Goal: Task Accomplishment & Management: Complete application form

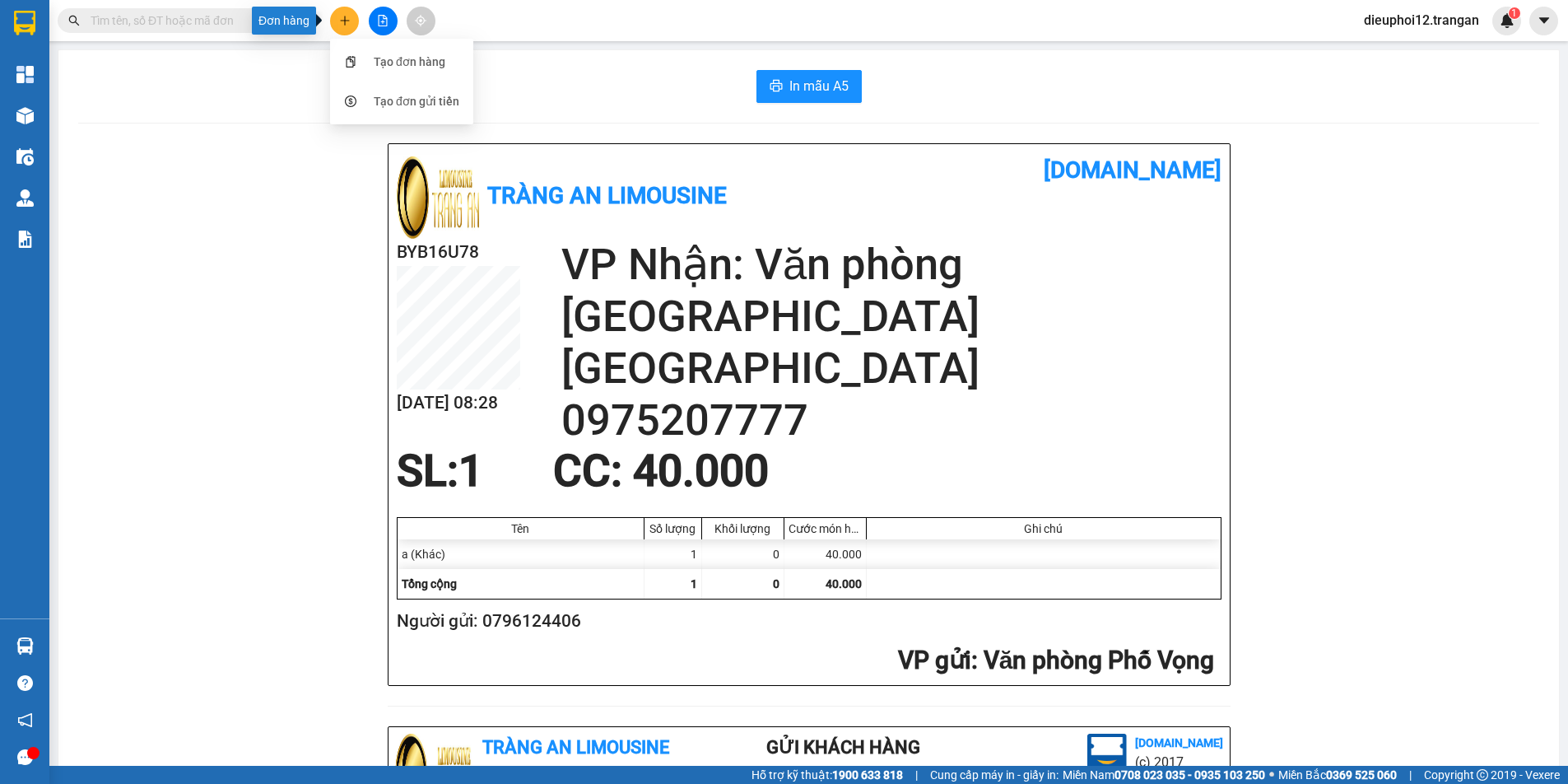
scroll to position [482, 0]
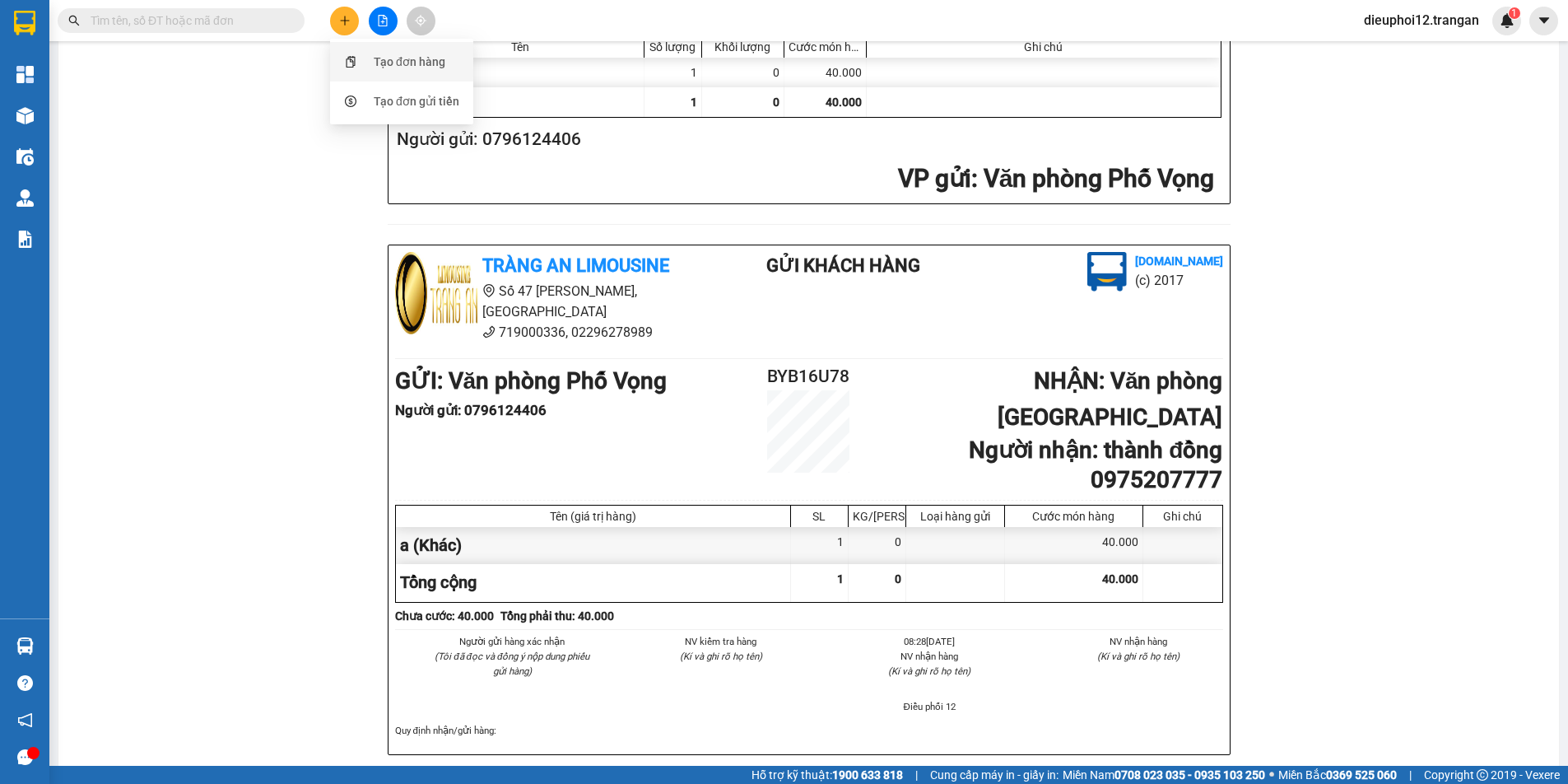
click at [374, 52] on div "Tạo đơn hàng" at bounding box center [402, 62] width 124 height 31
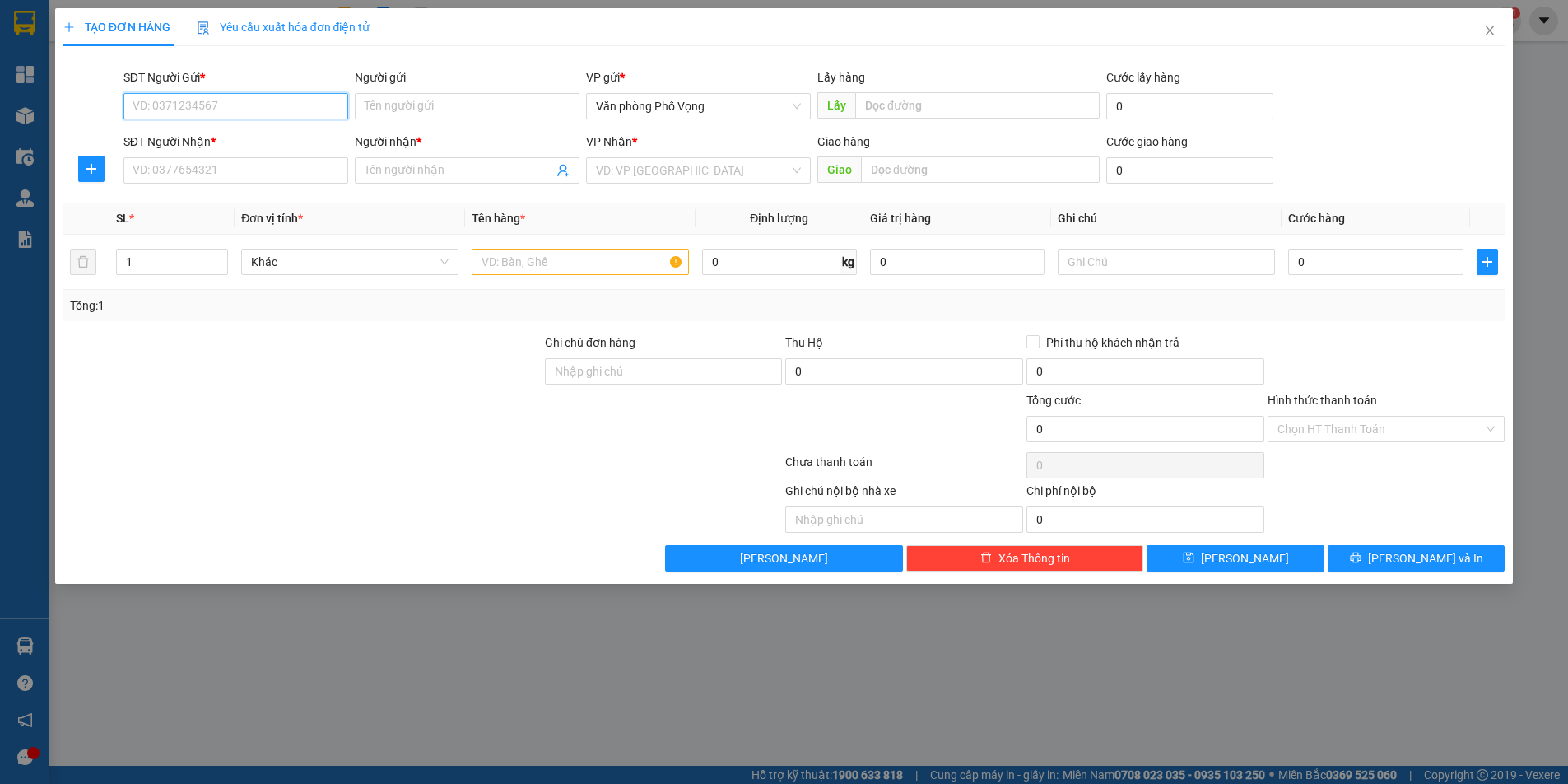
click at [214, 102] on input "SĐT Người Gửi *" at bounding box center [236, 106] width 225 height 27
click at [214, 101] on input "SĐT Người Gửi *" at bounding box center [236, 106] width 225 height 27
type input "0988366440"
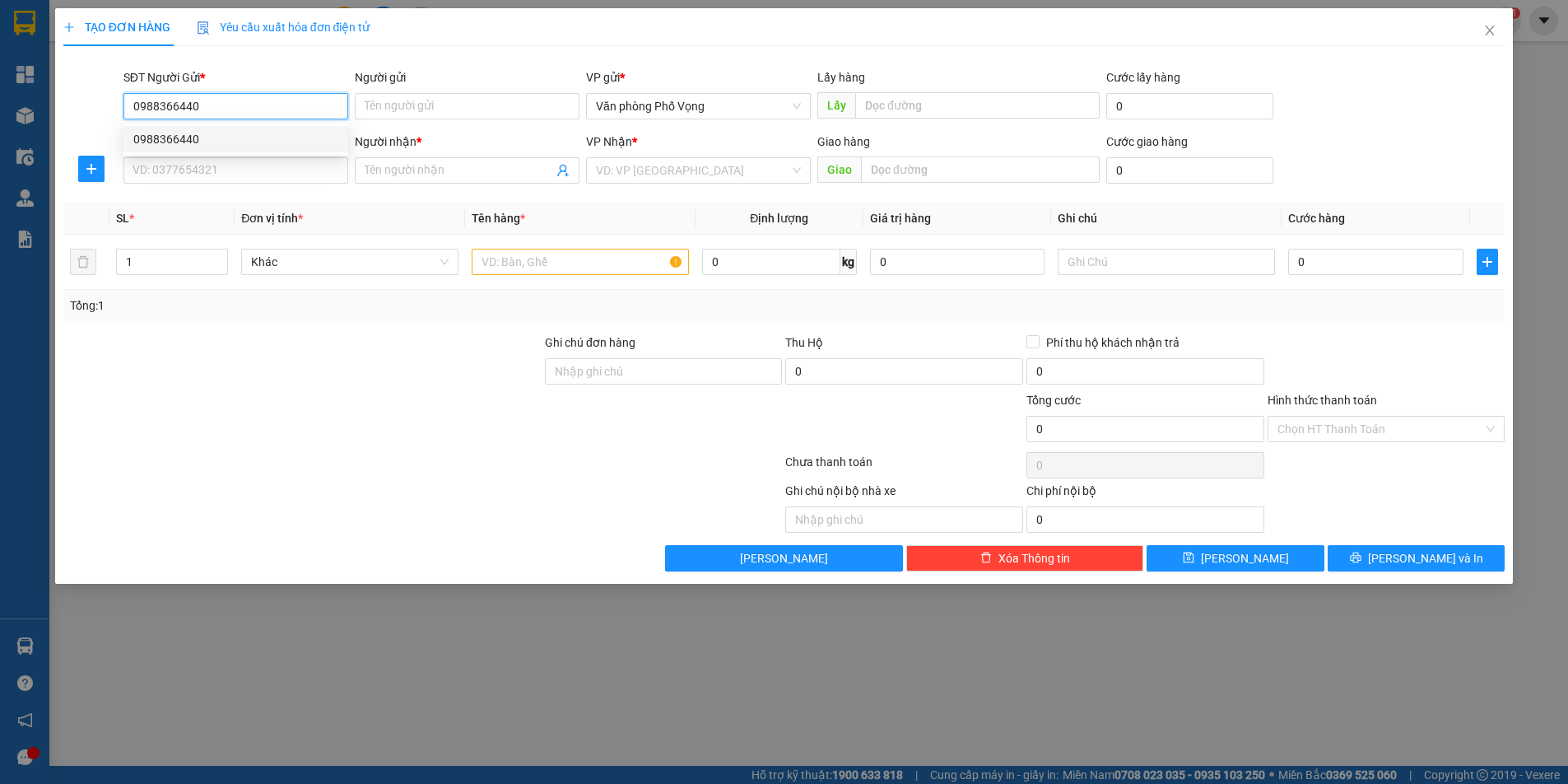
click at [213, 129] on div "0988366440" at bounding box center [236, 139] width 225 height 27
type input "0982446061"
type input "tú"
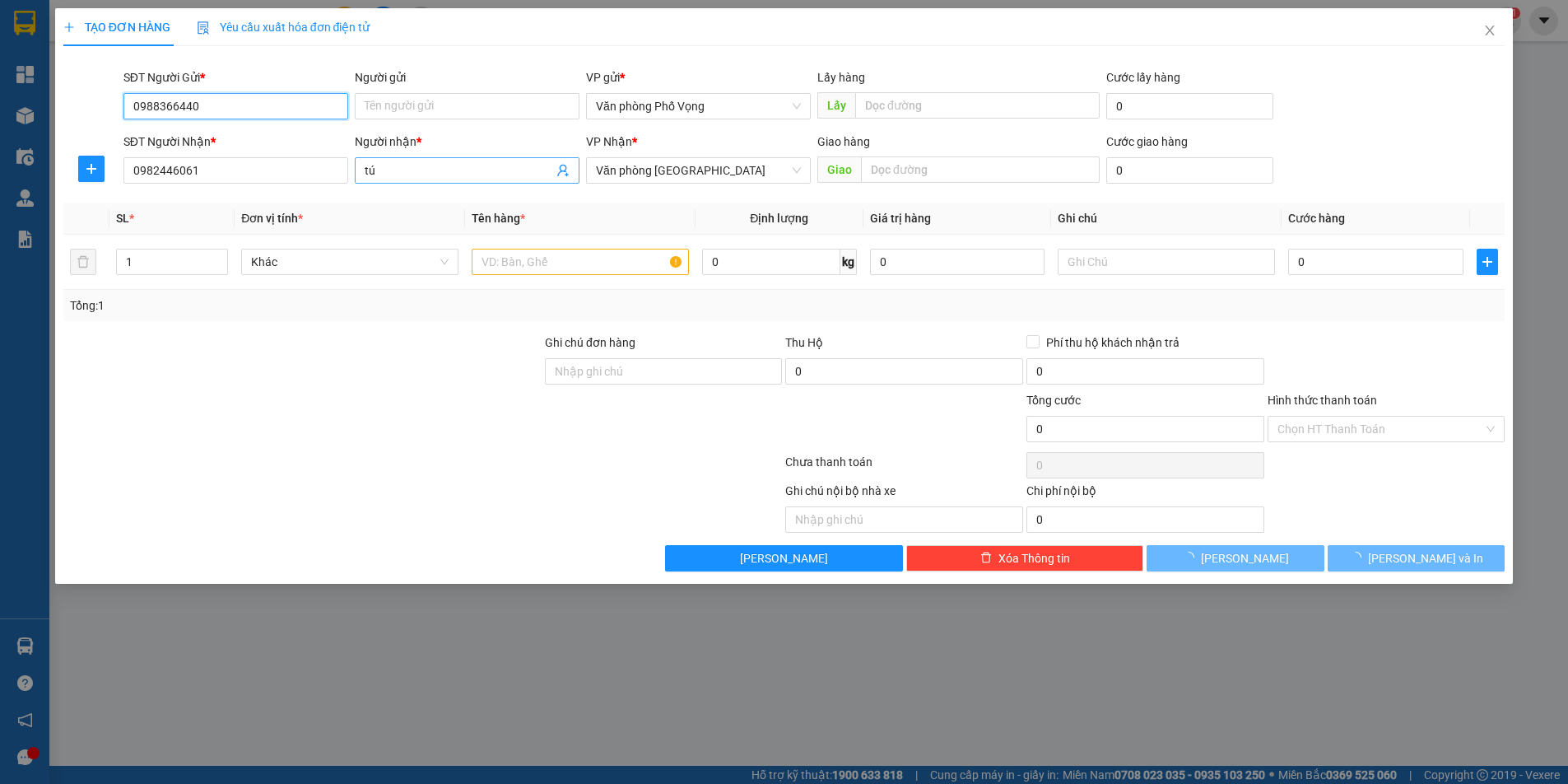
type input "40.000"
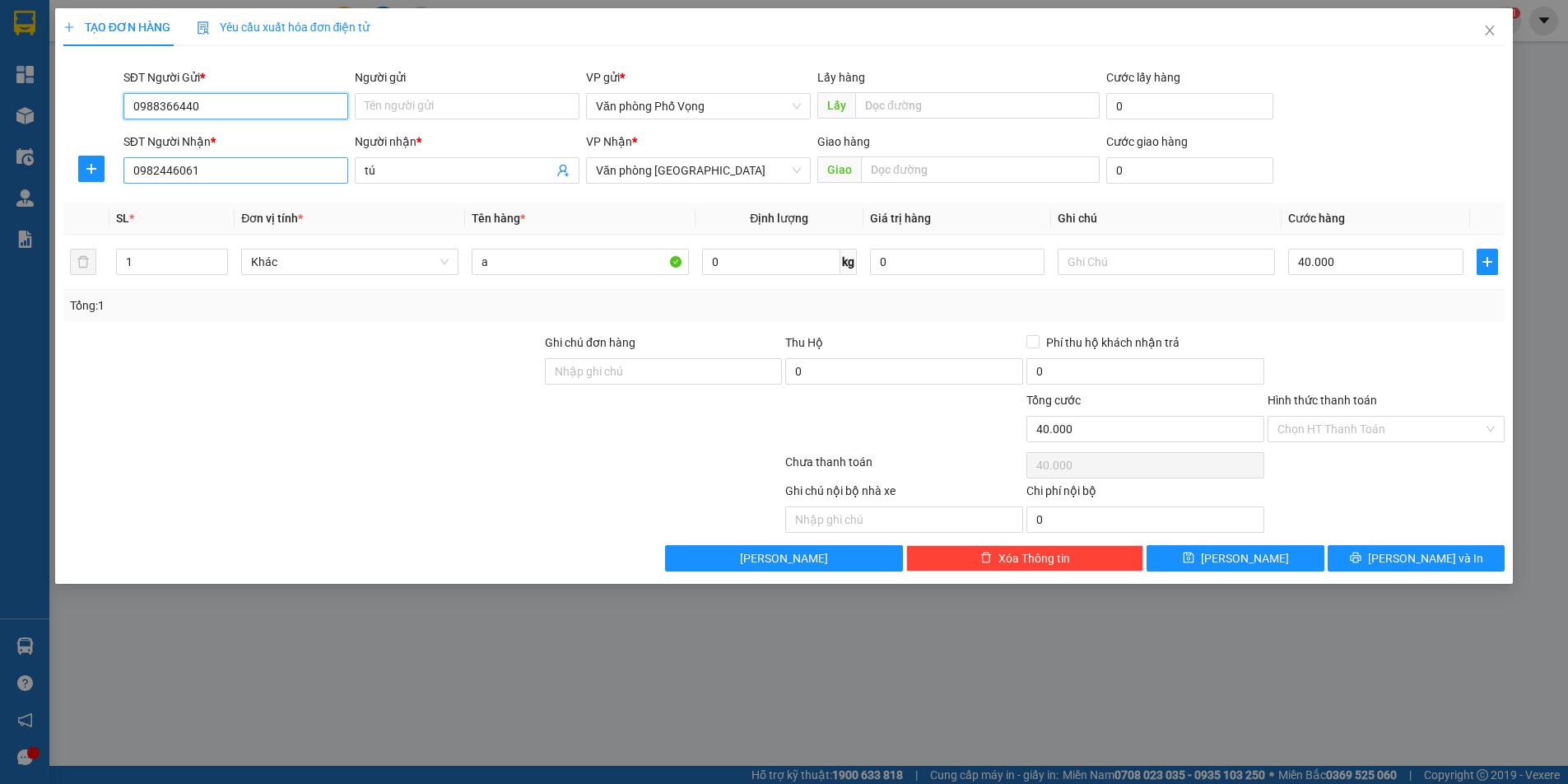
type input "0988366440"
click at [314, 168] on input "0982446061" at bounding box center [236, 170] width 225 height 27
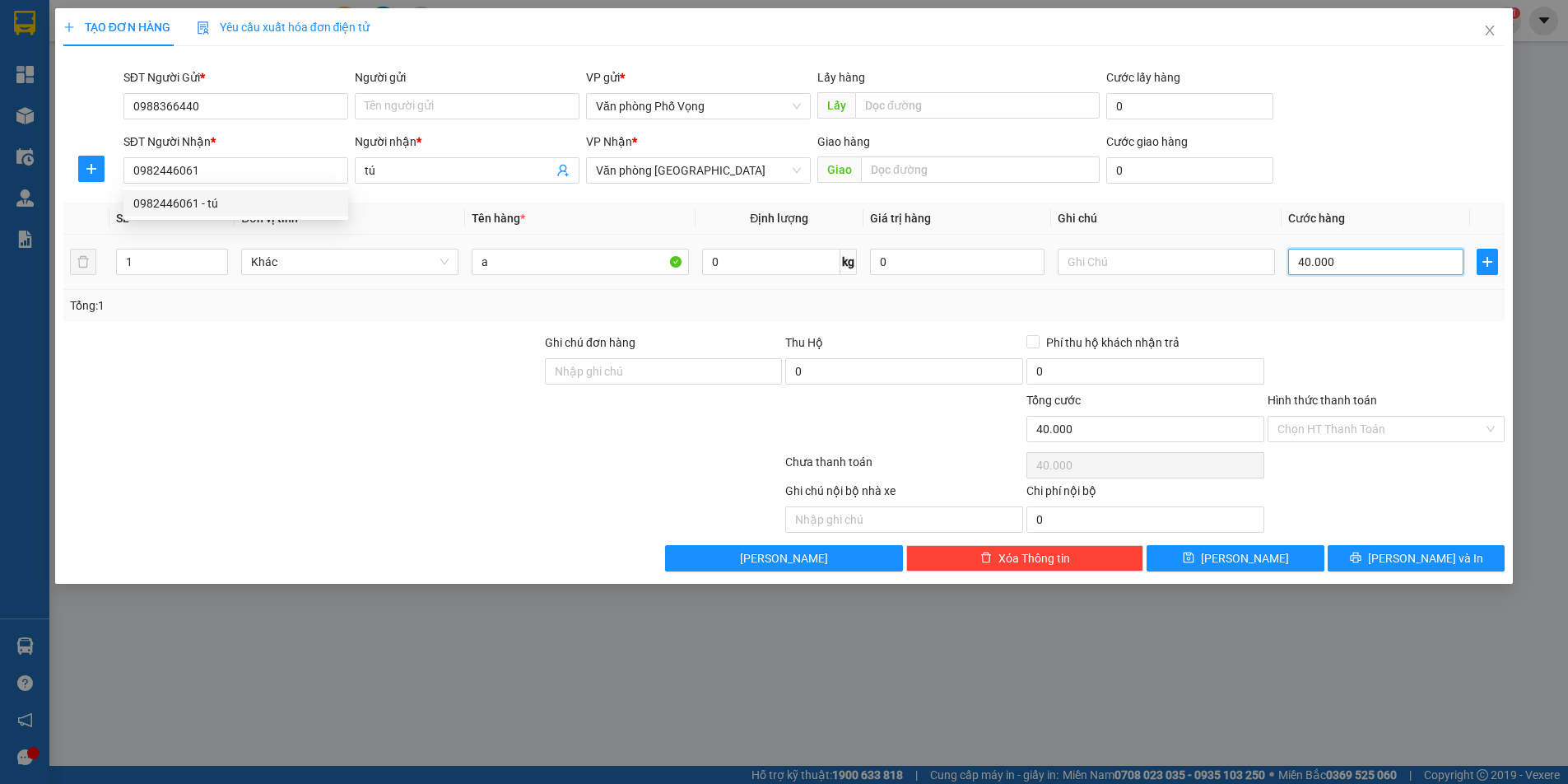
click at [1349, 261] on input "40.000" at bounding box center [1376, 262] width 176 height 27
type input "6"
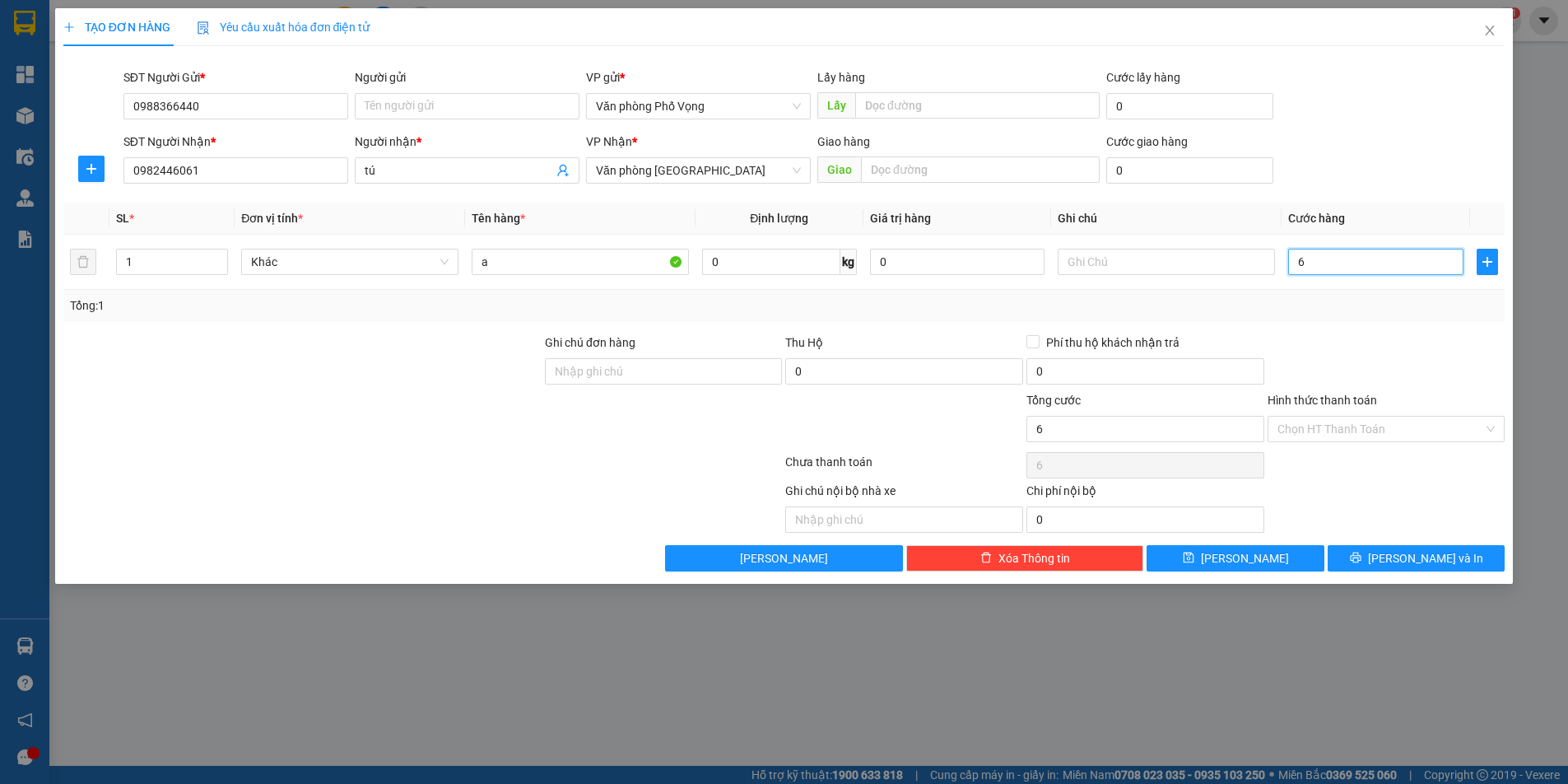
type input "60"
type input "600"
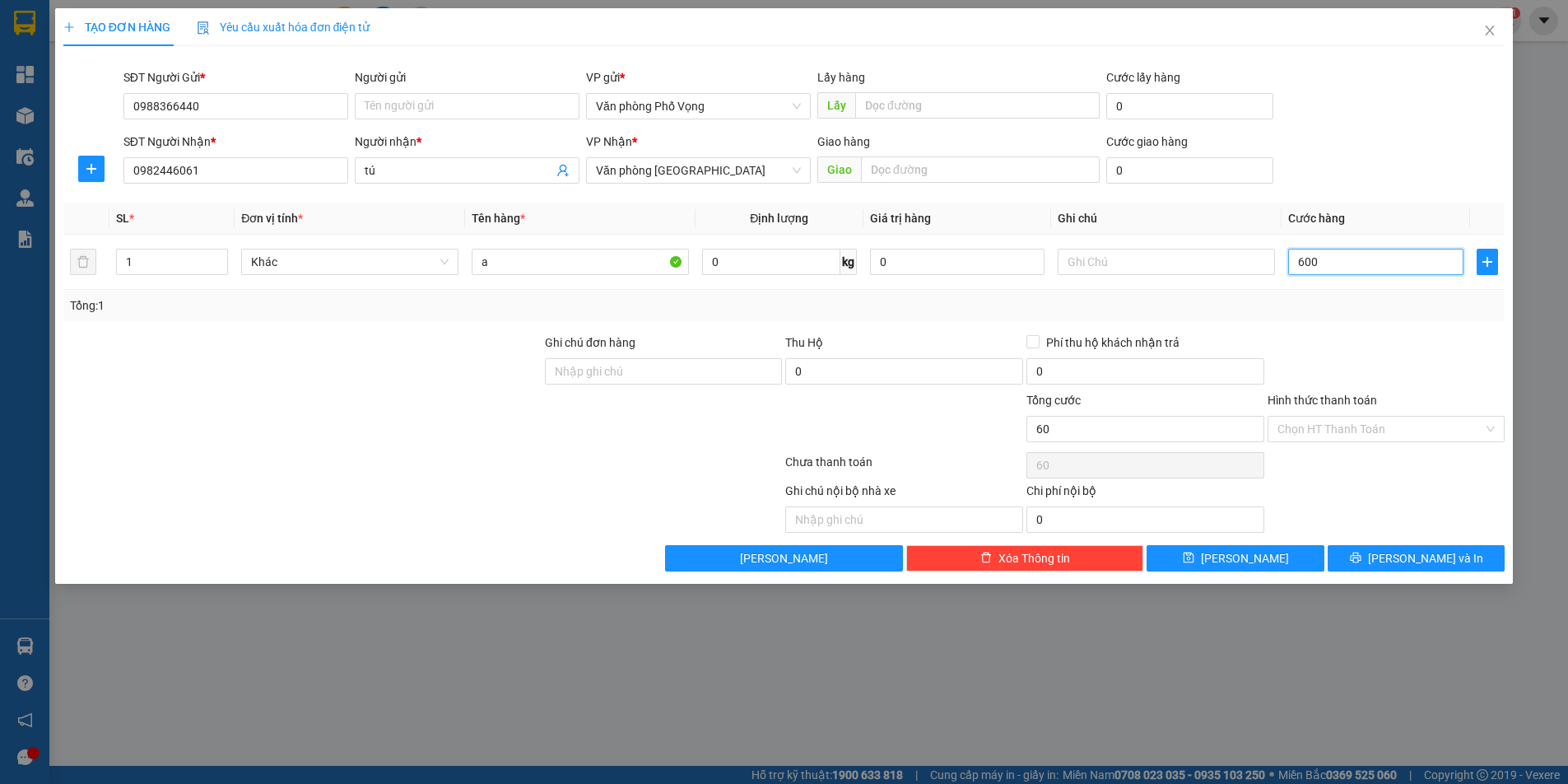
type input "600"
type input "6.000"
type input "60.000"
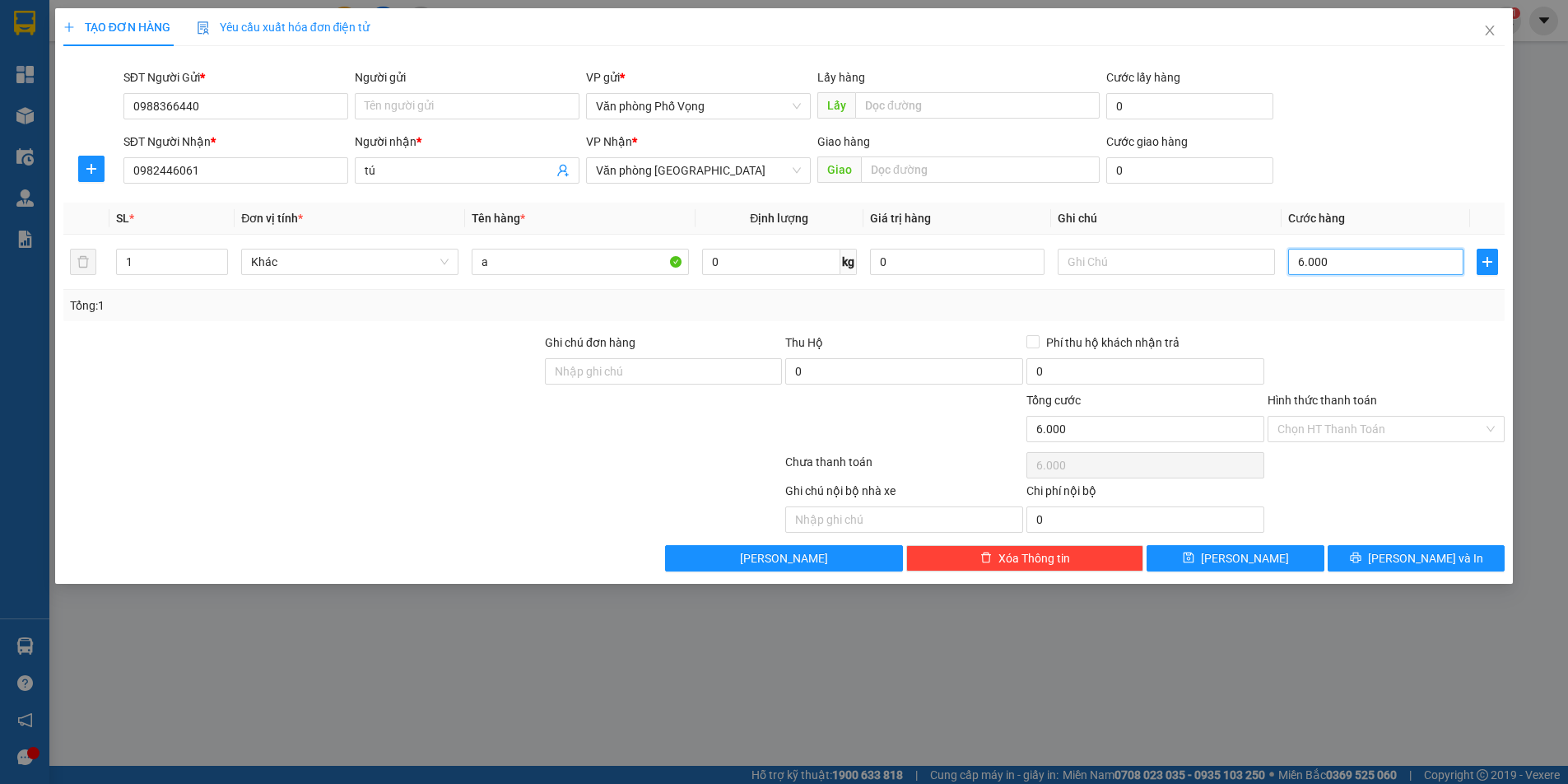
type input "60.000"
click at [1440, 569] on button "[PERSON_NAME] và In" at bounding box center [1416, 558] width 177 height 27
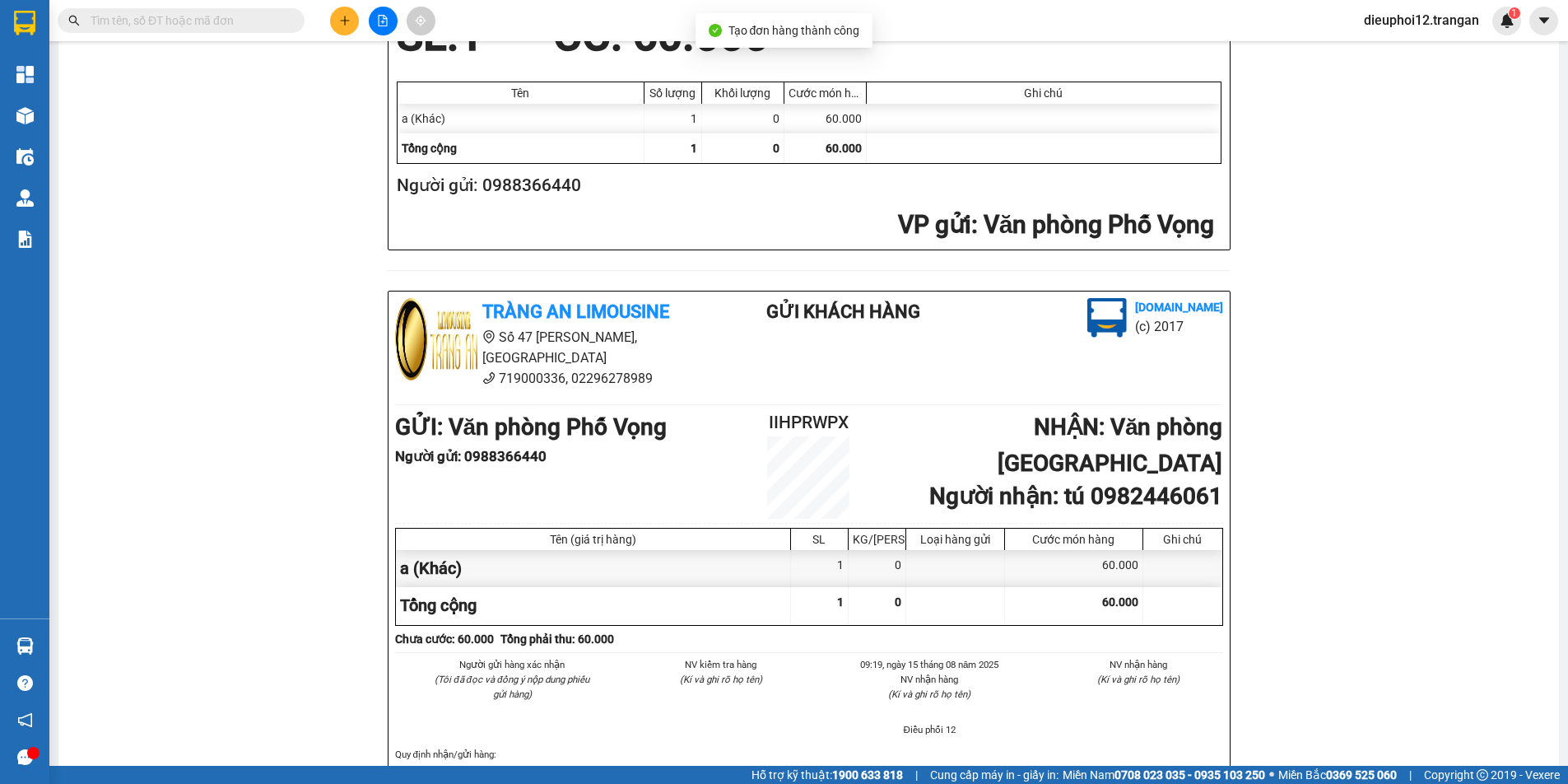
scroll to position [482, 0]
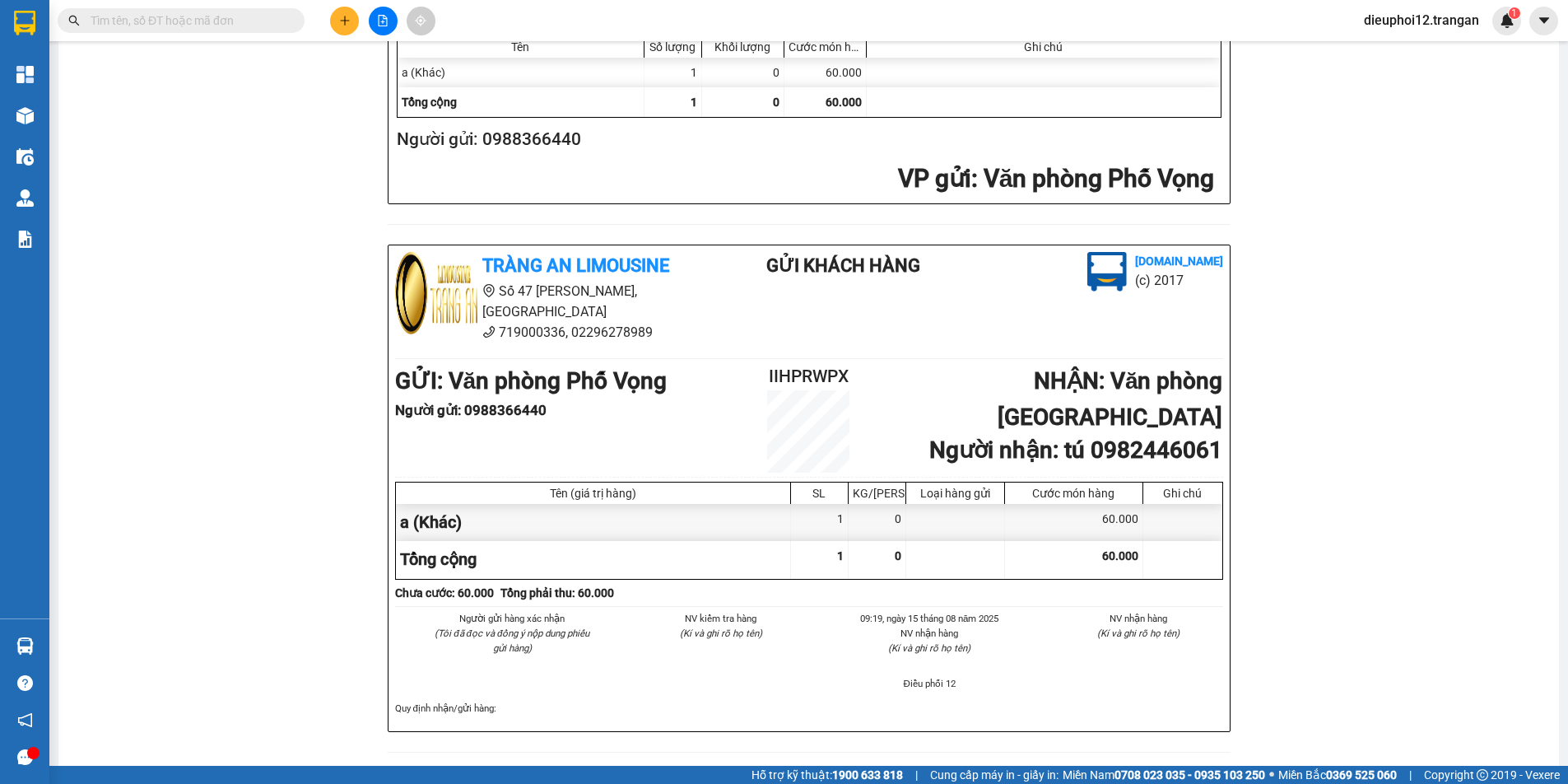
click at [331, 7] on span at bounding box center [344, 20] width 29 height 29
click at [366, 26] on div at bounding box center [383, 20] width 124 height 29
click at [352, 23] on button at bounding box center [344, 20] width 29 height 29
click at [379, 65] on div "Tạo đơn hàng" at bounding box center [409, 62] width 72 height 18
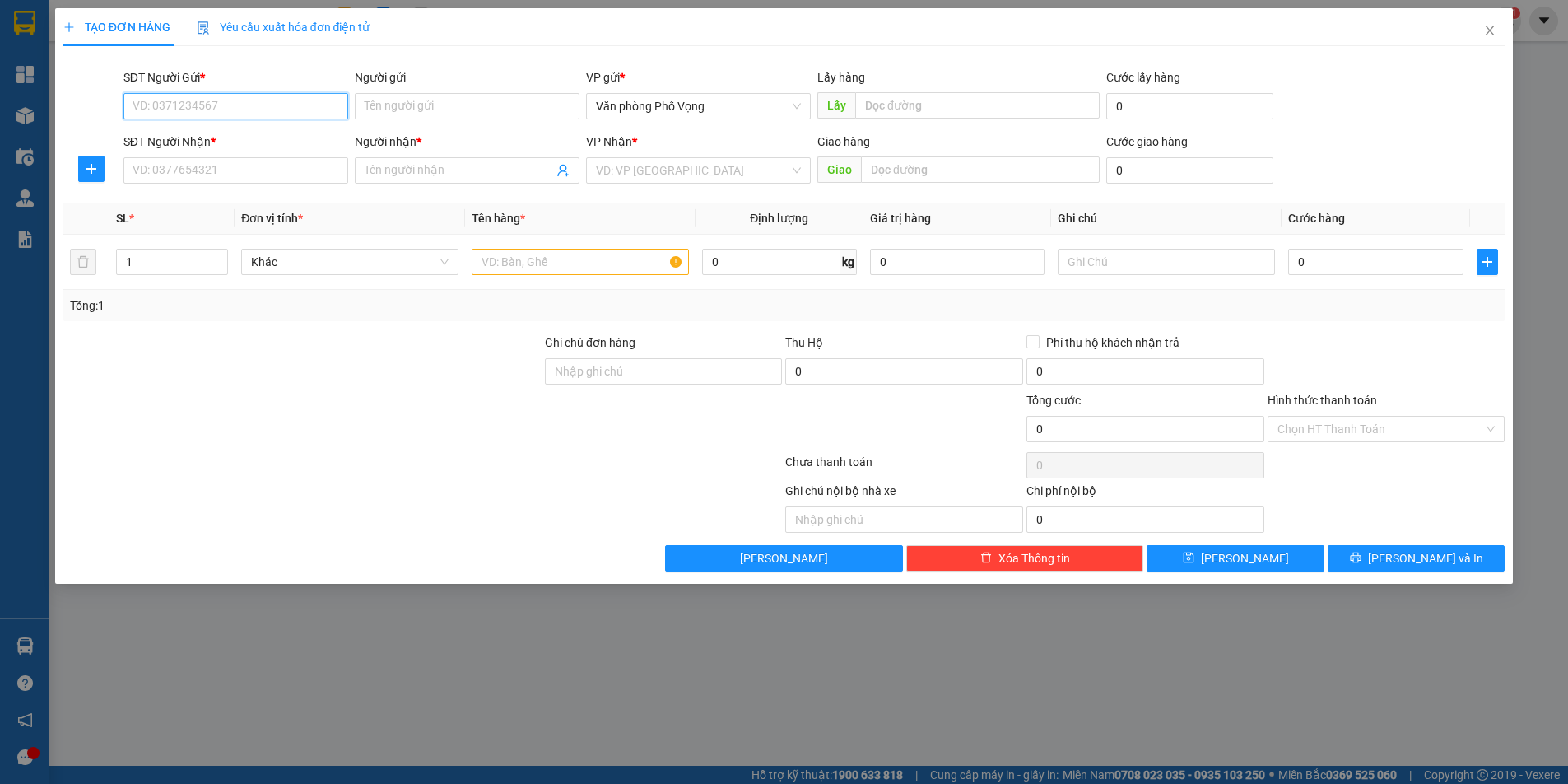
click at [220, 114] on input "SĐT Người Gửi *" at bounding box center [236, 106] width 225 height 27
click at [219, 112] on input "SĐT Người Gửi *" at bounding box center [236, 106] width 225 height 27
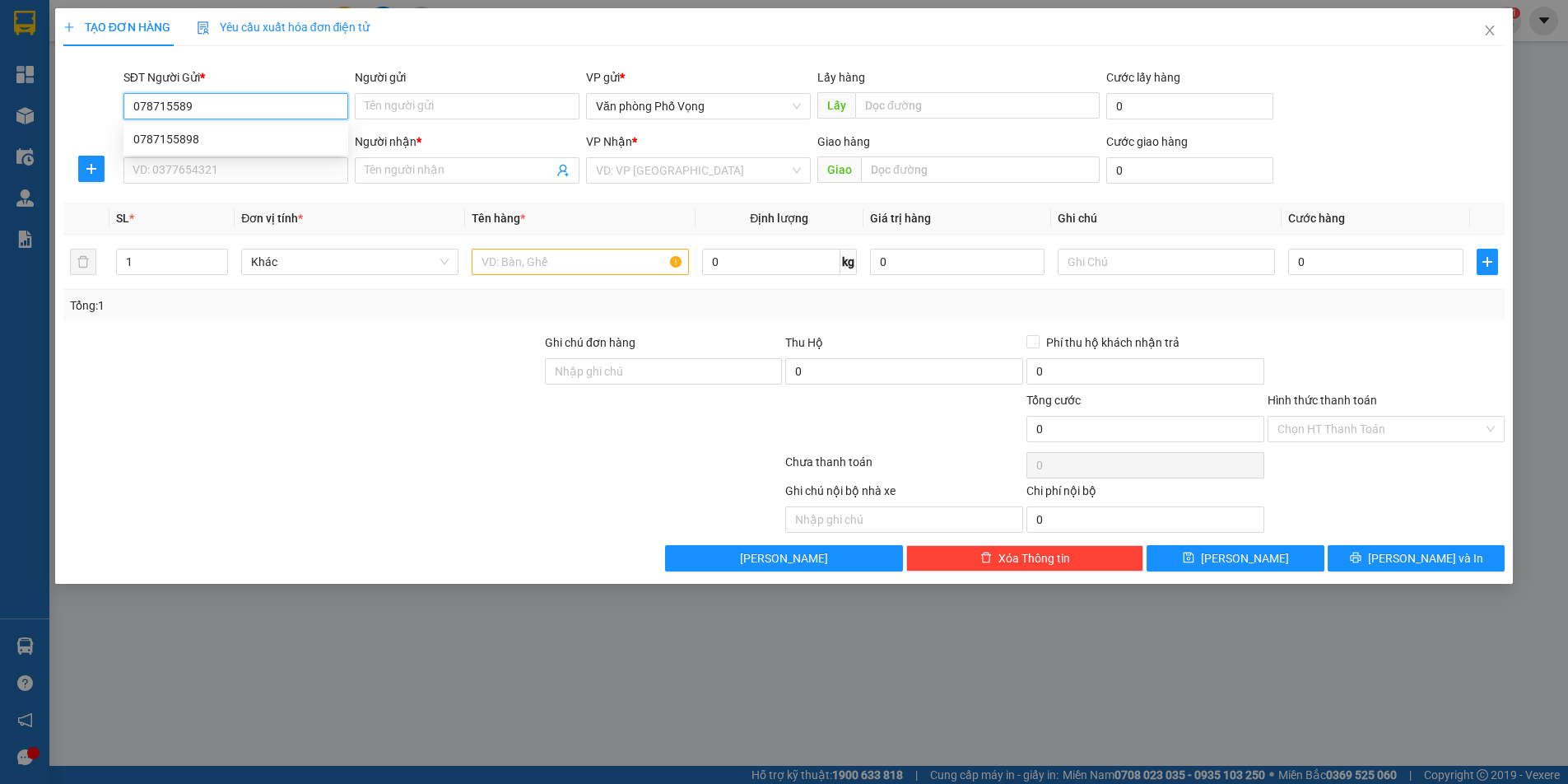
type input "0787155898"
click at [173, 138] on div "0787155898" at bounding box center [236, 140] width 205 height 18
type input "0962629706"
type input "yến"
type input "30.000"
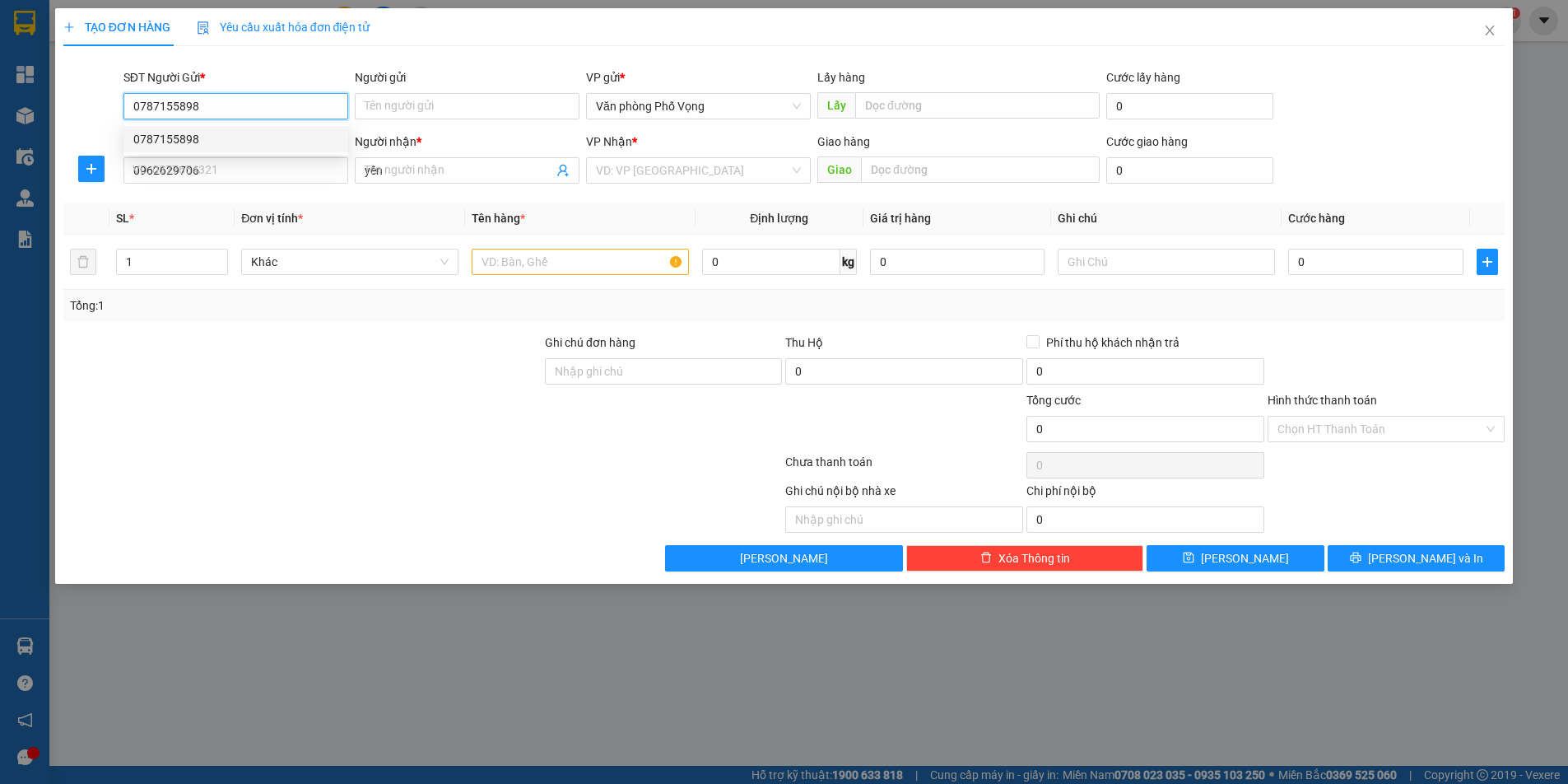
type input "30.000"
type input "0787155898"
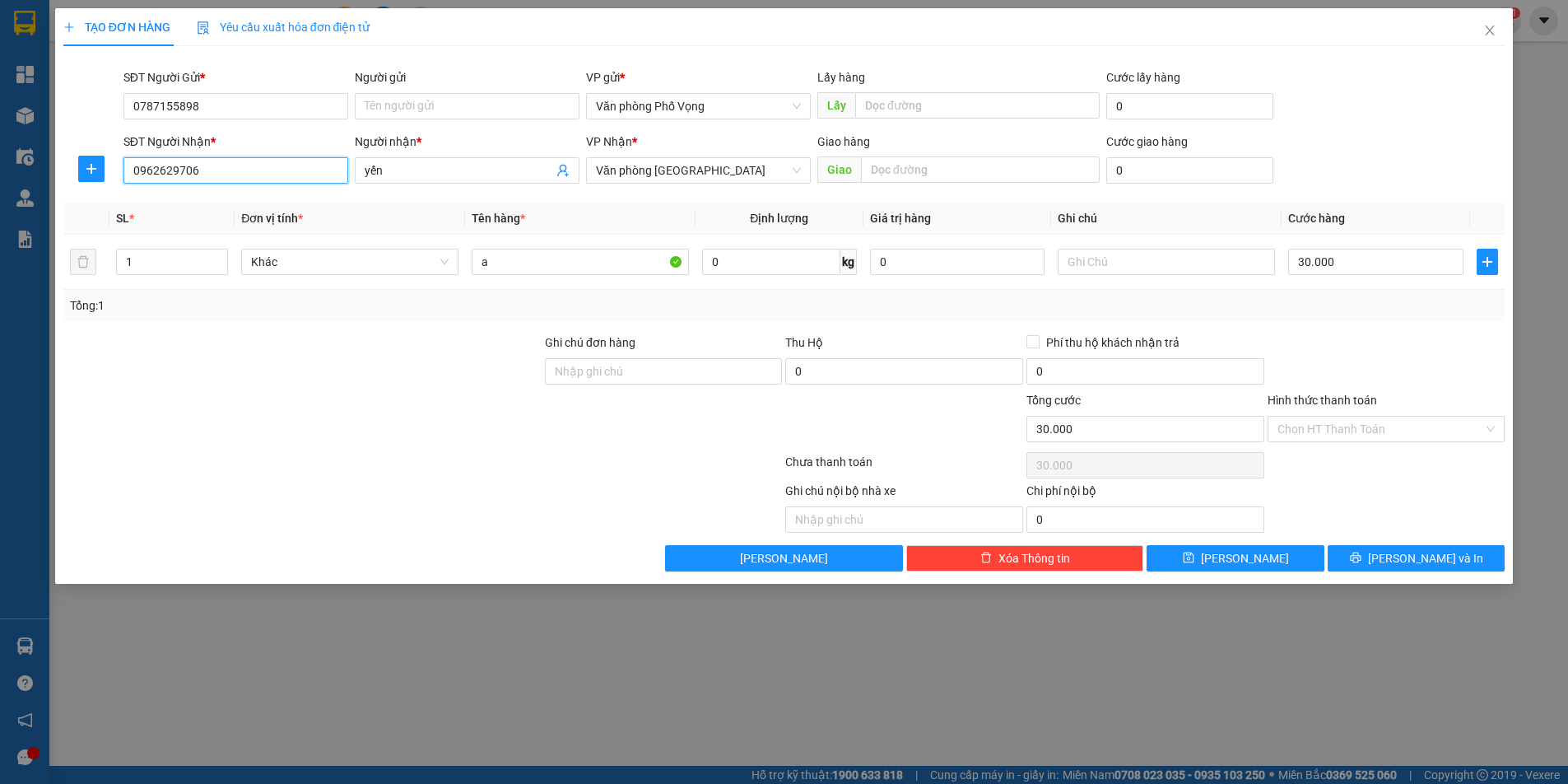
click at [237, 168] on input "0962629706" at bounding box center [236, 170] width 225 height 27
click at [178, 200] on div "0962629706 - yến" at bounding box center [236, 203] width 205 height 18
type input "0962629706"
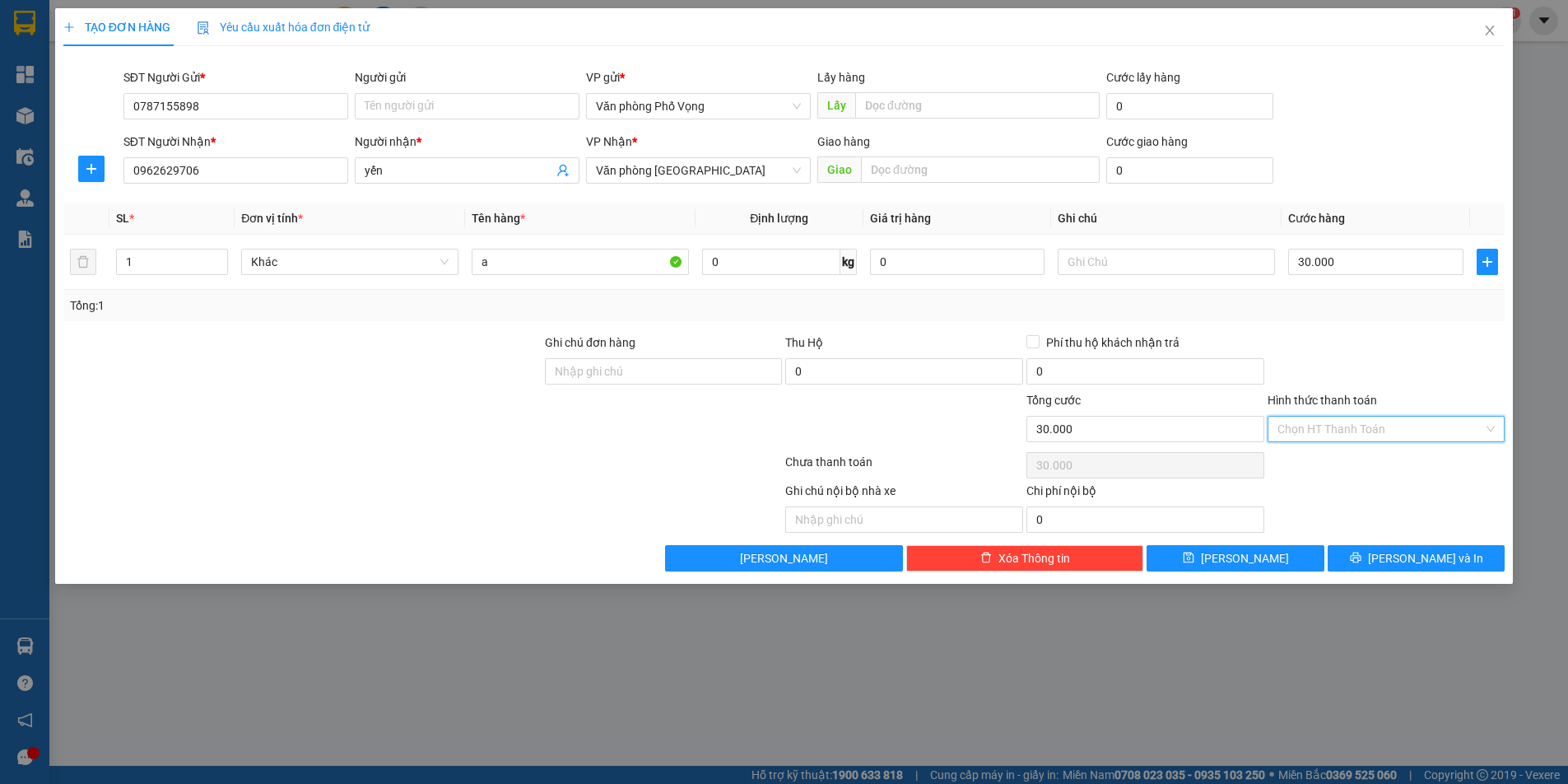
click at [1324, 426] on input "Hình thức thanh toán" at bounding box center [1381, 429] width 207 height 25
click at [1319, 457] on div "Tại văn phòng" at bounding box center [1387, 462] width 218 height 18
type input "0"
click at [1361, 564] on span "printer" at bounding box center [1355, 558] width 11 height 13
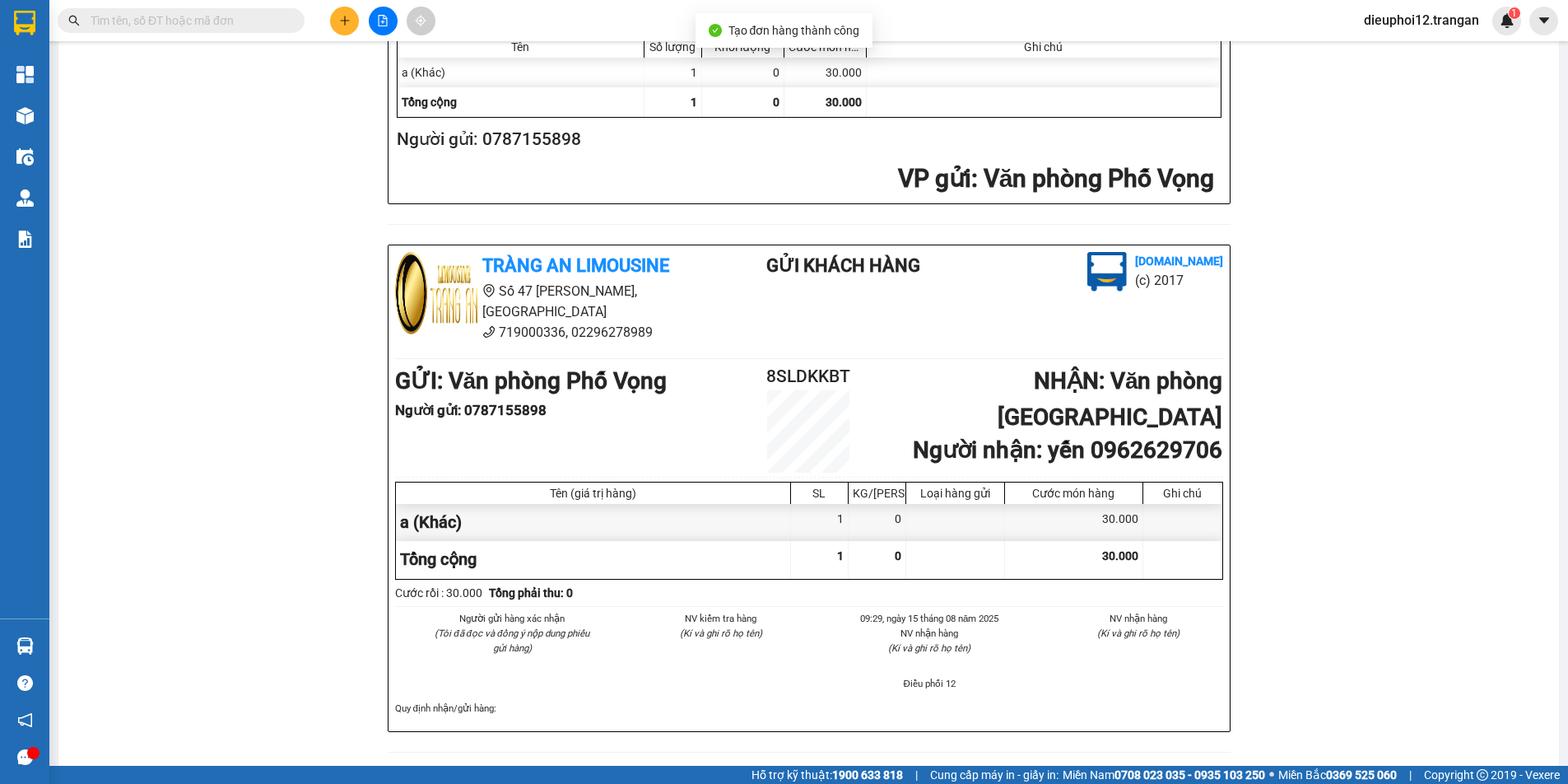
scroll to position [480, 0]
click at [353, 17] on button at bounding box center [344, 20] width 29 height 29
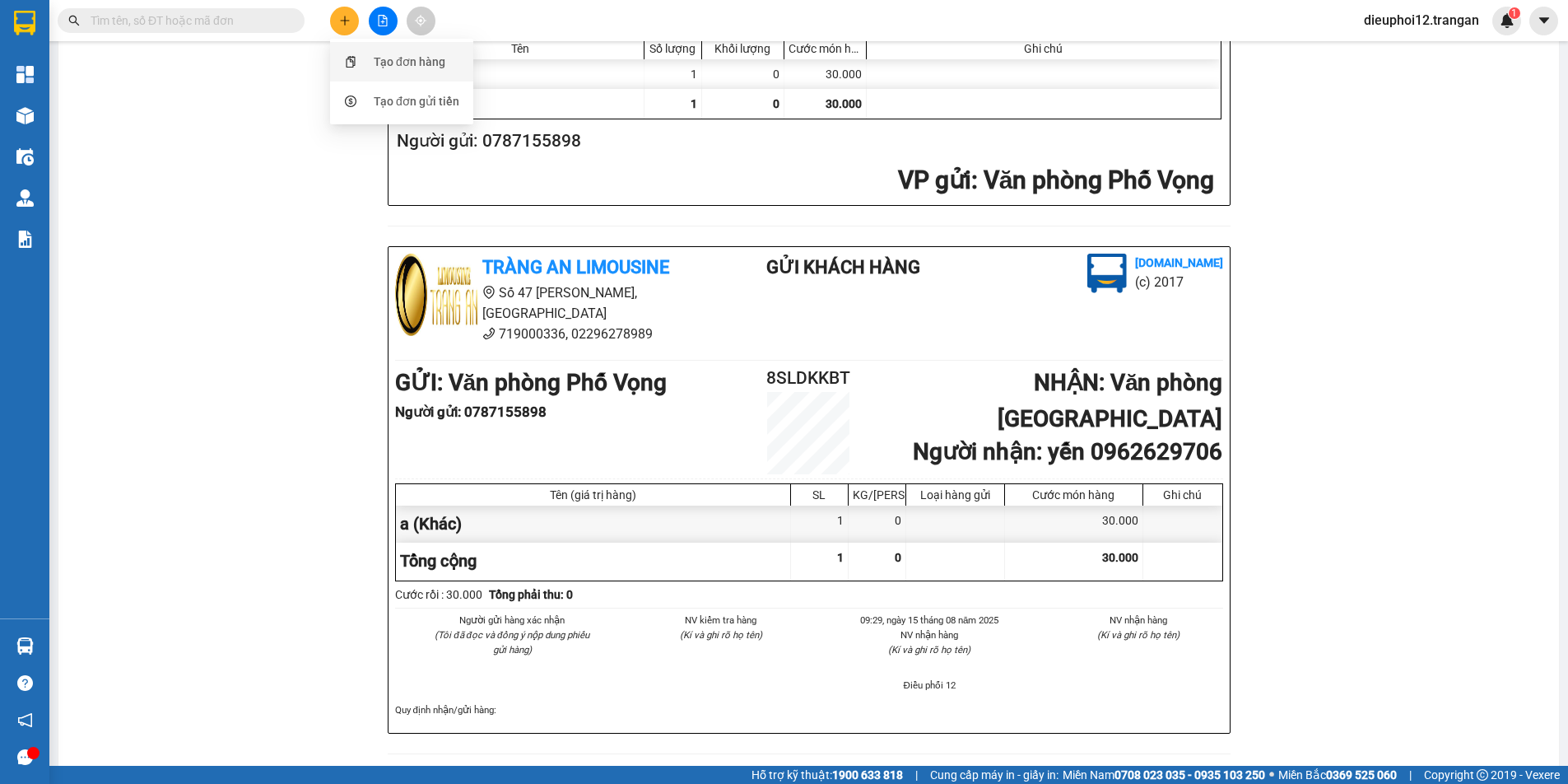
click at [390, 54] on div "Tạo đơn hàng" at bounding box center [409, 62] width 72 height 18
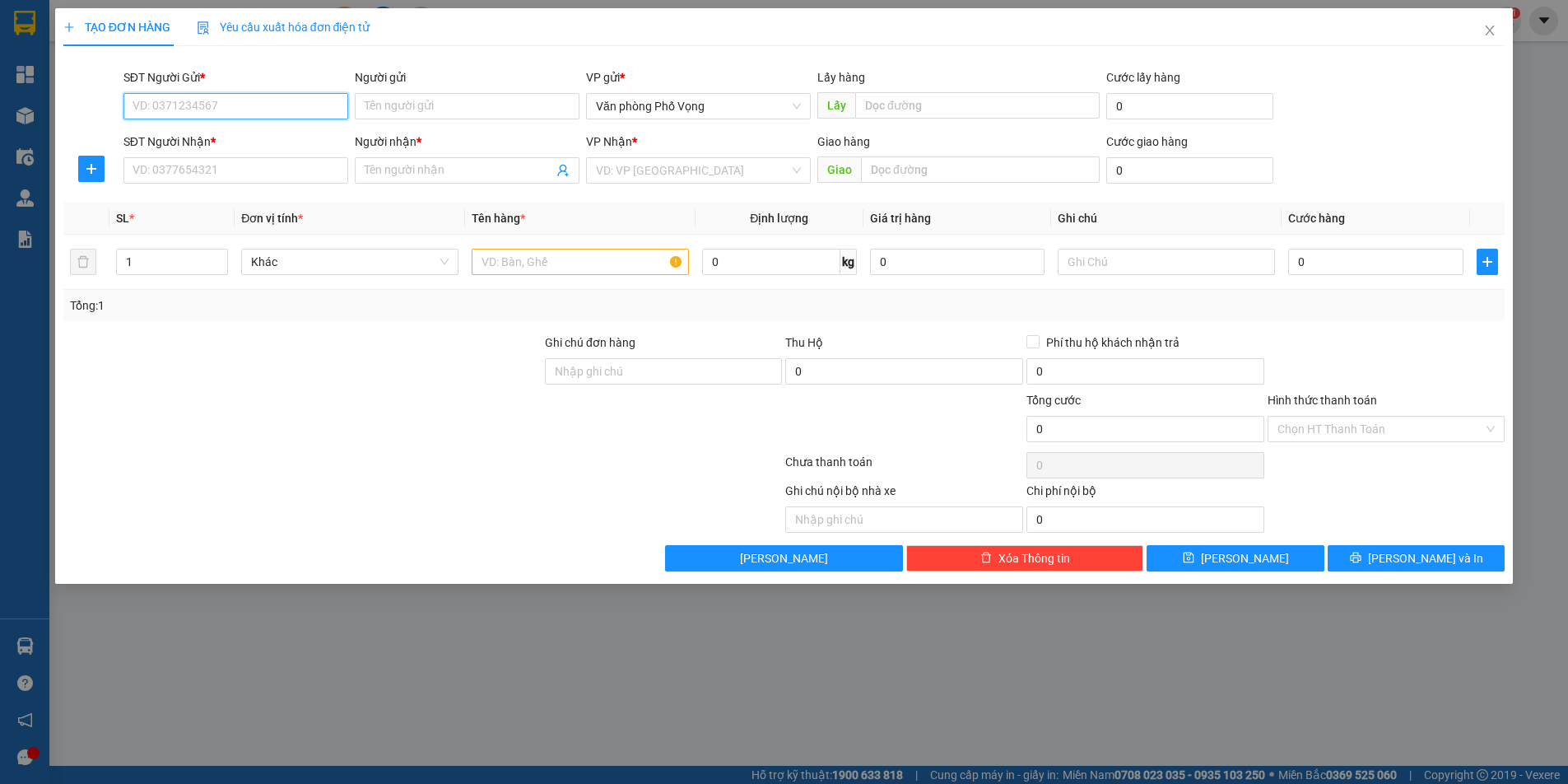
click at [283, 101] on input "SĐT Người Gửi *" at bounding box center [236, 106] width 225 height 27
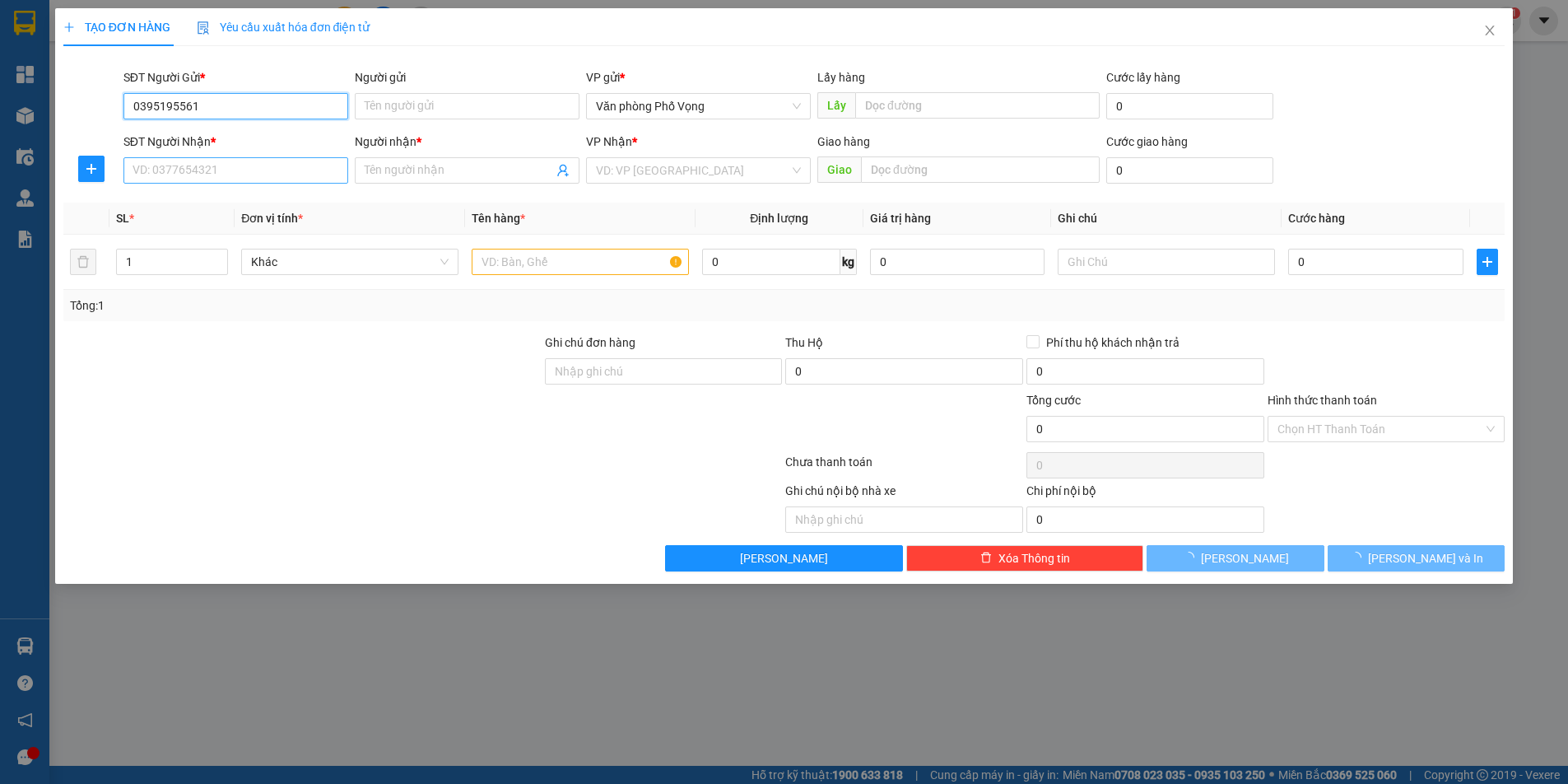
type input "0395195561"
click at [197, 169] on input "SĐT Người Nhận *" at bounding box center [236, 170] width 225 height 27
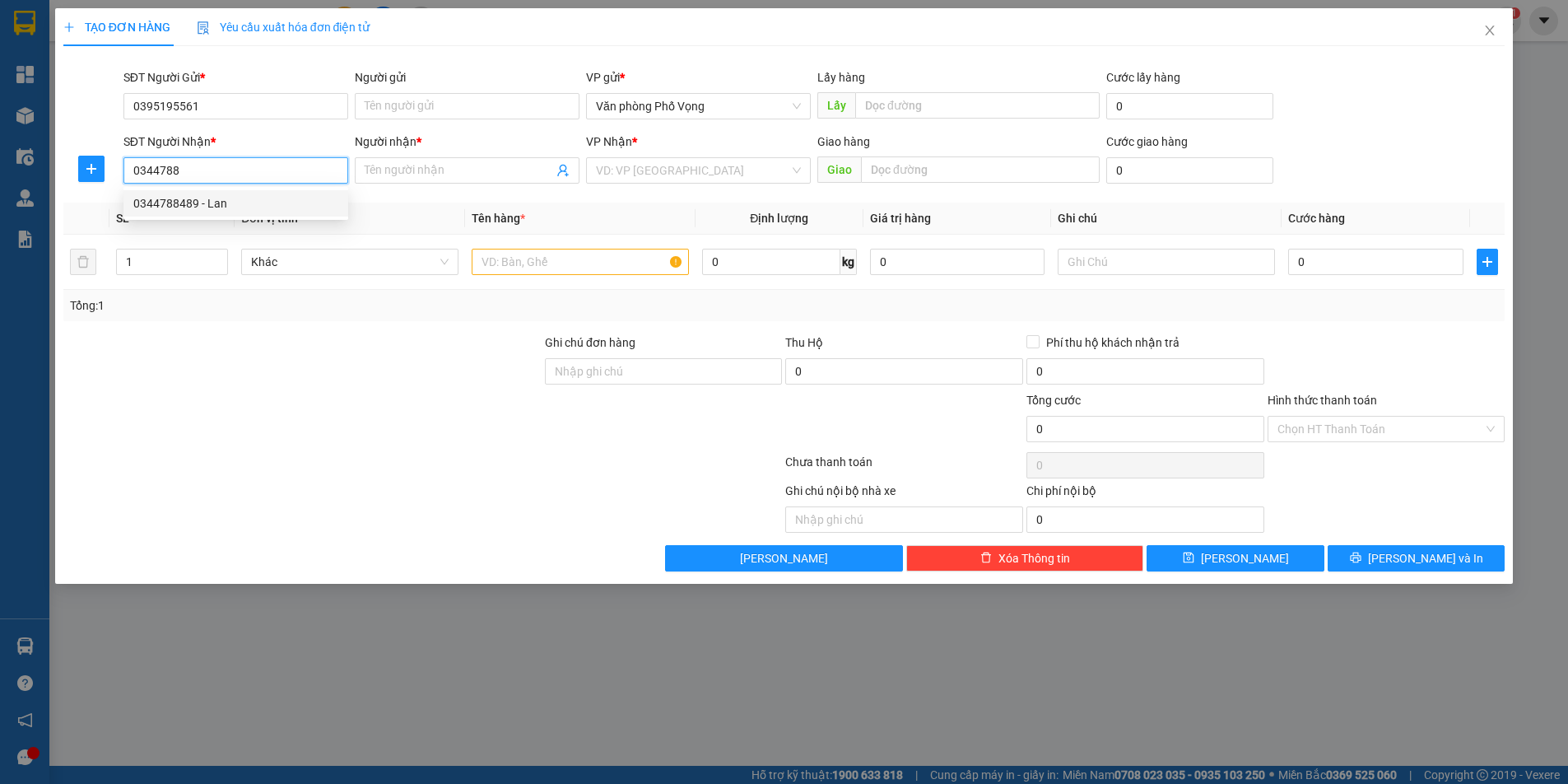
click at [192, 199] on div "0344788489 - Lan" at bounding box center [236, 203] width 205 height 18
type input "0344788489"
type input "Lan"
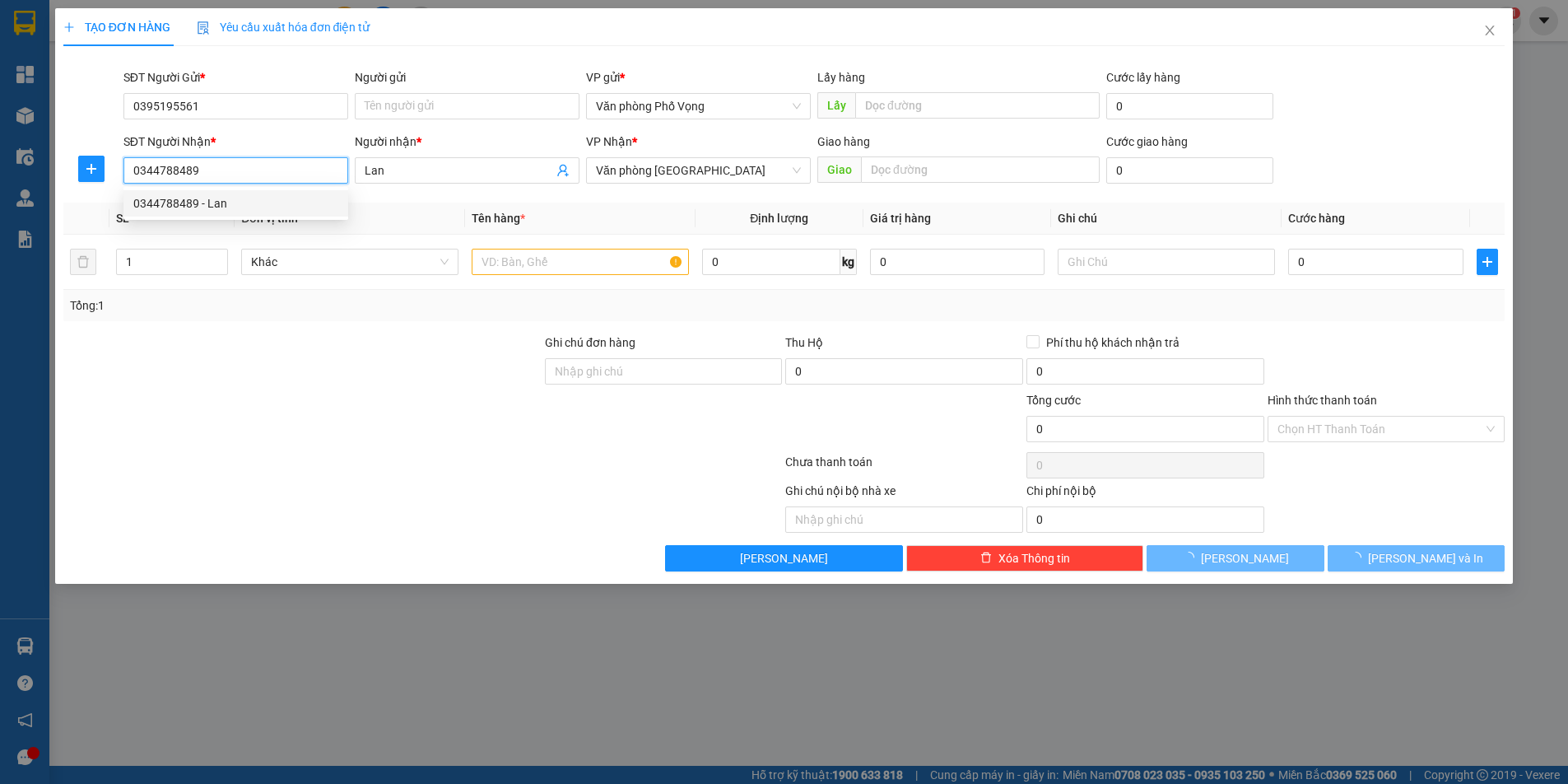
type input "30.000"
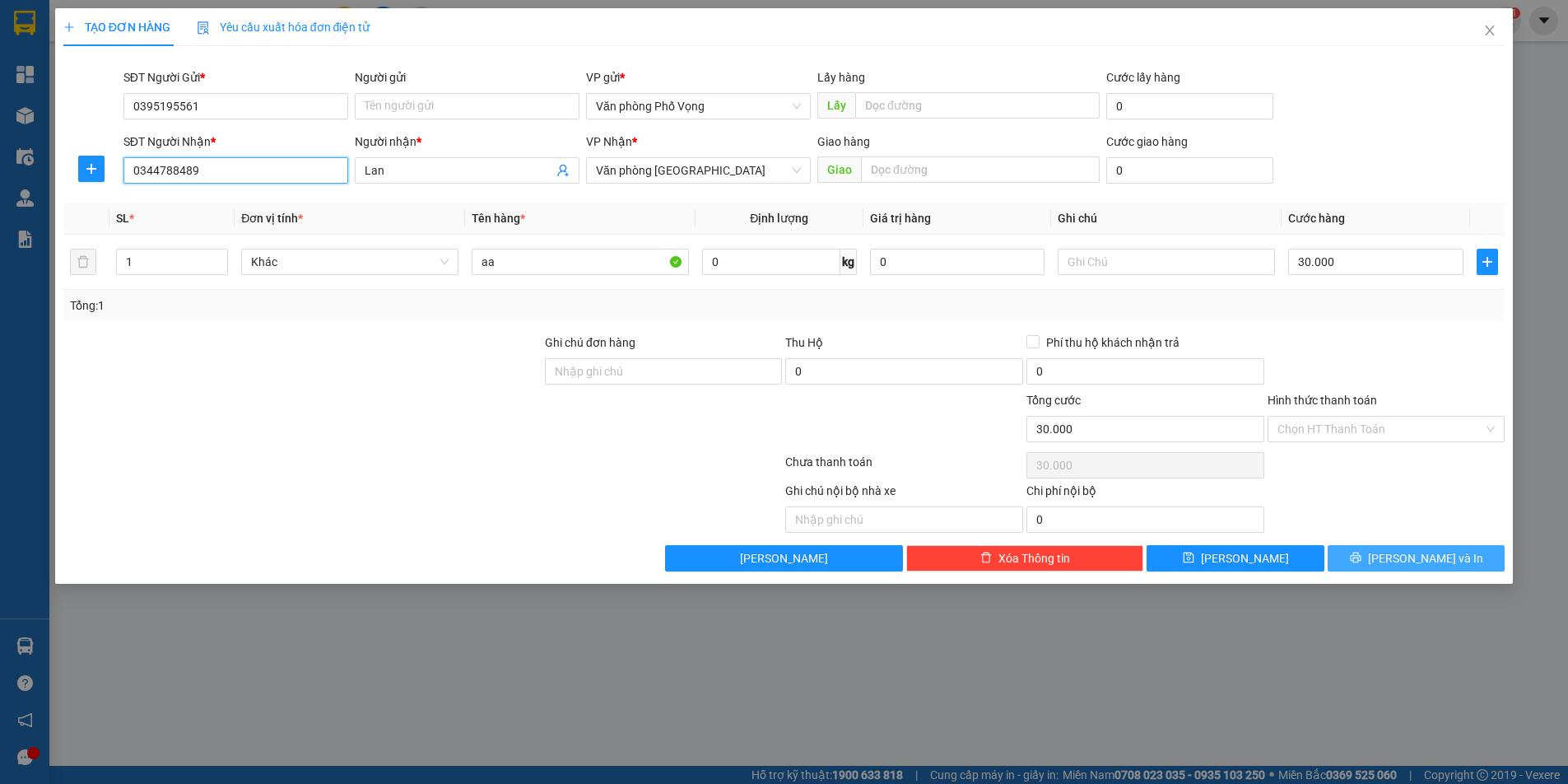
type input "0344788489"
click at [1420, 559] on span "[PERSON_NAME] và In" at bounding box center [1426, 558] width 115 height 18
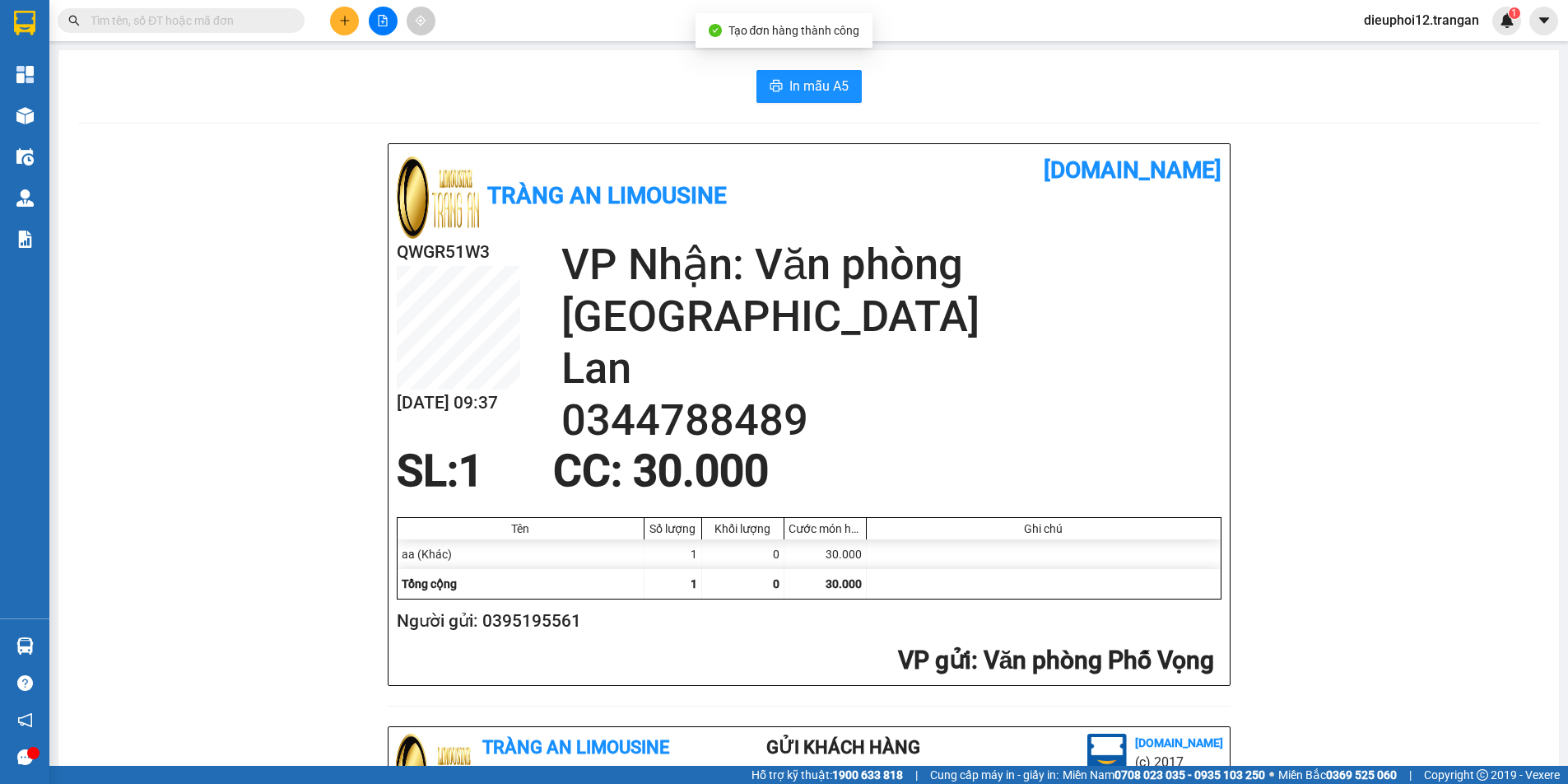
scroll to position [482, 0]
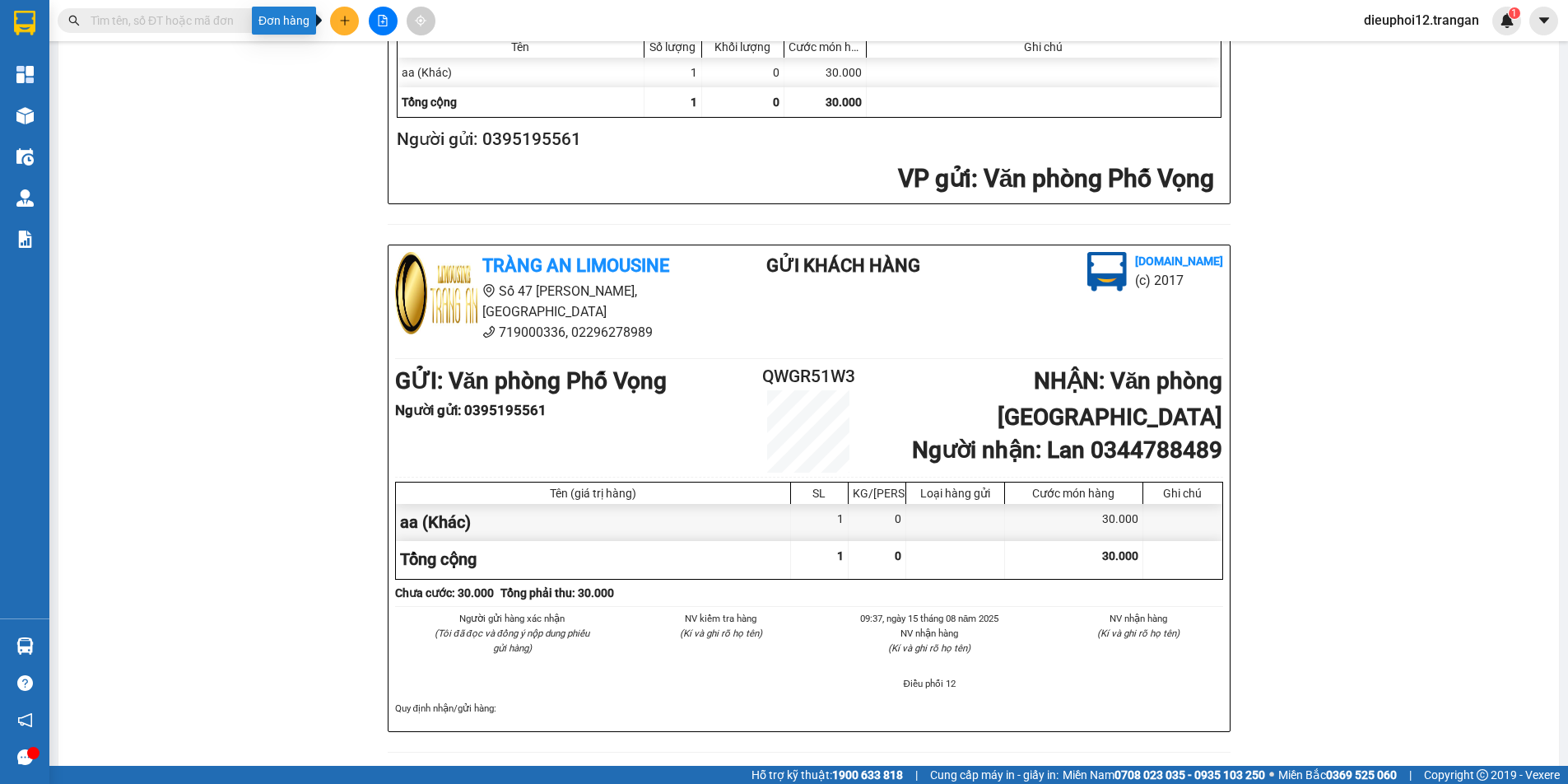
click at [343, 18] on icon "plus" at bounding box center [345, 20] width 11 height 11
click at [351, 26] on button at bounding box center [344, 20] width 29 height 29
click at [383, 62] on div "Tạo đơn hàng" at bounding box center [409, 62] width 72 height 18
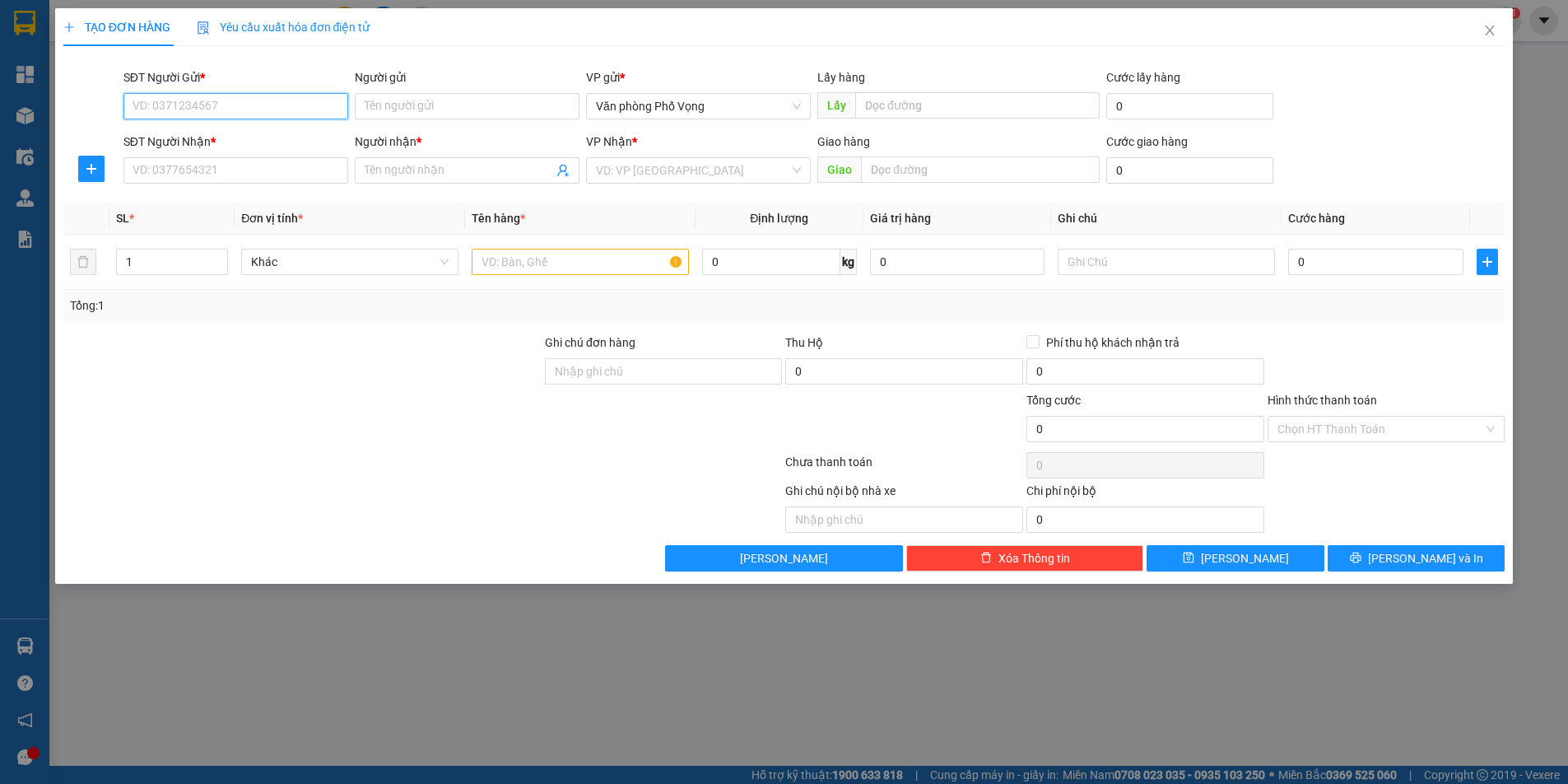
click at [266, 117] on input "SĐT Người Gửi *" at bounding box center [236, 106] width 225 height 27
type input "0986429296"
click at [207, 137] on div "0986429296" at bounding box center [236, 140] width 205 height 18
click at [208, 137] on div "0986429296" at bounding box center [236, 140] width 205 height 18
type input "0971300399"
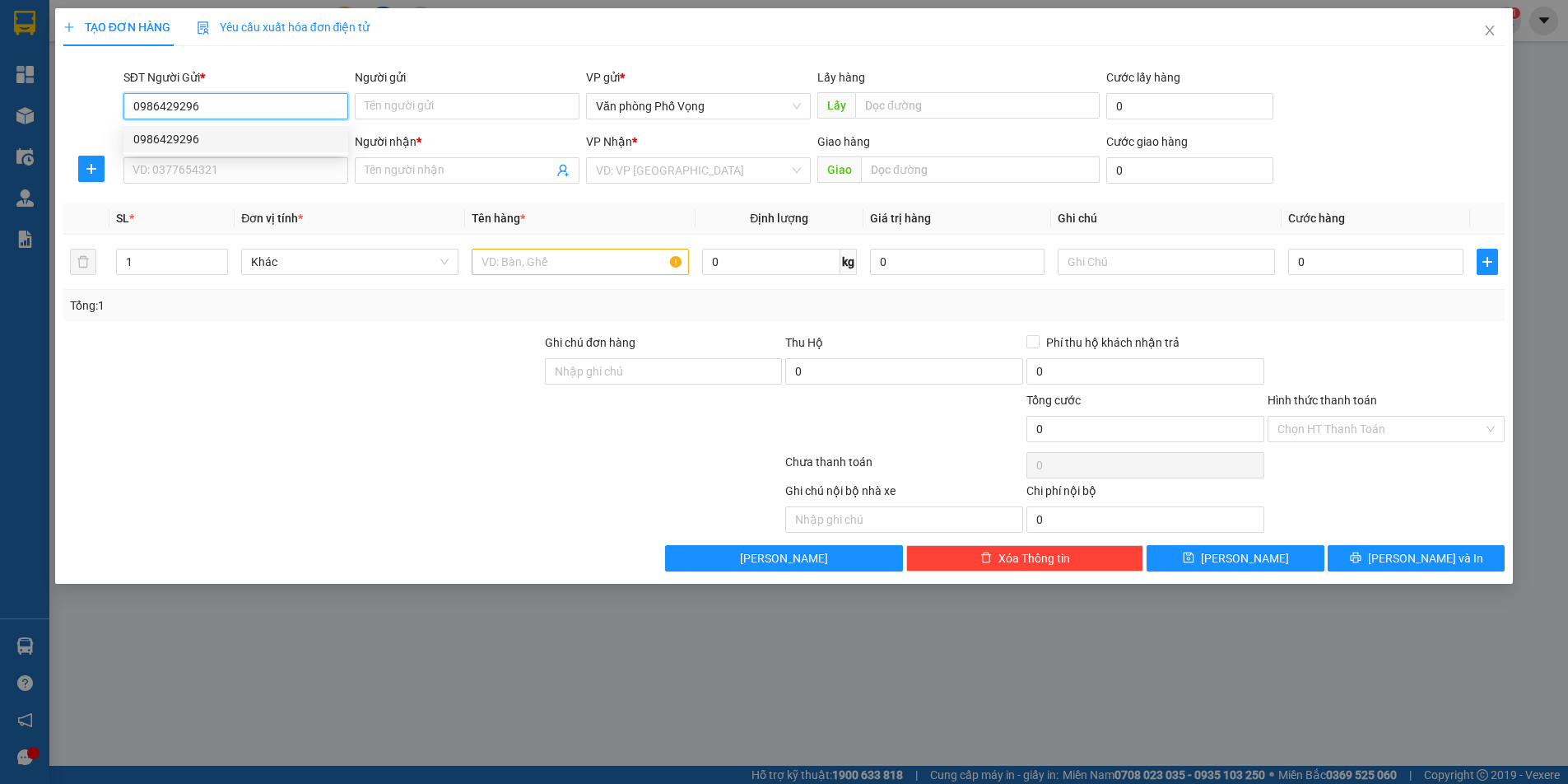
type input "đề"
type input "60.000"
type input "0986429296"
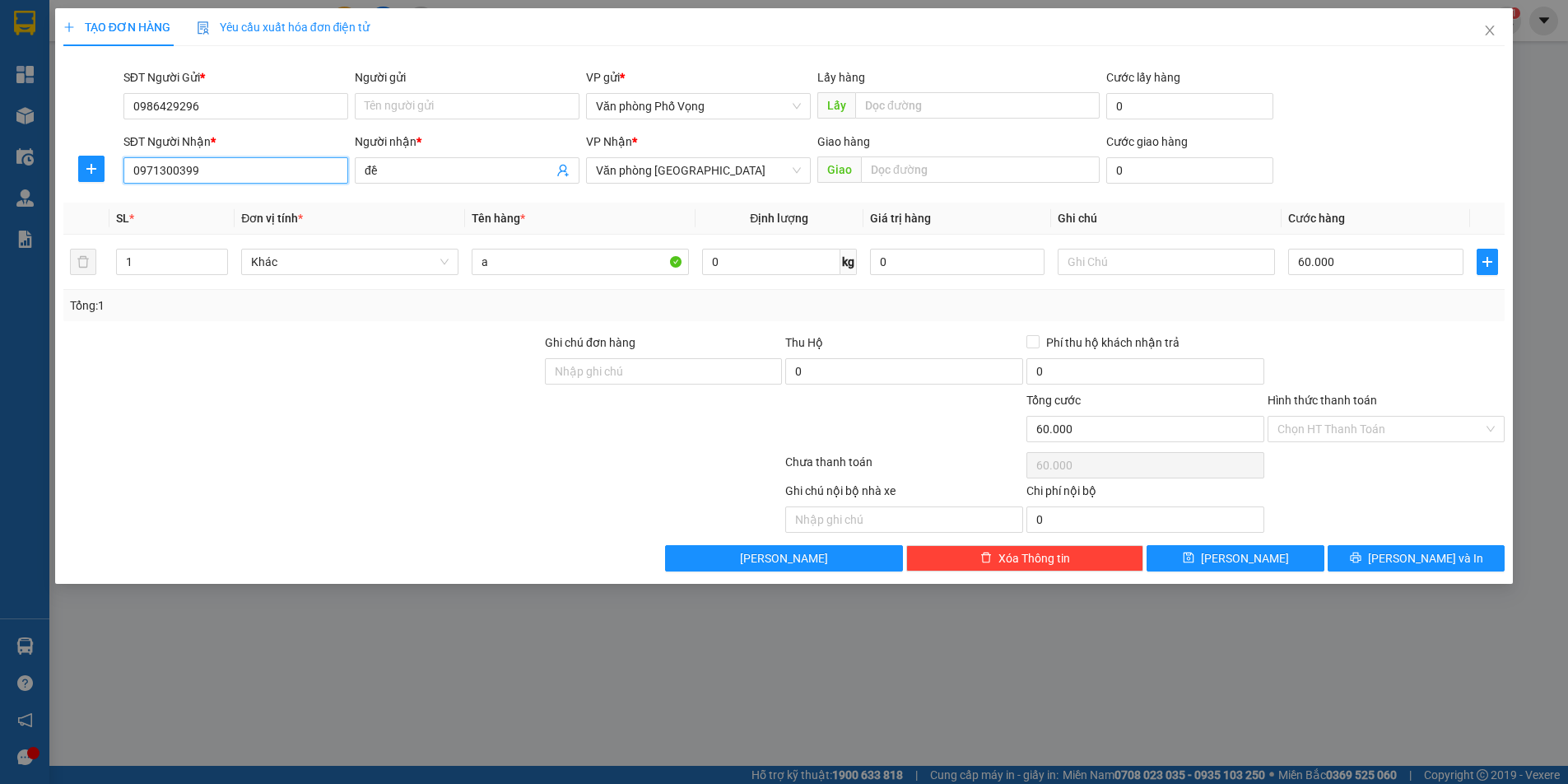
click at [207, 177] on input "0971300399" at bounding box center [236, 170] width 225 height 27
click at [174, 203] on div "0971300399 - đề" at bounding box center [236, 203] width 205 height 18
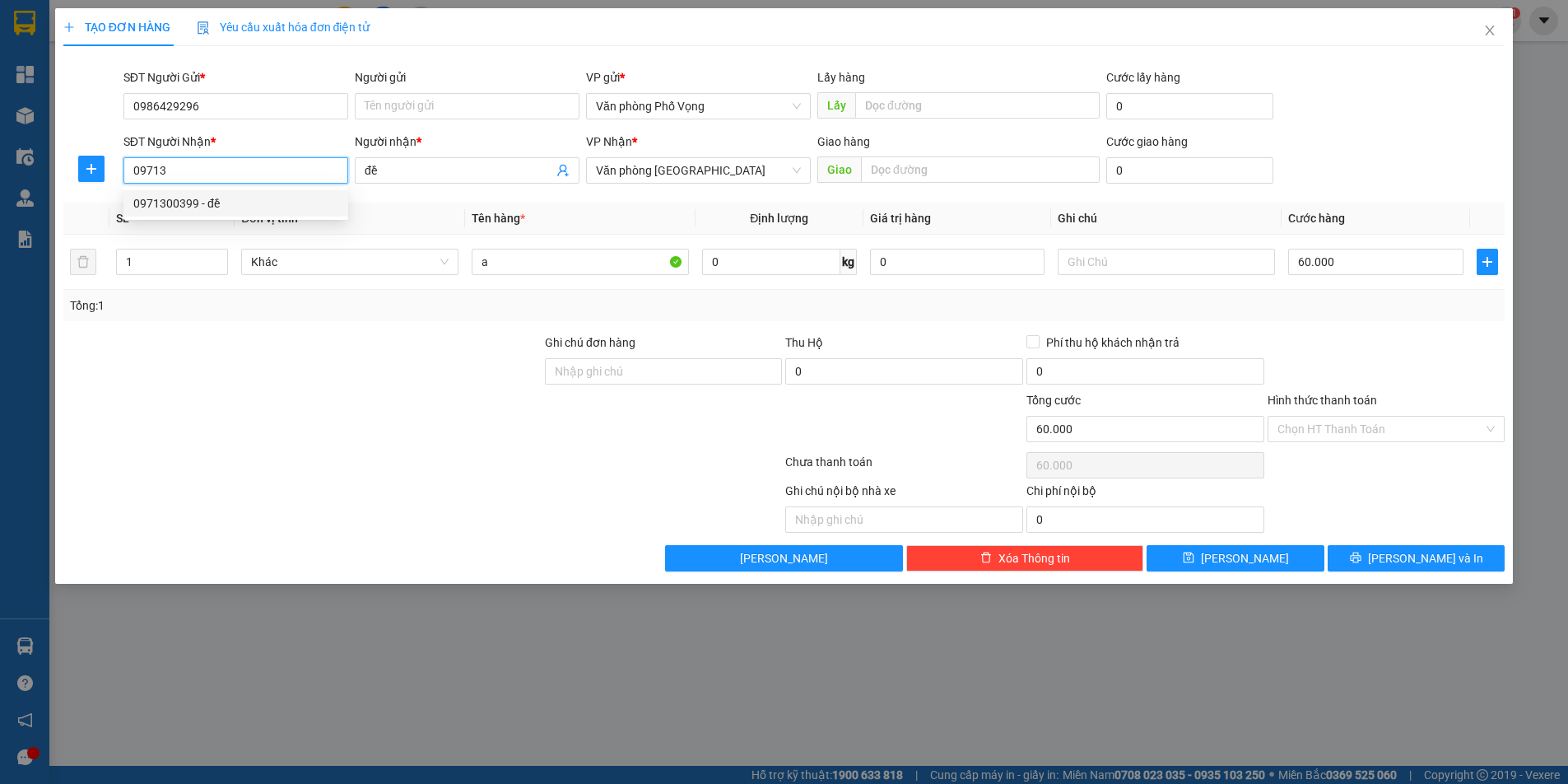
type input "0971300399"
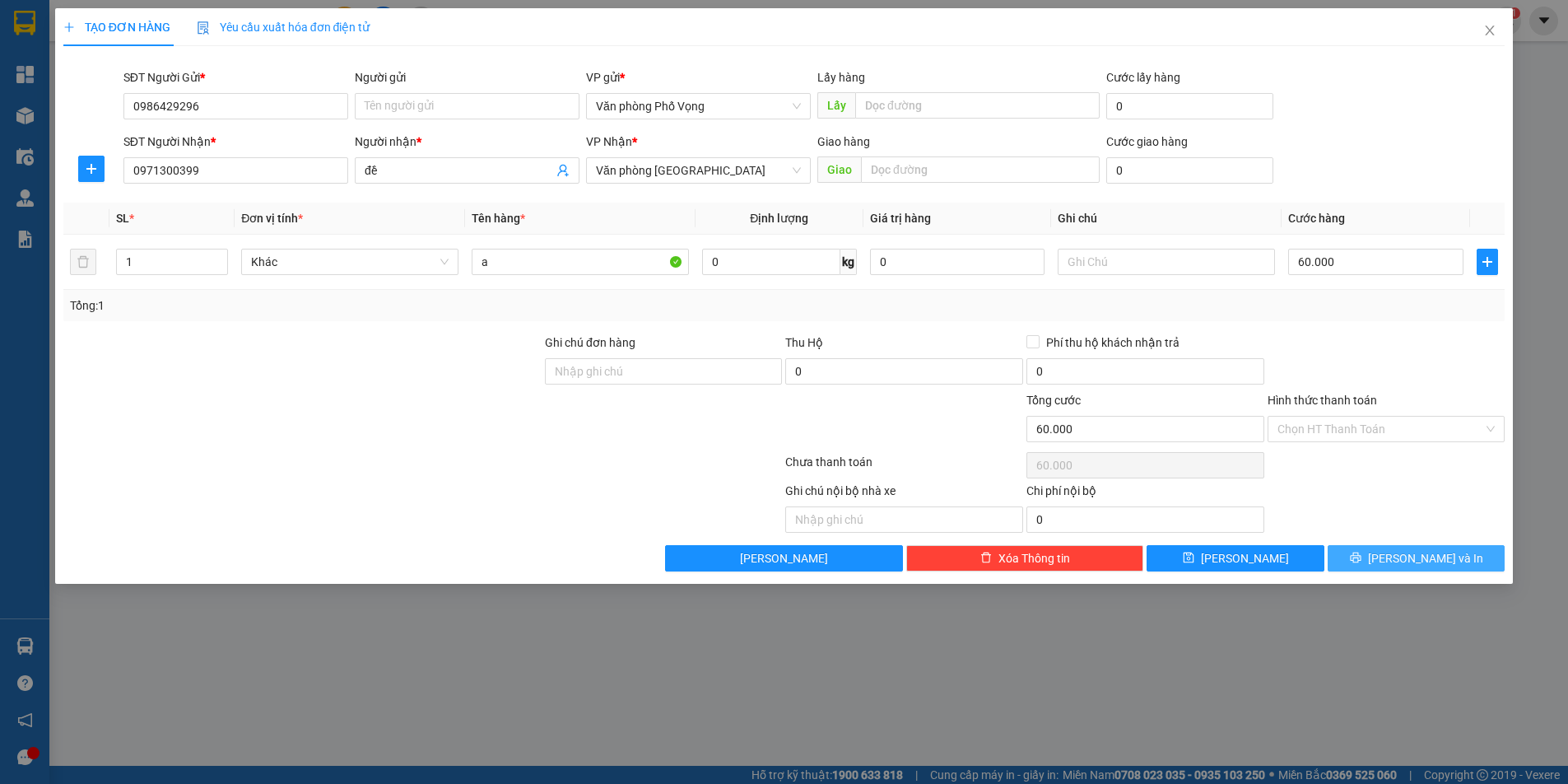
click at [1400, 555] on button "[PERSON_NAME] và In" at bounding box center [1416, 558] width 177 height 27
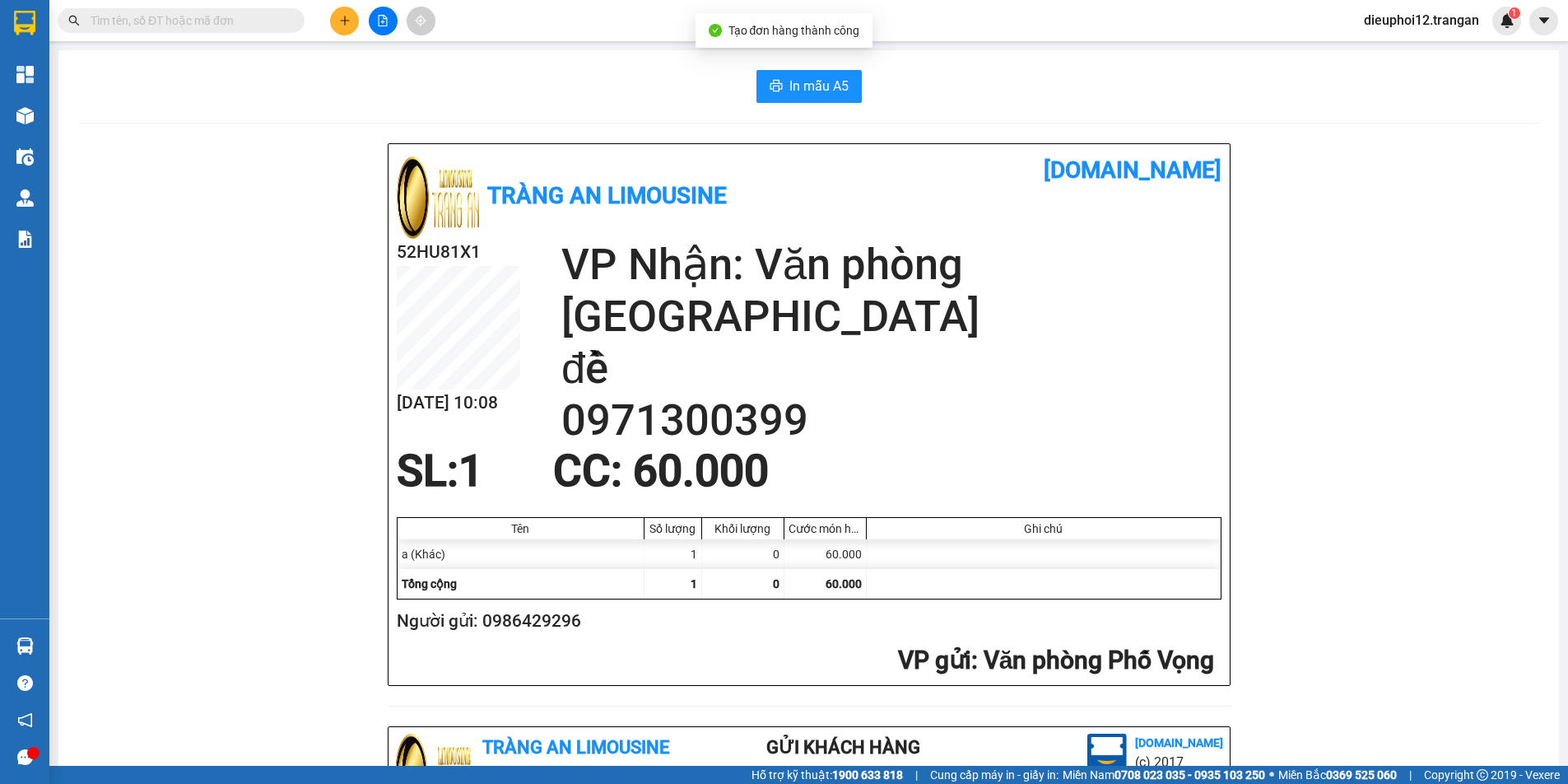
scroll to position [482, 0]
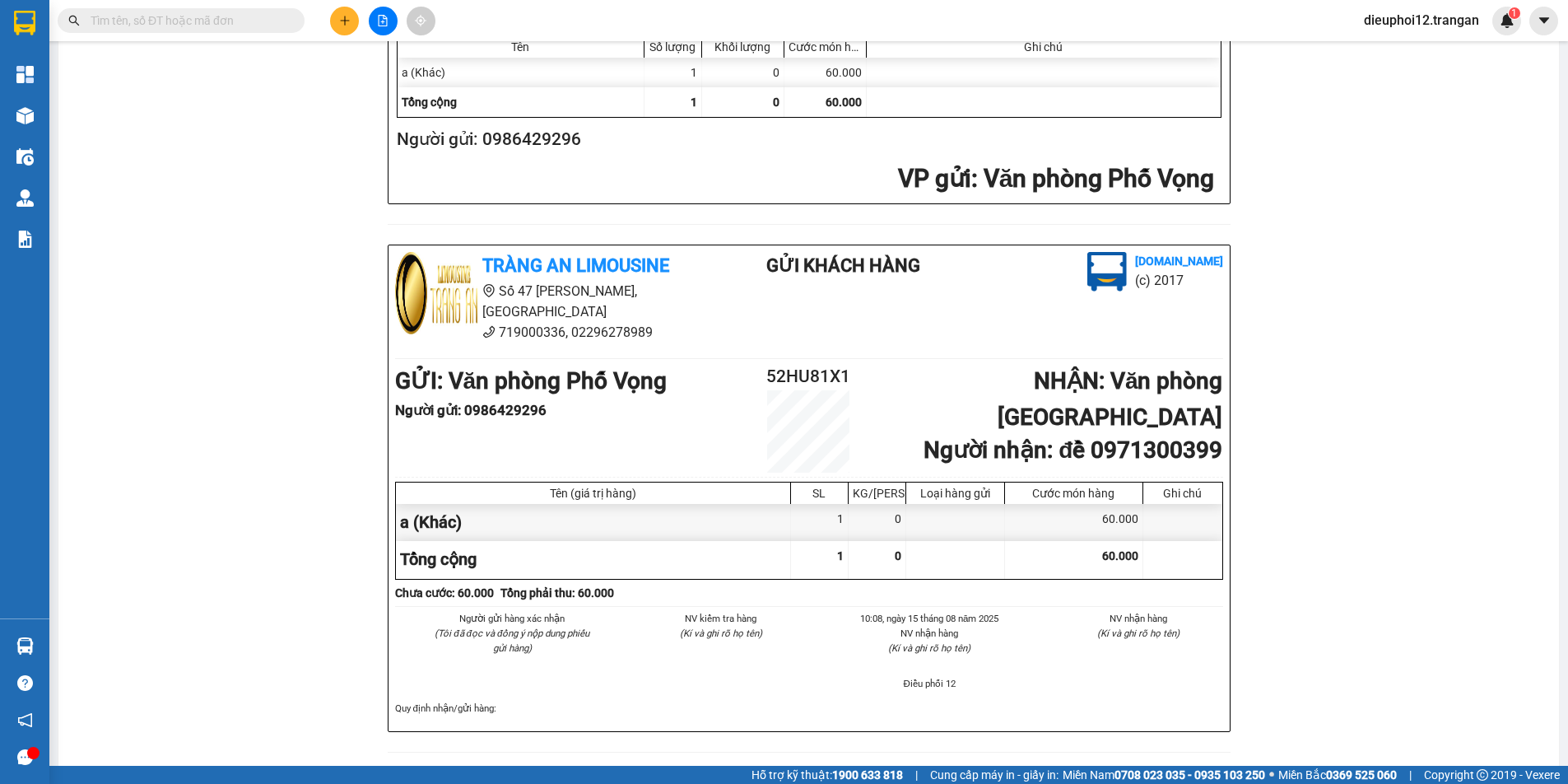
click at [343, 25] on icon "plus" at bounding box center [345, 20] width 11 height 11
click at [357, 59] on div at bounding box center [350, 62] width 20 height 18
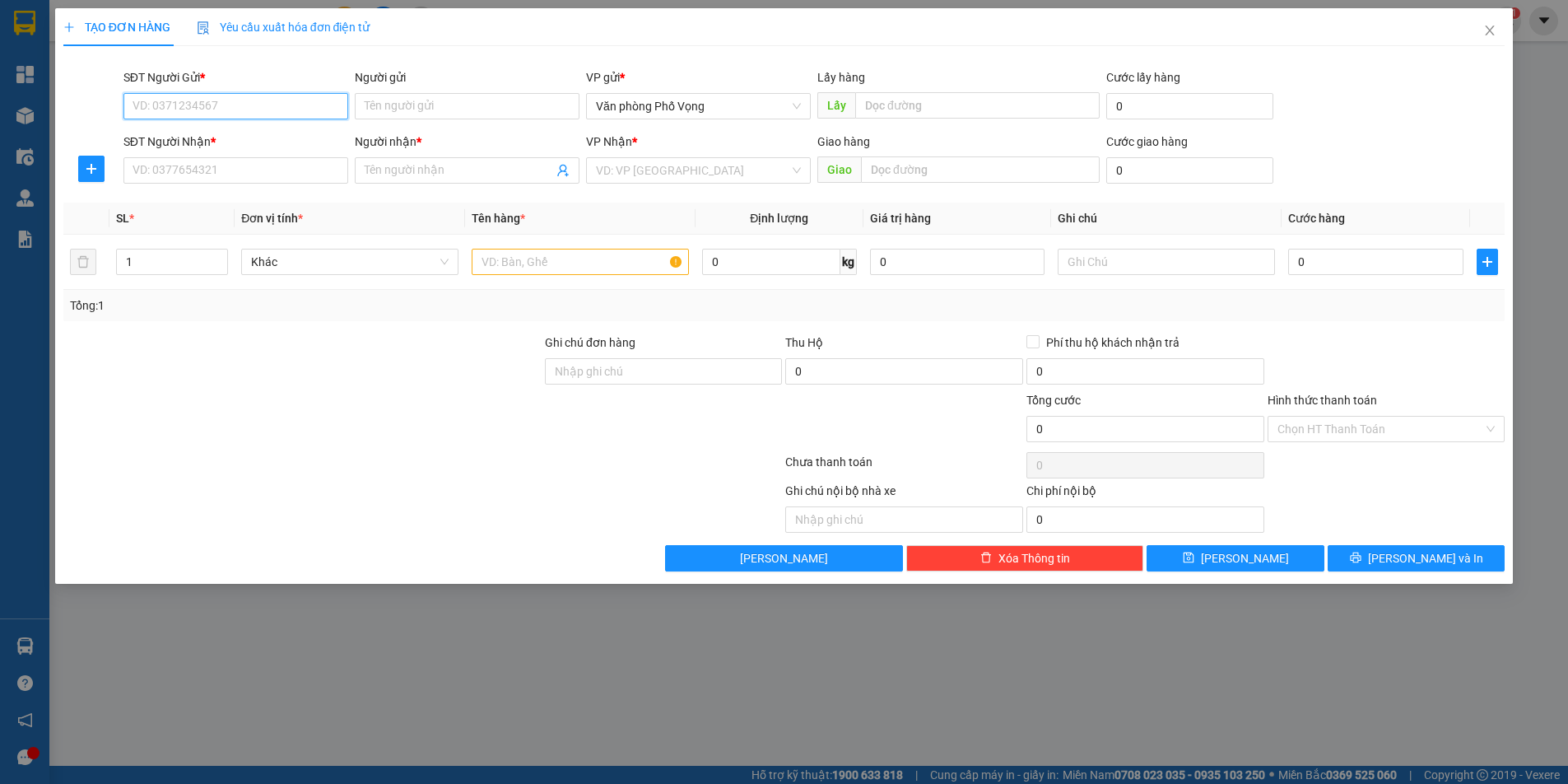
click at [243, 109] on input "SĐT Người Gửi *" at bounding box center [236, 106] width 225 height 27
type input "0374518060"
click at [192, 139] on div "0374518060" at bounding box center [236, 140] width 205 height 18
type input "0344788489"
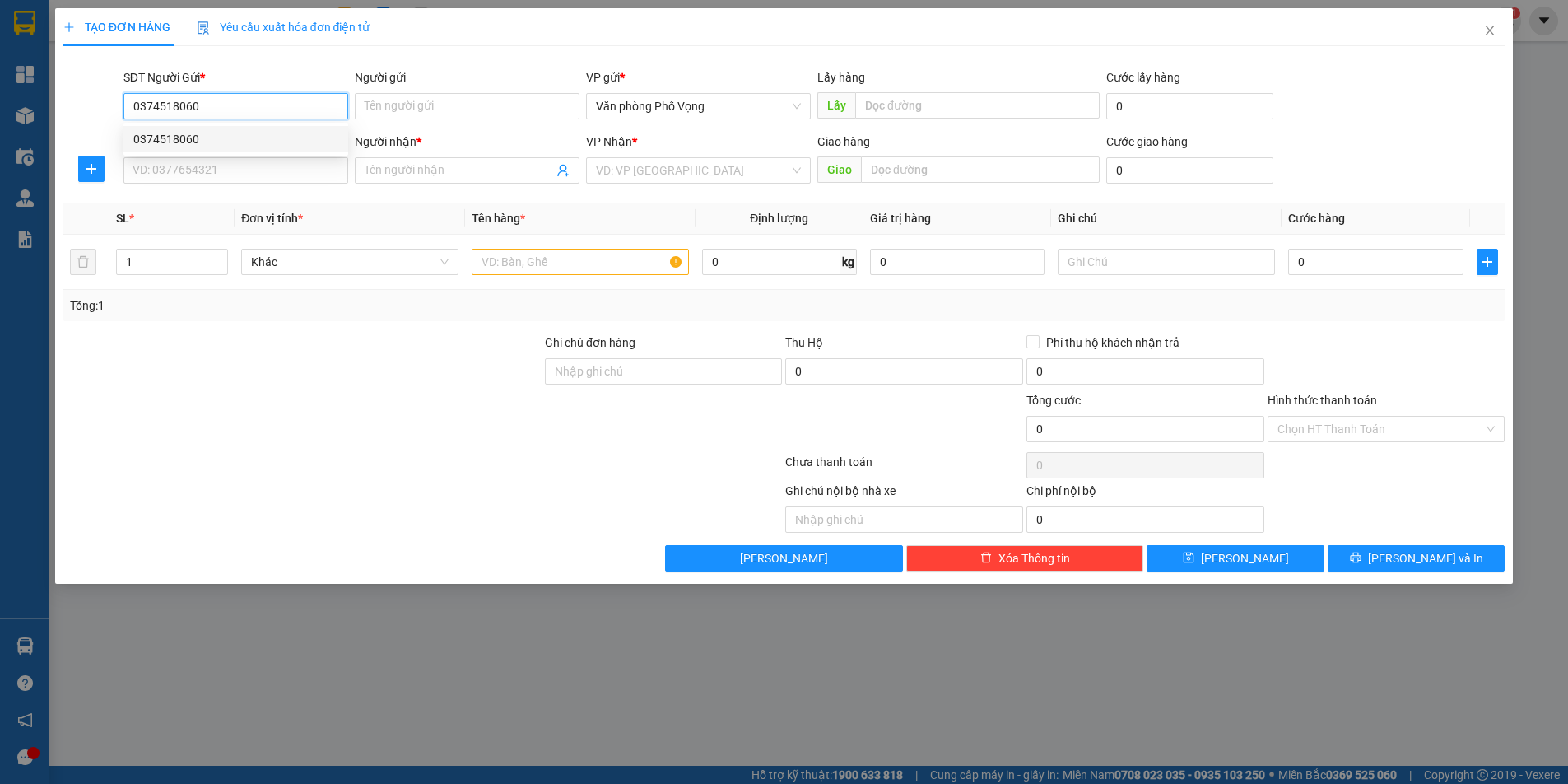
type input "Lan"
type input "30.000"
type input "0374518060"
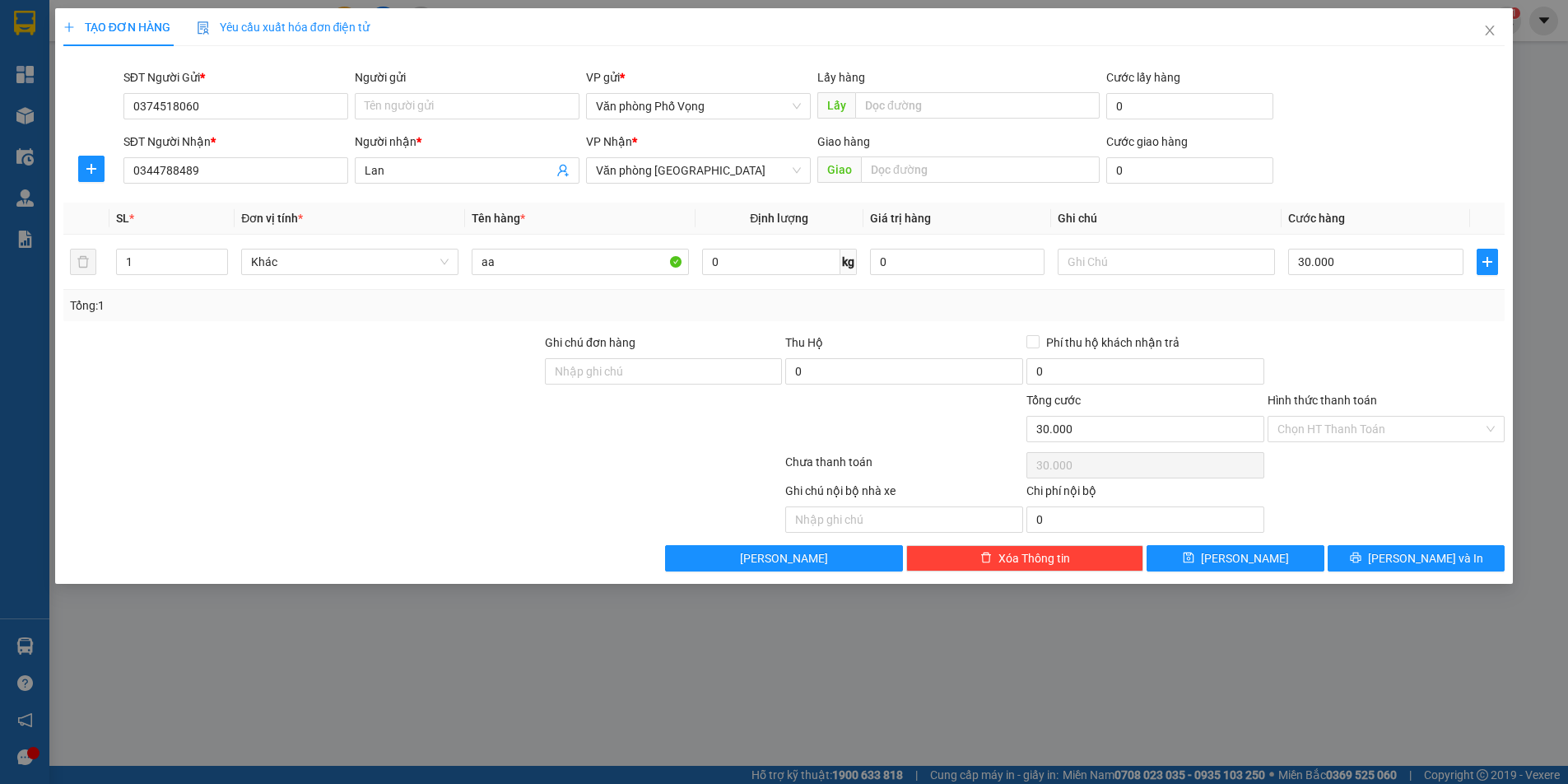
click at [226, 154] on div "SĐT Người Nhận *" at bounding box center [236, 144] width 225 height 25
click at [218, 169] on input "0344788489" at bounding box center [236, 170] width 225 height 27
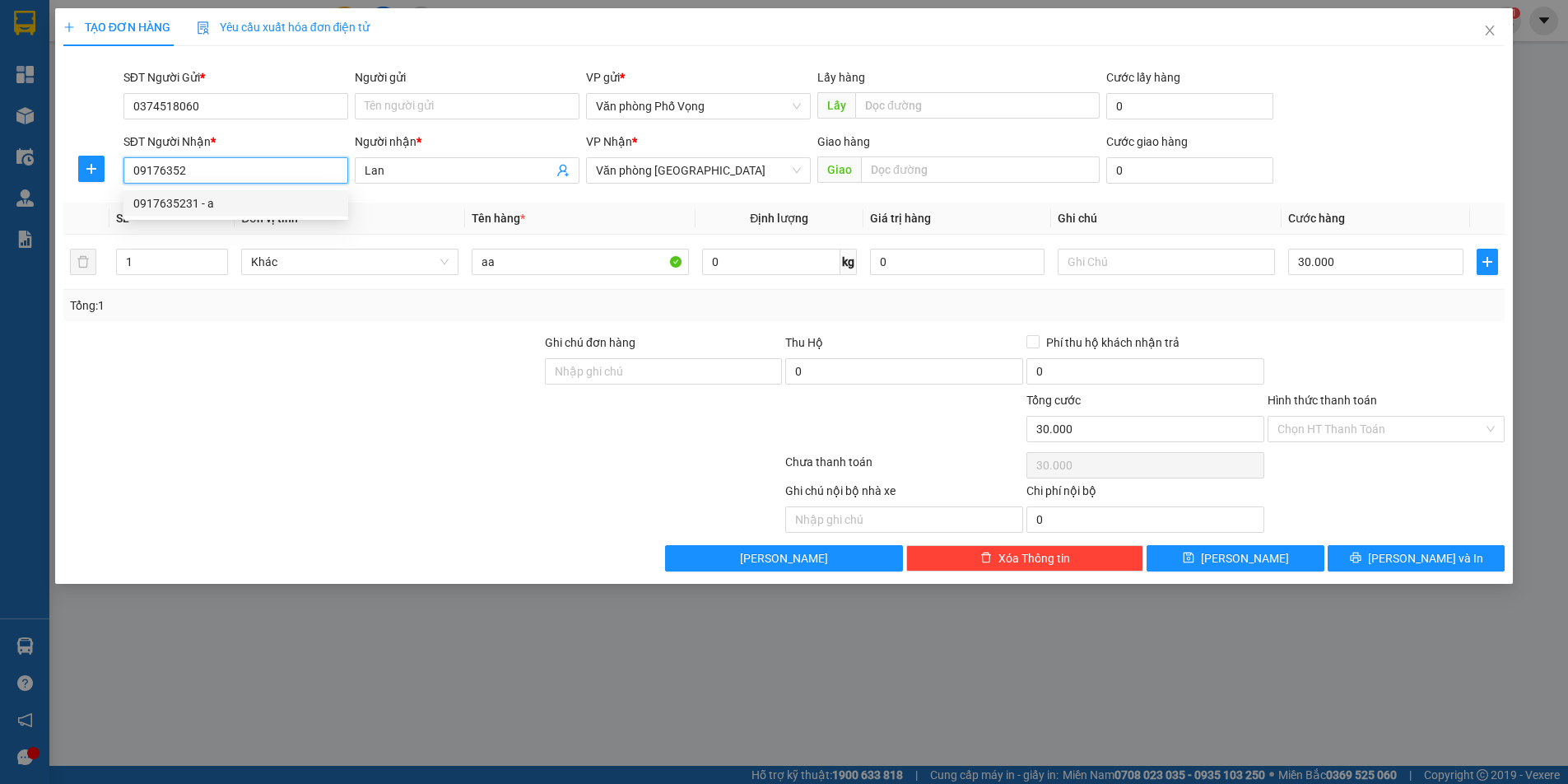
click at [169, 201] on div "0917635231 - a" at bounding box center [236, 203] width 205 height 18
type input "0917635231"
type input "a"
type input "0917635231"
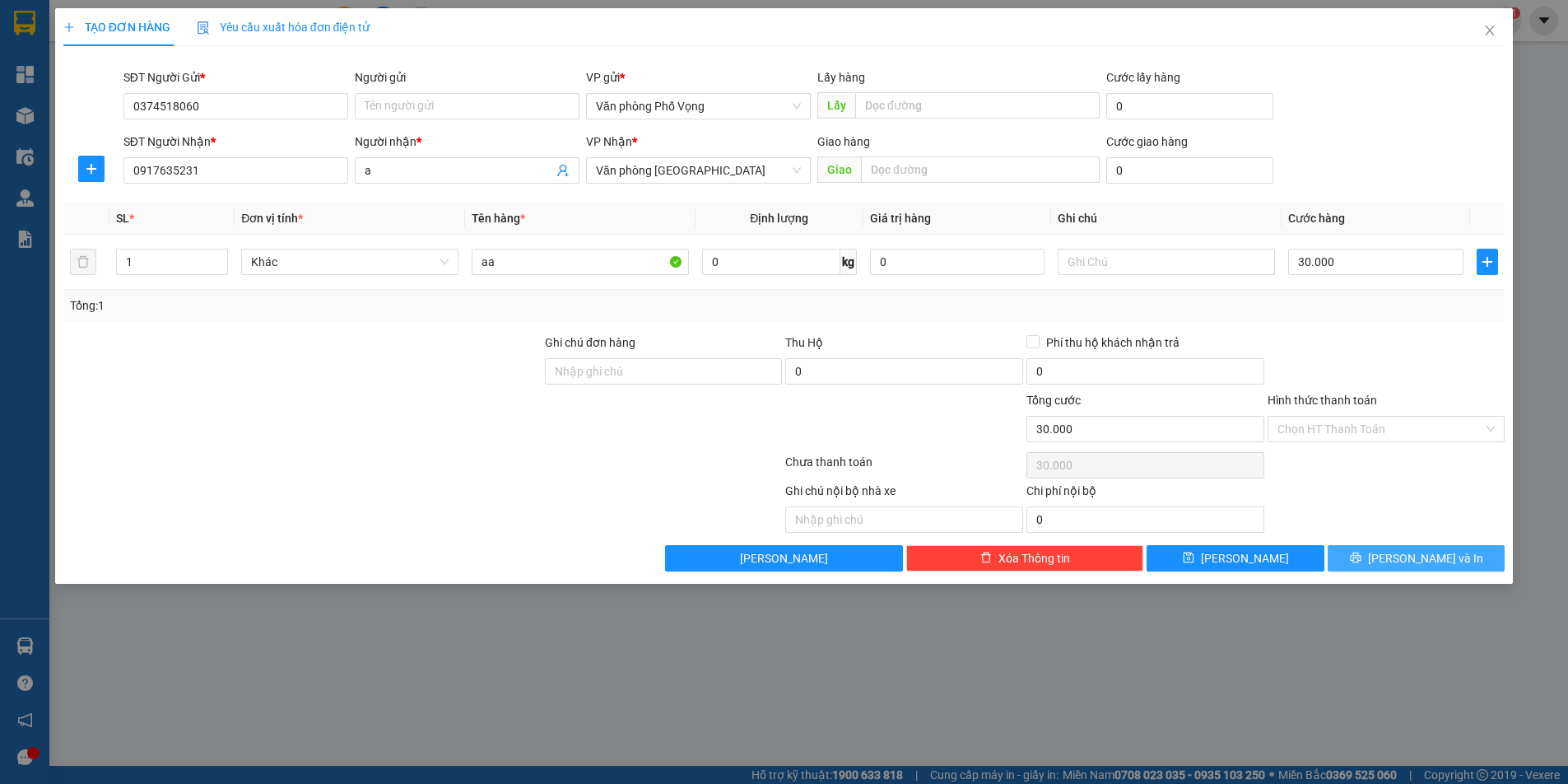
click at [1428, 561] on span "[PERSON_NAME] và In" at bounding box center [1426, 558] width 115 height 18
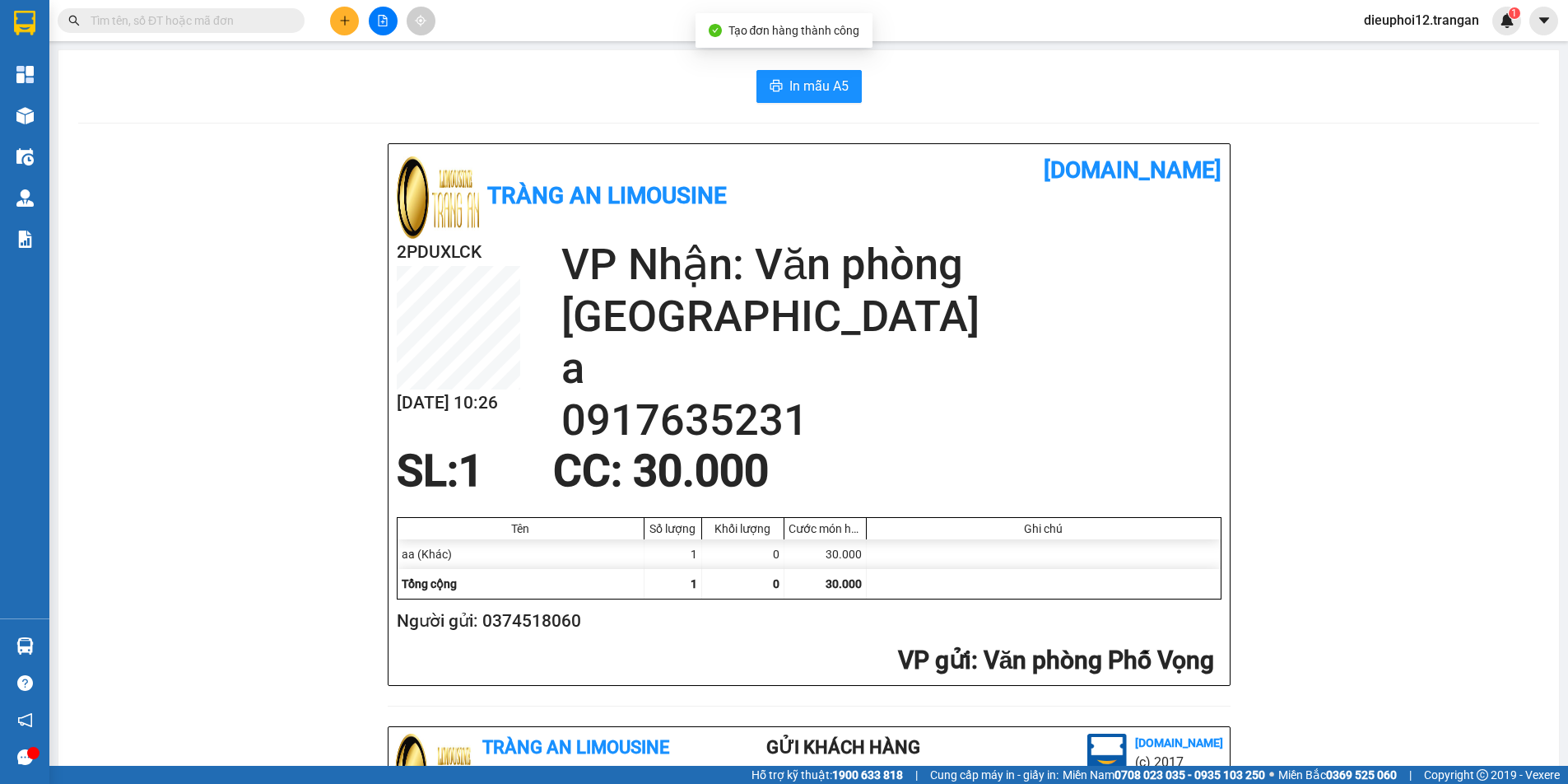
scroll to position [482, 0]
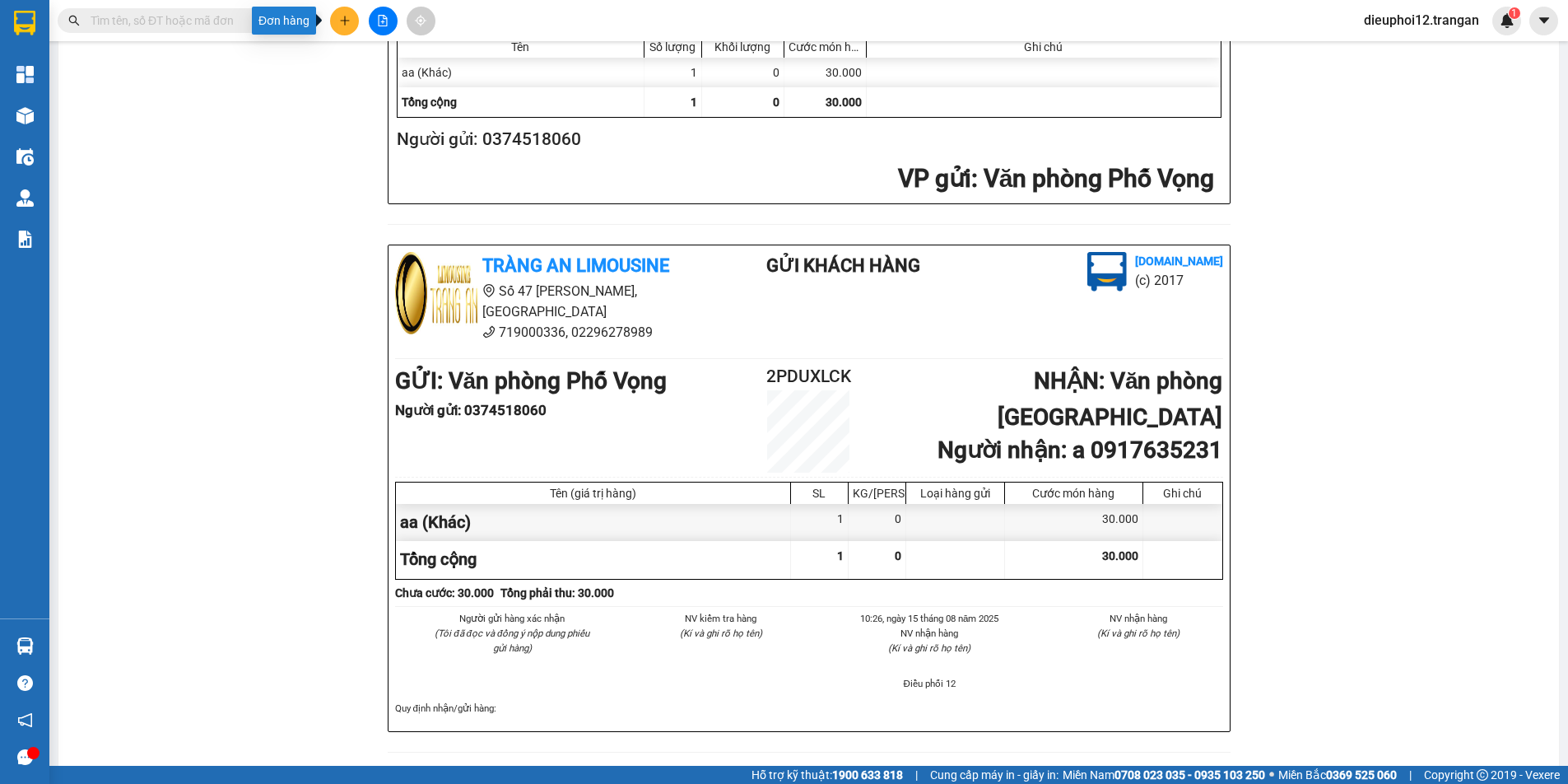
click at [335, 15] on button at bounding box center [344, 20] width 29 height 29
click at [400, 66] on div "Tạo đơn hàng" at bounding box center [409, 62] width 72 height 18
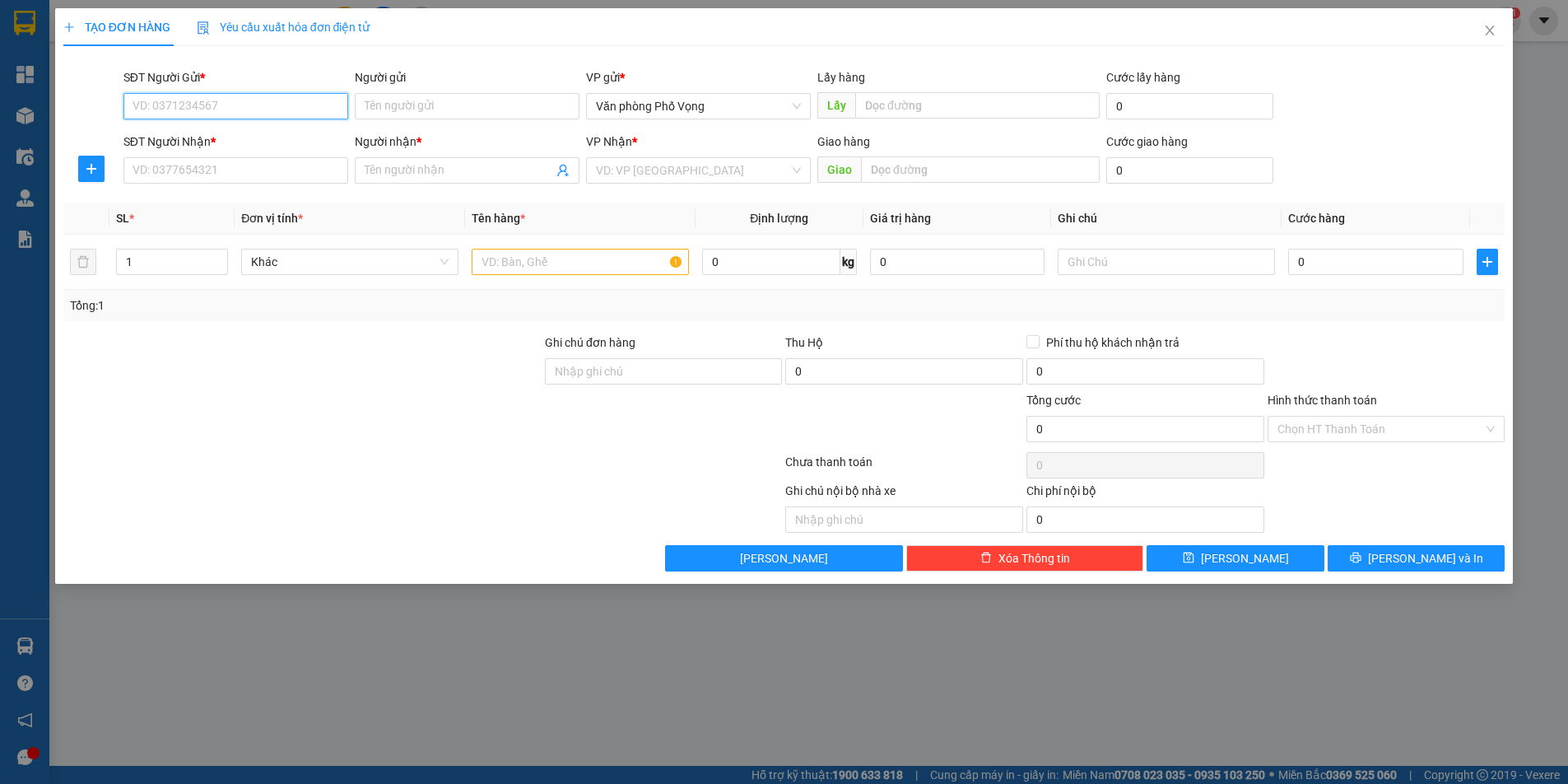
click at [263, 113] on input "SĐT Người Gửi *" at bounding box center [236, 106] width 225 height 27
type input "0989885171"
click at [214, 173] on input "SĐT Người Nhận *" at bounding box center [236, 170] width 225 height 27
click at [234, 102] on input "0989885171" at bounding box center [236, 106] width 225 height 27
click at [205, 137] on div "0989885171" at bounding box center [236, 140] width 205 height 18
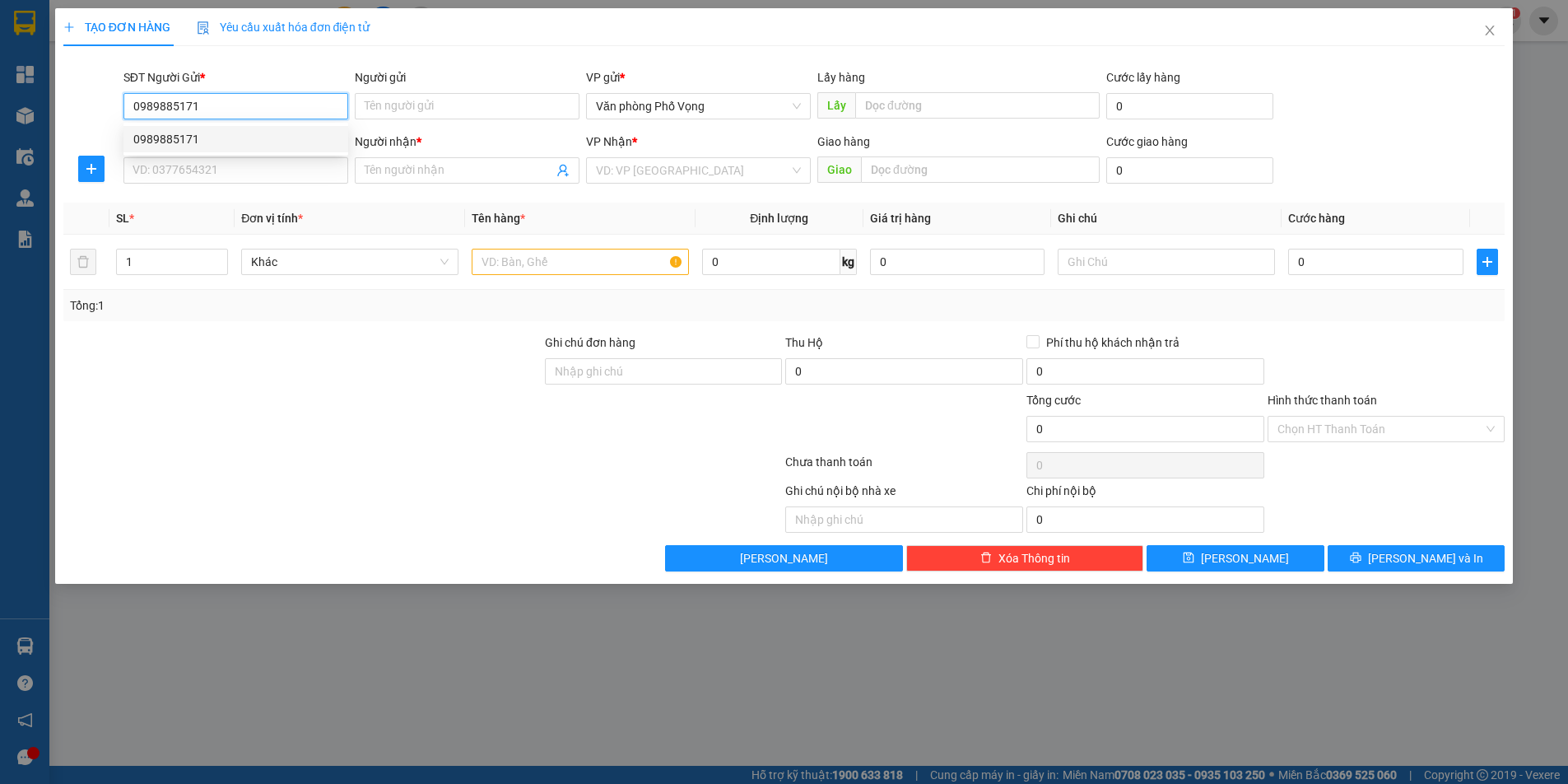
click at [205, 137] on div "0989885171" at bounding box center [236, 140] width 205 height 18
type input "0982446061"
type input "tú"
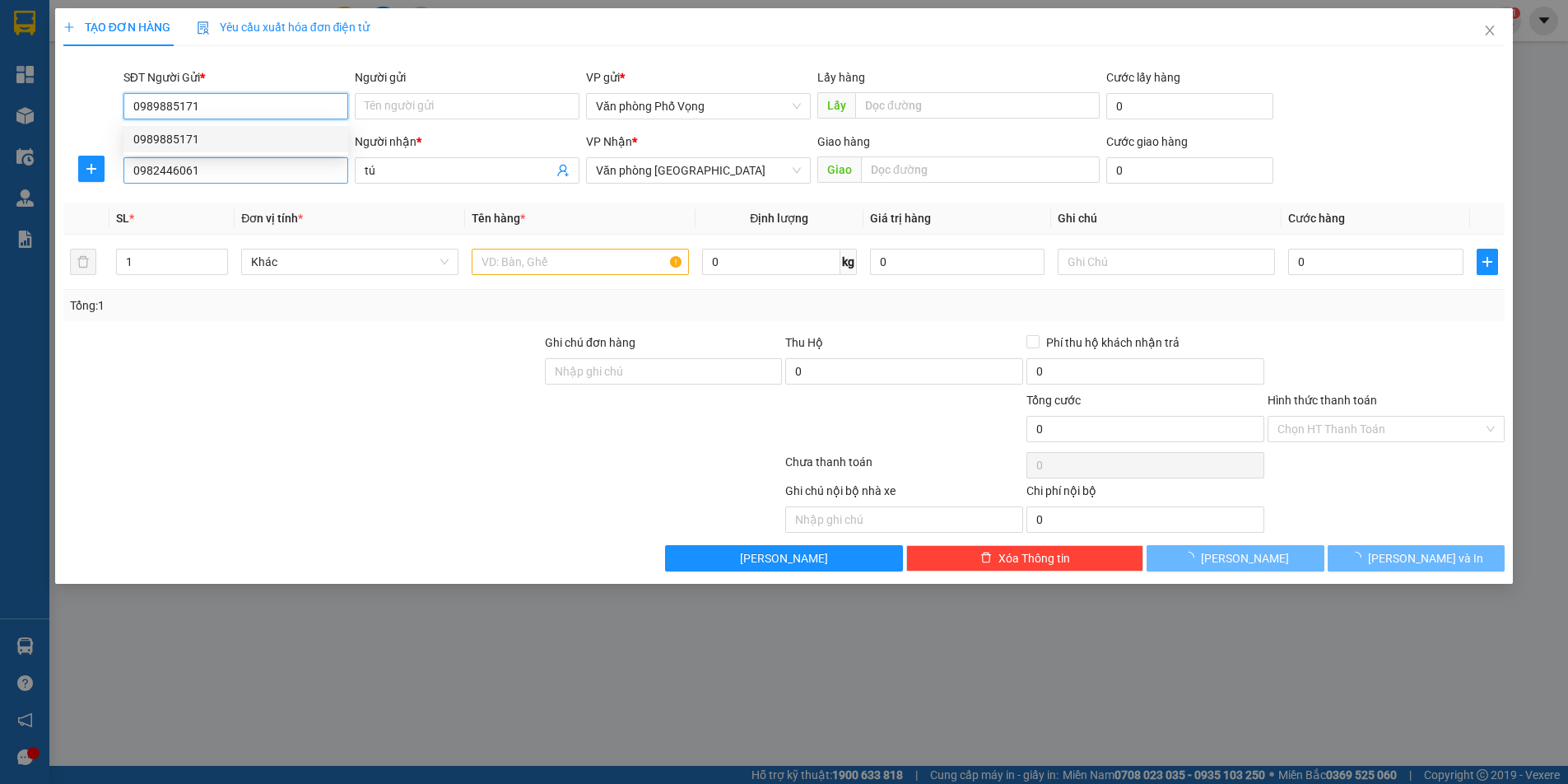
type input "40.000"
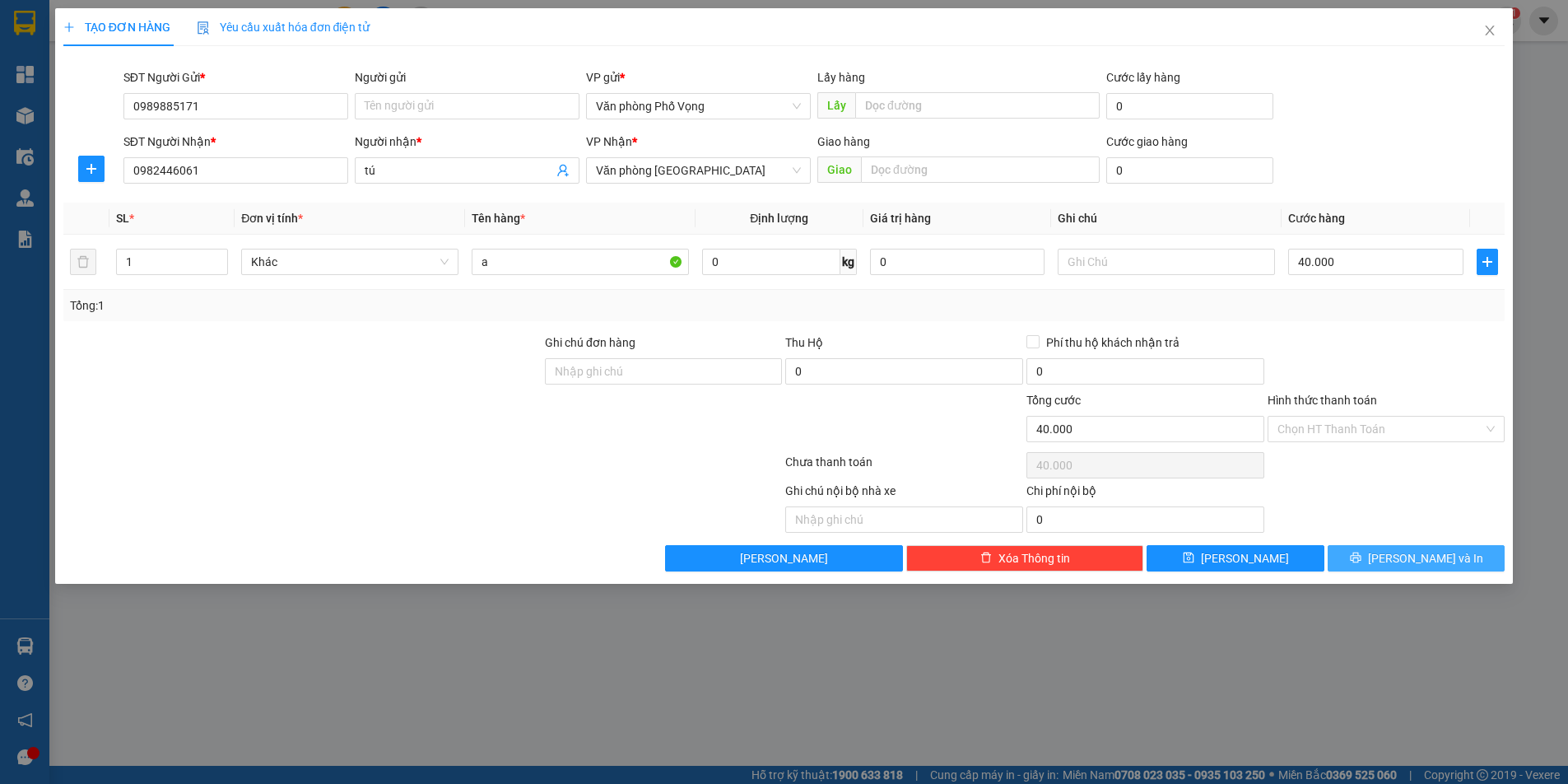
click at [1434, 561] on span "[PERSON_NAME] và In" at bounding box center [1426, 558] width 115 height 18
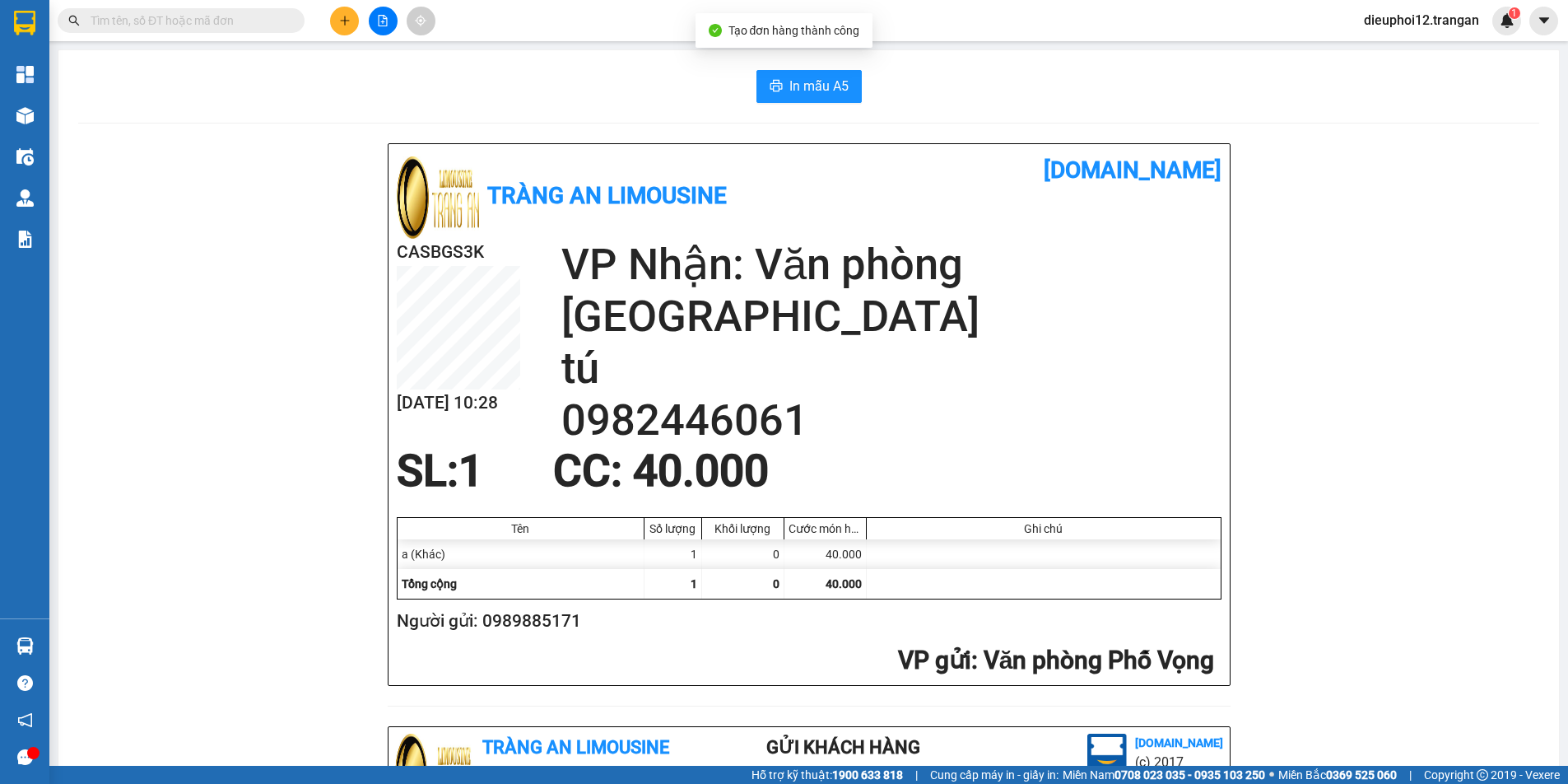
scroll to position [482, 0]
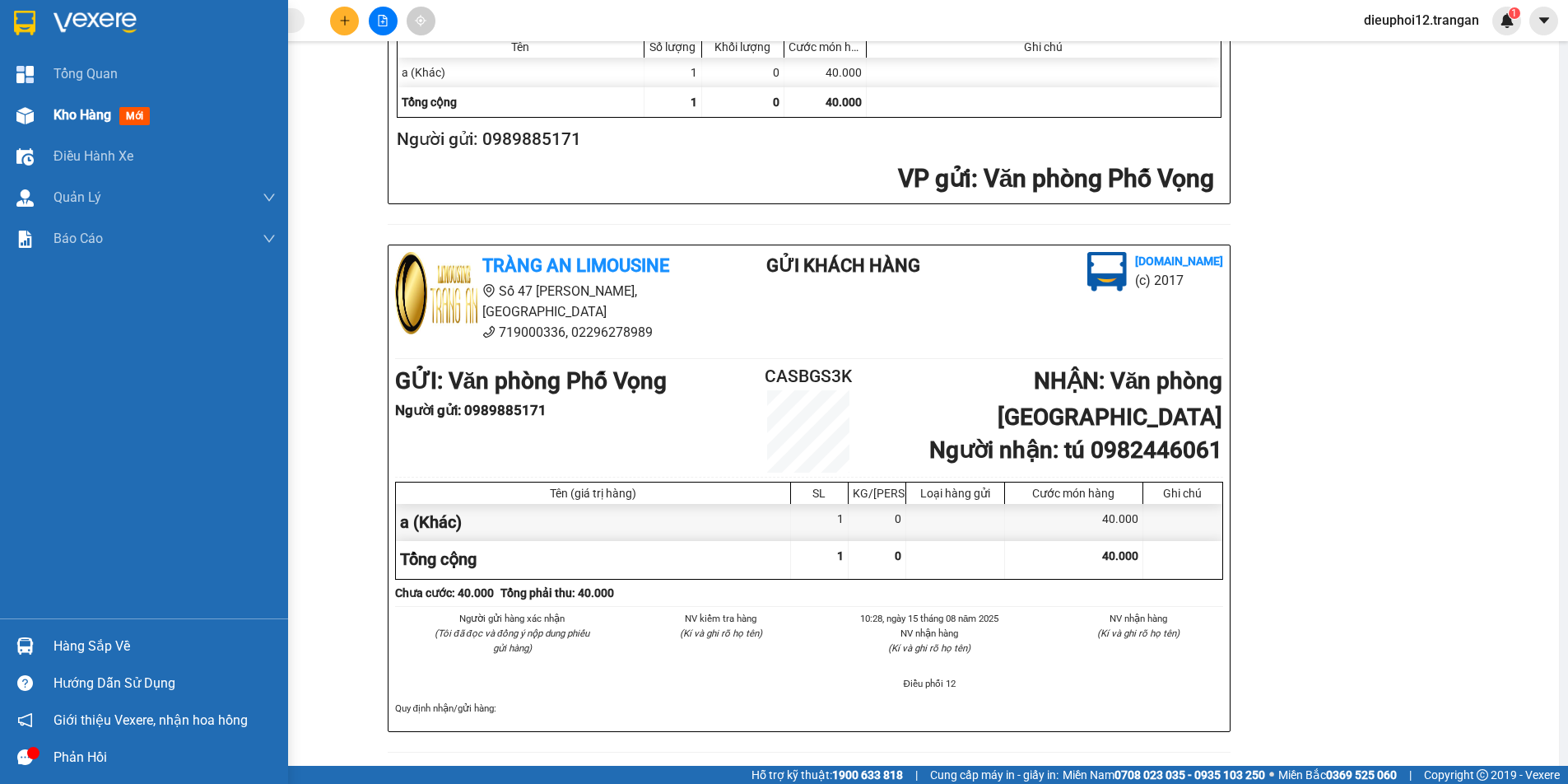
click at [36, 125] on div at bounding box center [25, 116] width 29 height 29
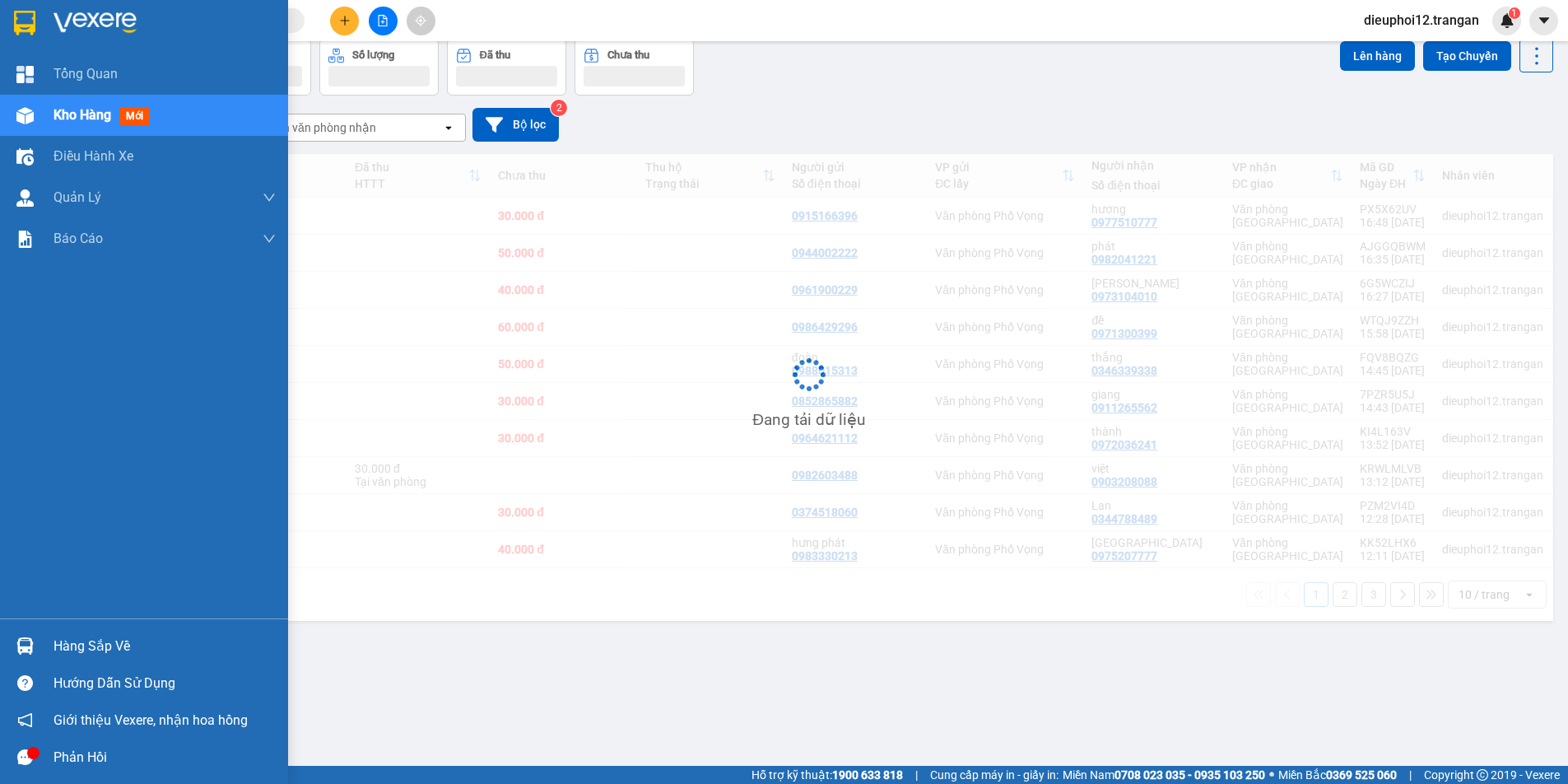
scroll to position [76, 0]
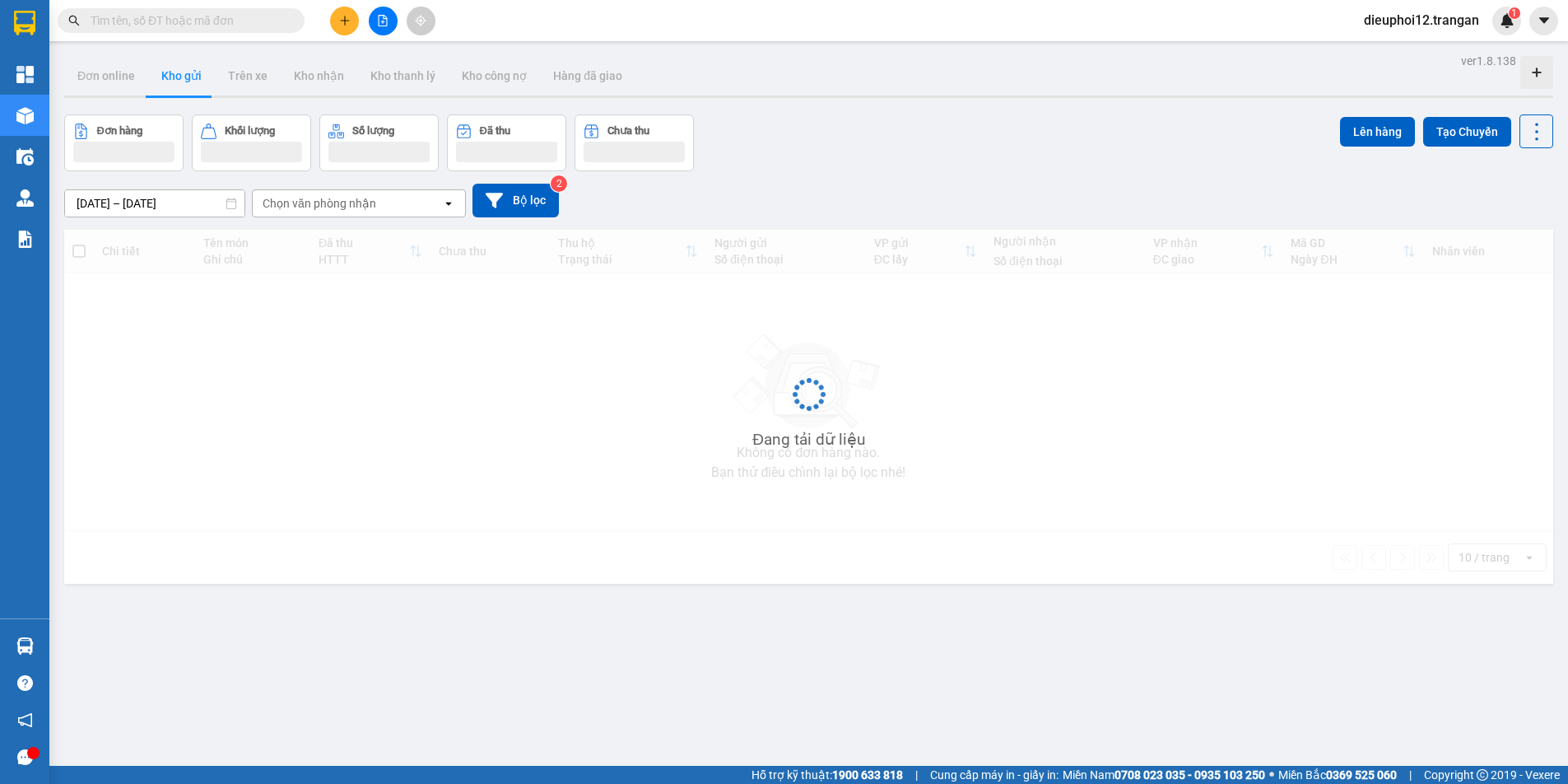
click at [343, 24] on icon "plus" at bounding box center [345, 20] width 11 height 11
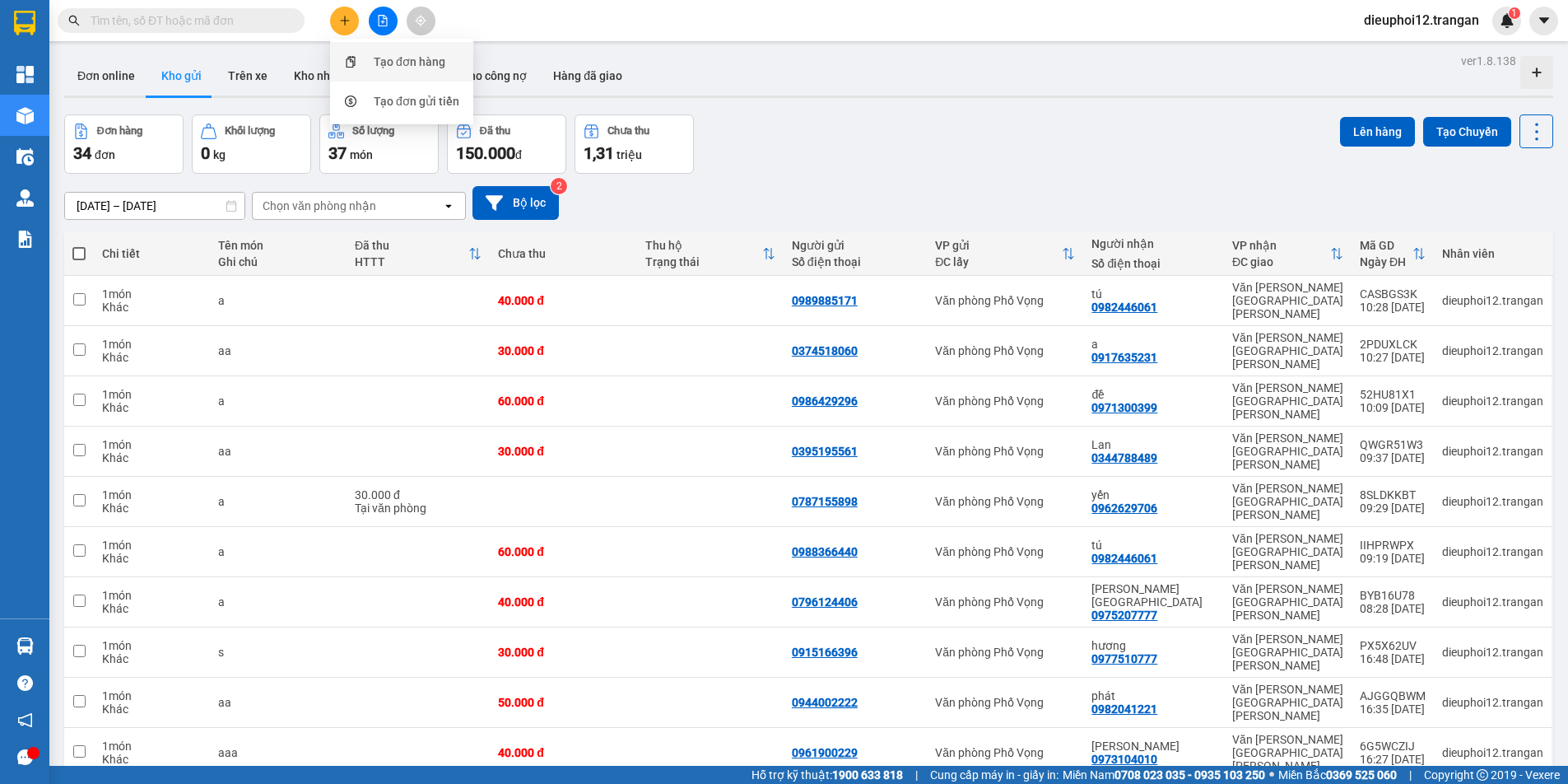
click at [368, 51] on div "Tạo đơn hàng" at bounding box center [402, 62] width 124 height 31
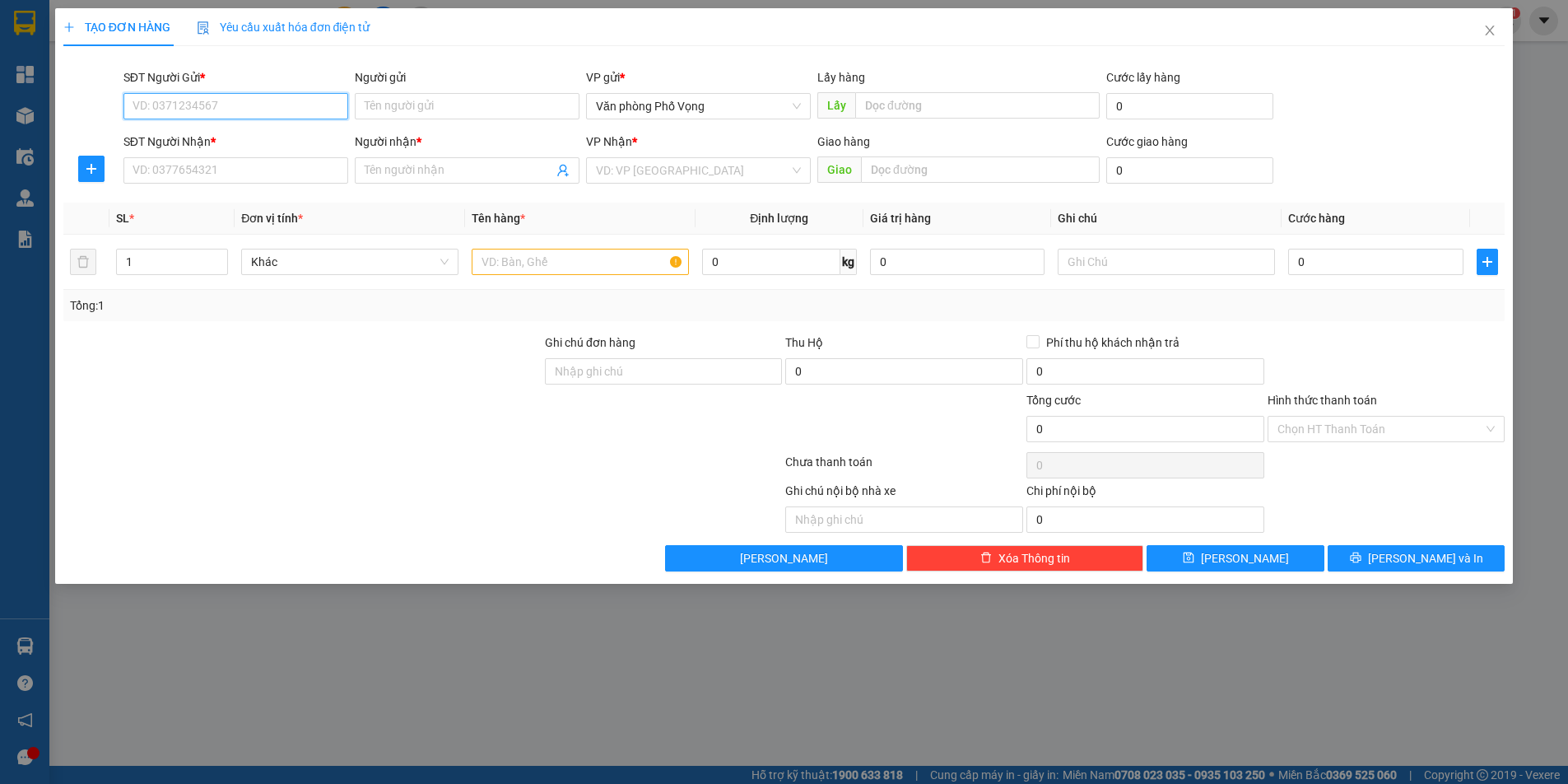
click at [188, 104] on input "SĐT Người Gửi *" at bounding box center [236, 106] width 225 height 27
type input "0858530319"
click at [192, 162] on input "SĐT Người Nhận *" at bounding box center [236, 170] width 225 height 27
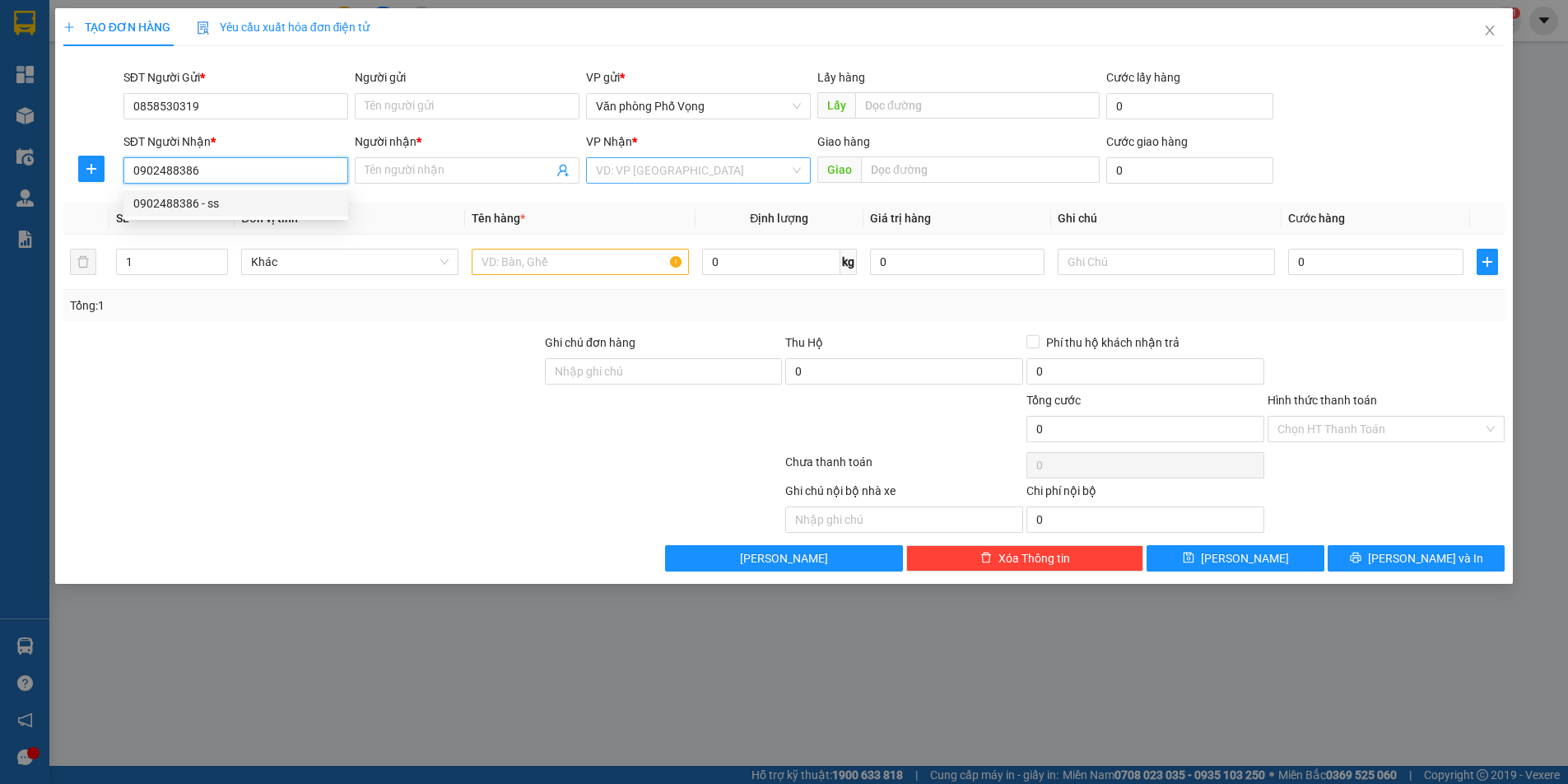
type input "0902488386"
click at [659, 178] on input "search" at bounding box center [692, 170] width 193 height 25
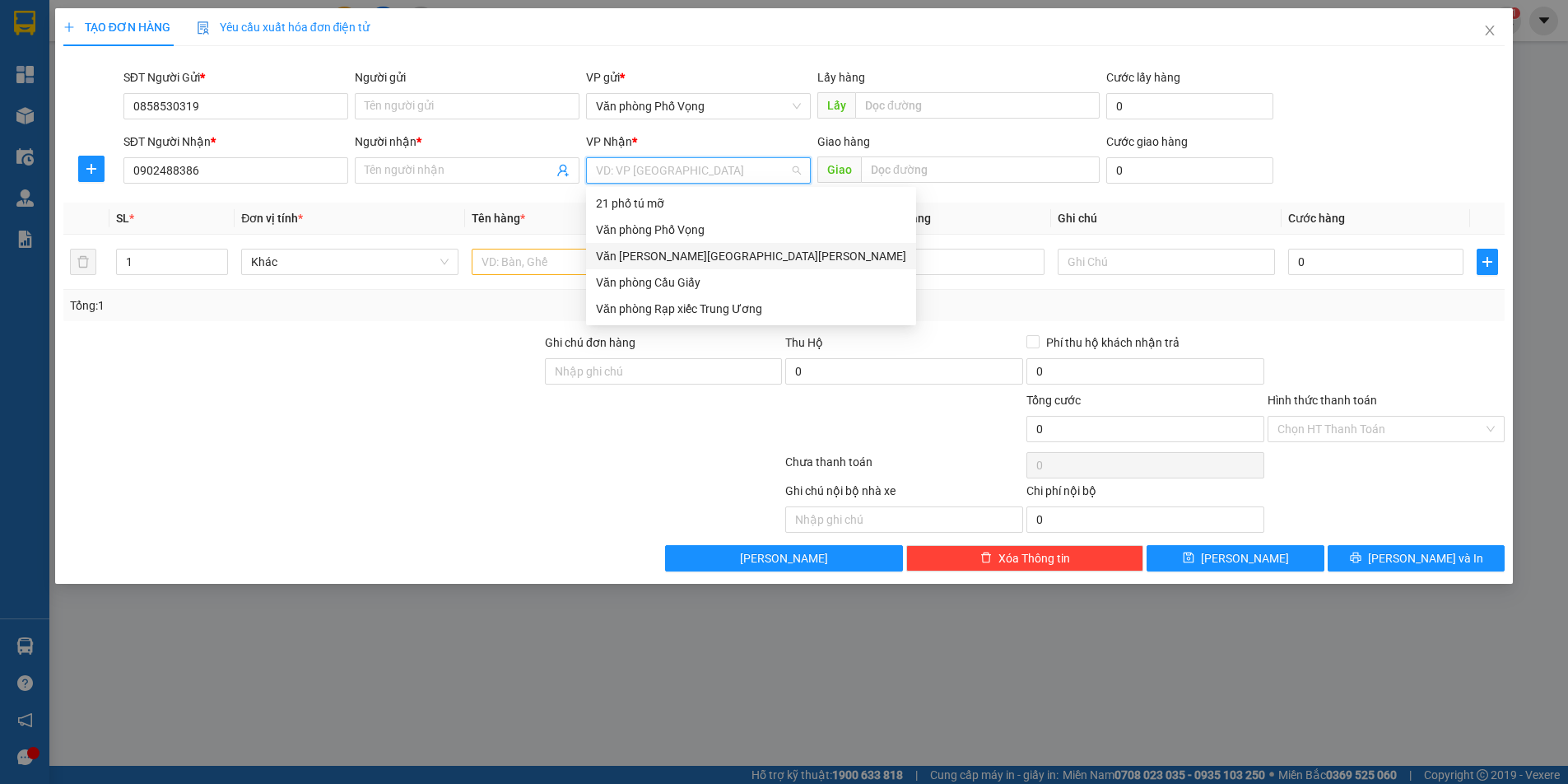
click at [653, 251] on div "Văn phòng [GEOGRAPHIC_DATA]" at bounding box center [751, 256] width 310 height 18
click at [653, 251] on input "text" at bounding box center [579, 262] width 217 height 27
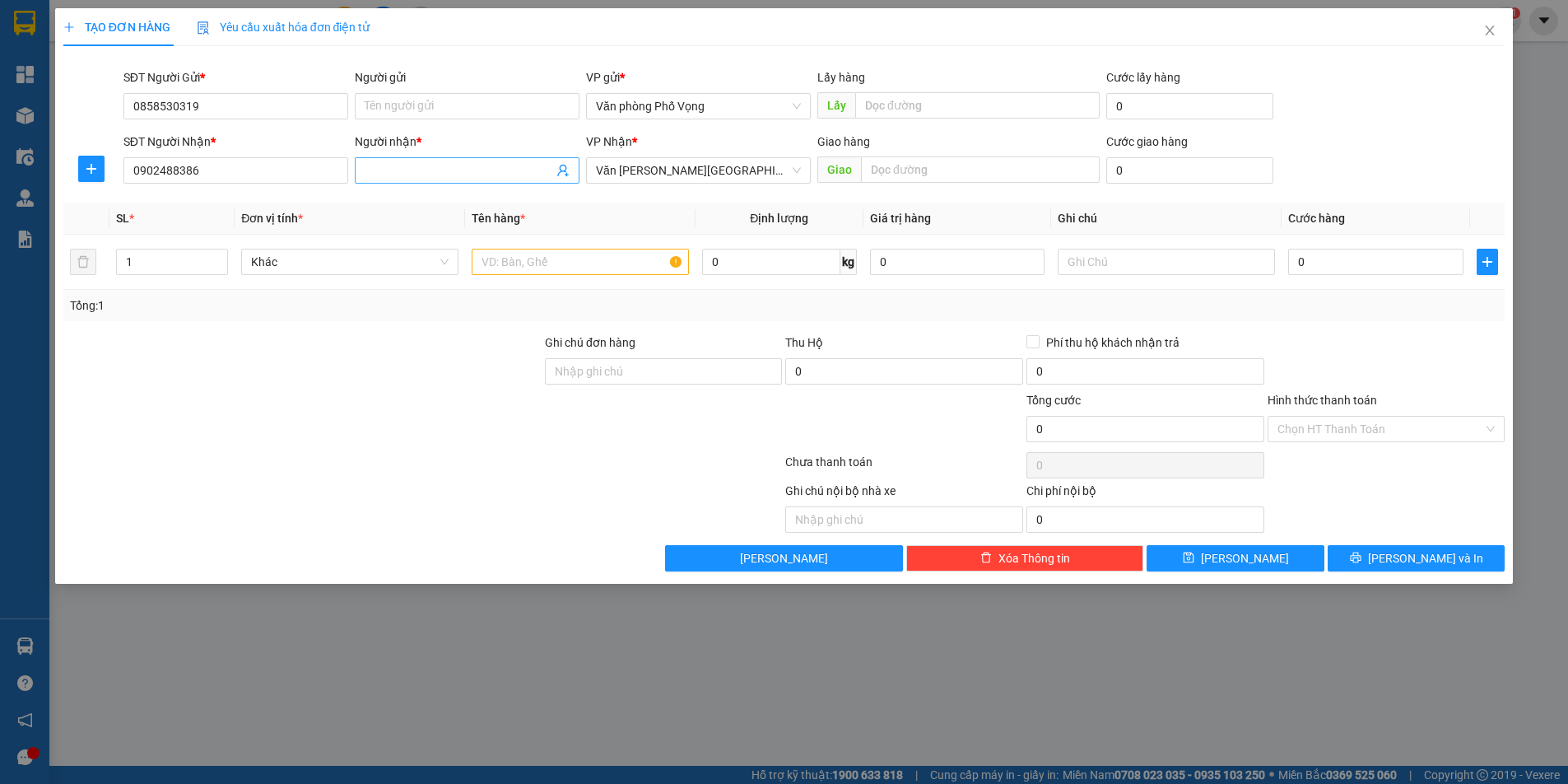
click at [474, 180] on span at bounding box center [467, 170] width 225 height 27
type input "khánh"
click at [588, 261] on input "text" at bounding box center [579, 262] width 217 height 27
type input "a"
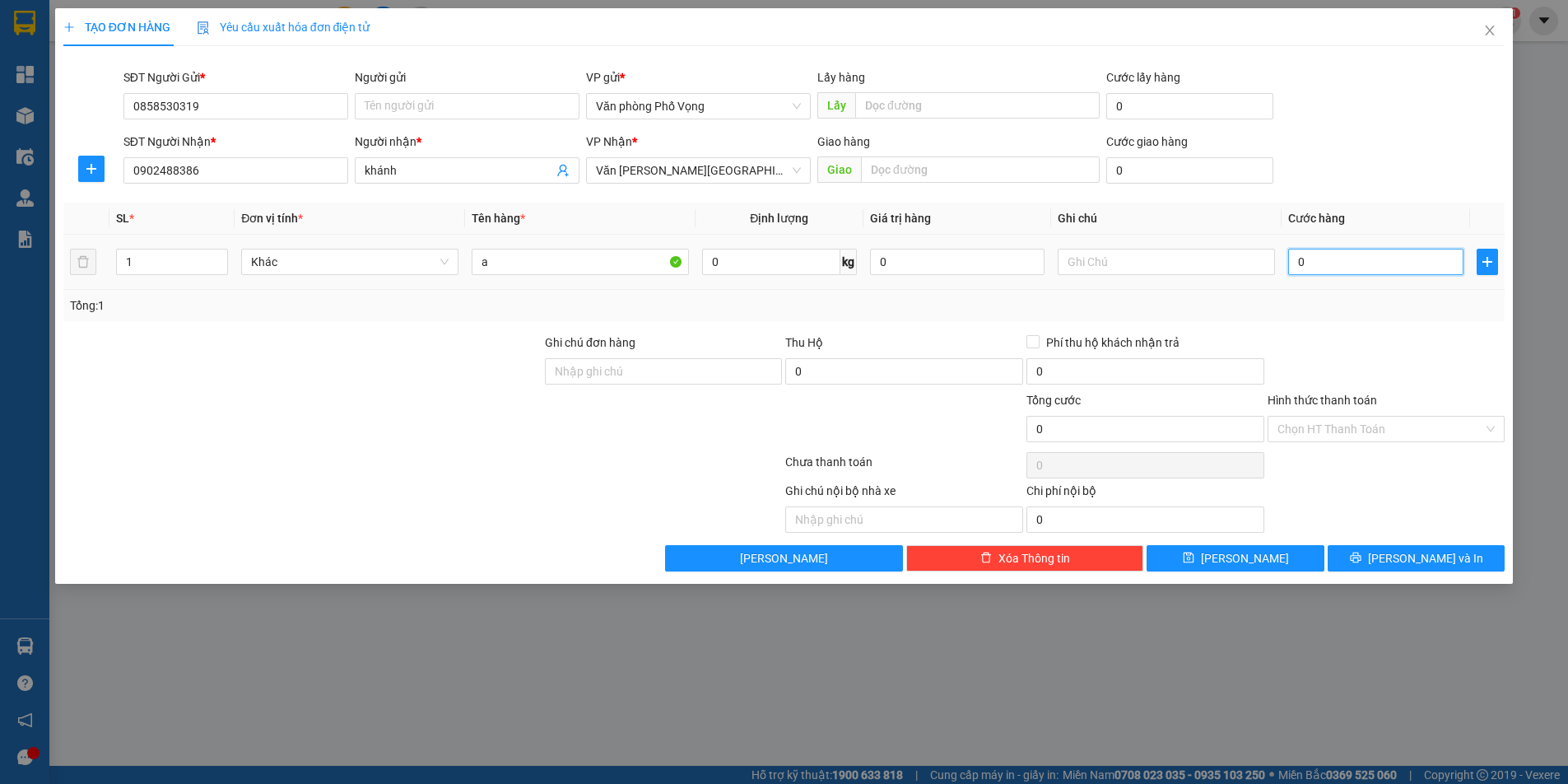
click at [1316, 269] on input "0" at bounding box center [1376, 262] width 176 height 27
drag, startPoint x: 1316, startPoint y: 269, endPoint x: 1256, endPoint y: 229, distance: 72.1
click at [1316, 269] on input "0" at bounding box center [1376, 262] width 176 height 27
type input "3"
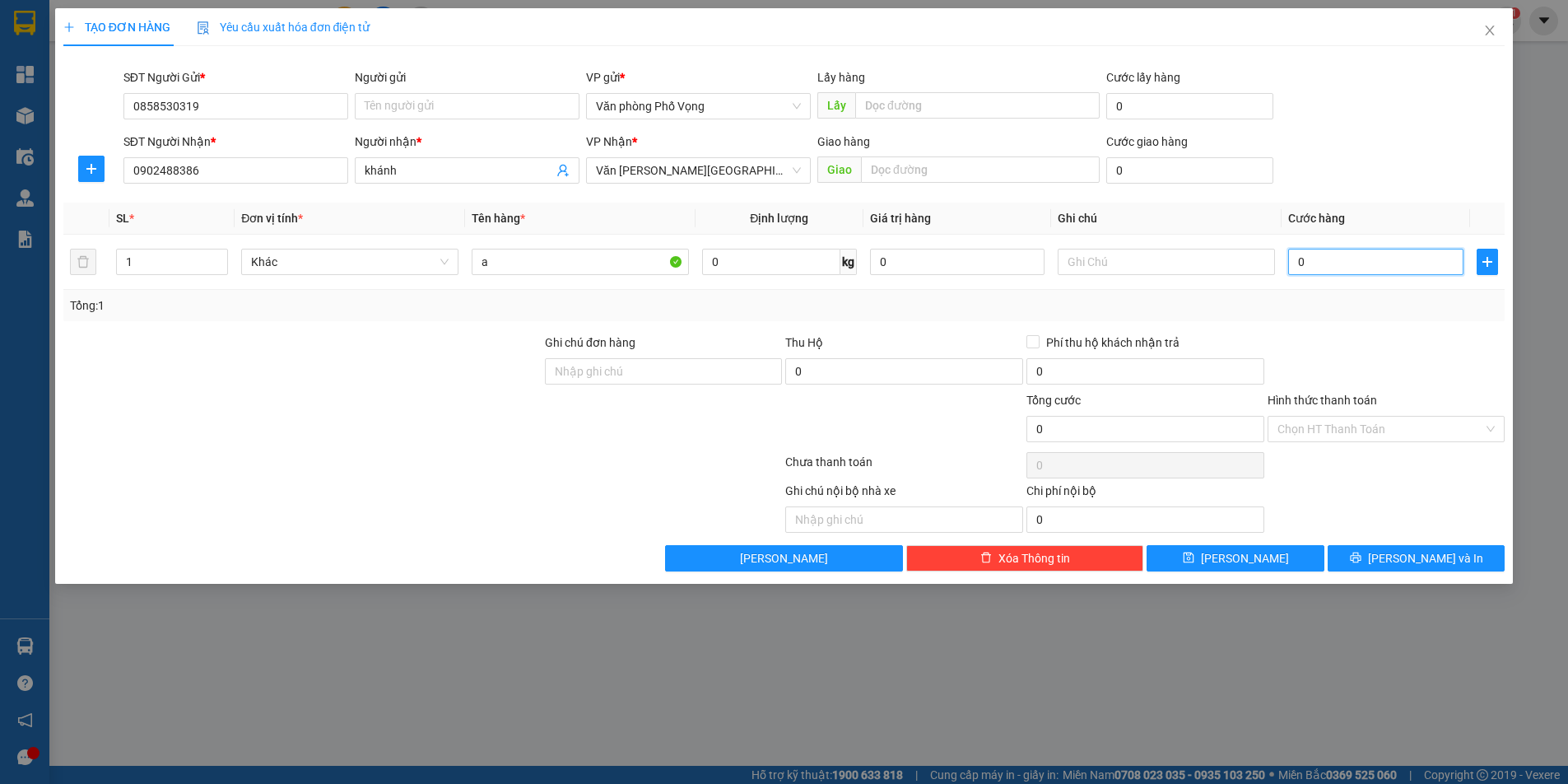
type input "3"
type input "30"
type input "300"
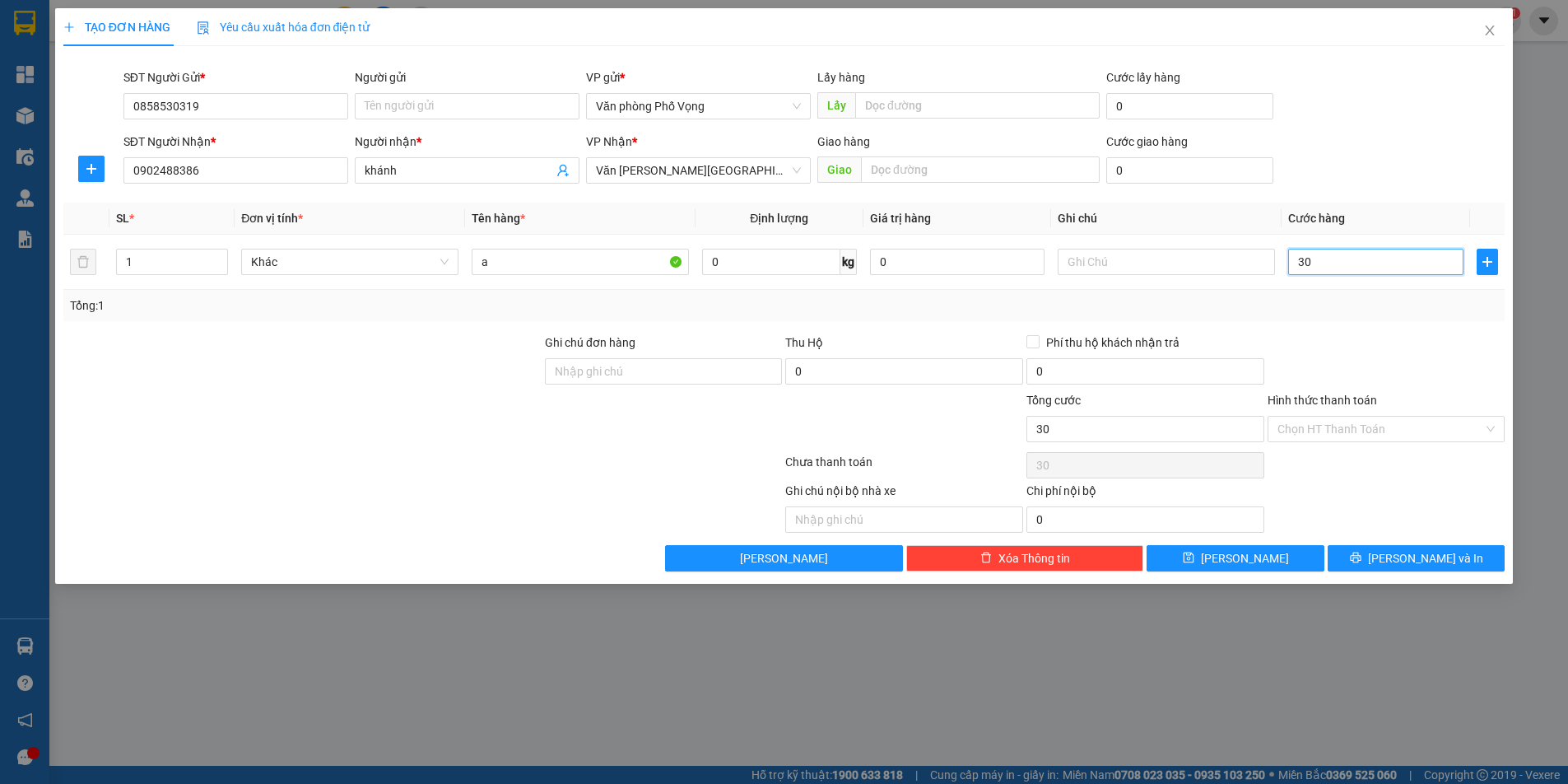
type input "300"
type input "3.000"
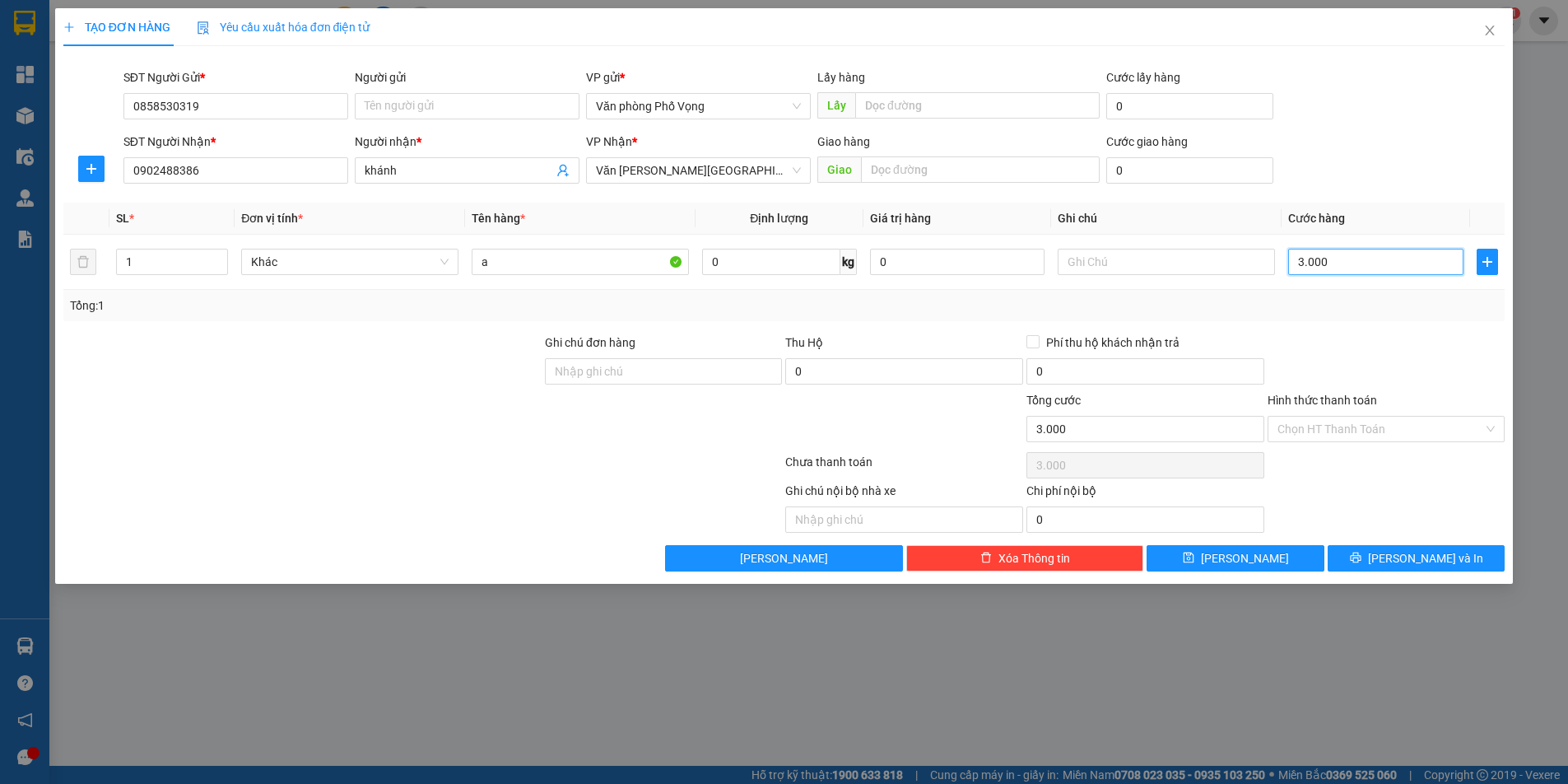
type input "30.000"
click at [1440, 561] on span "[PERSON_NAME] và In" at bounding box center [1426, 558] width 115 height 18
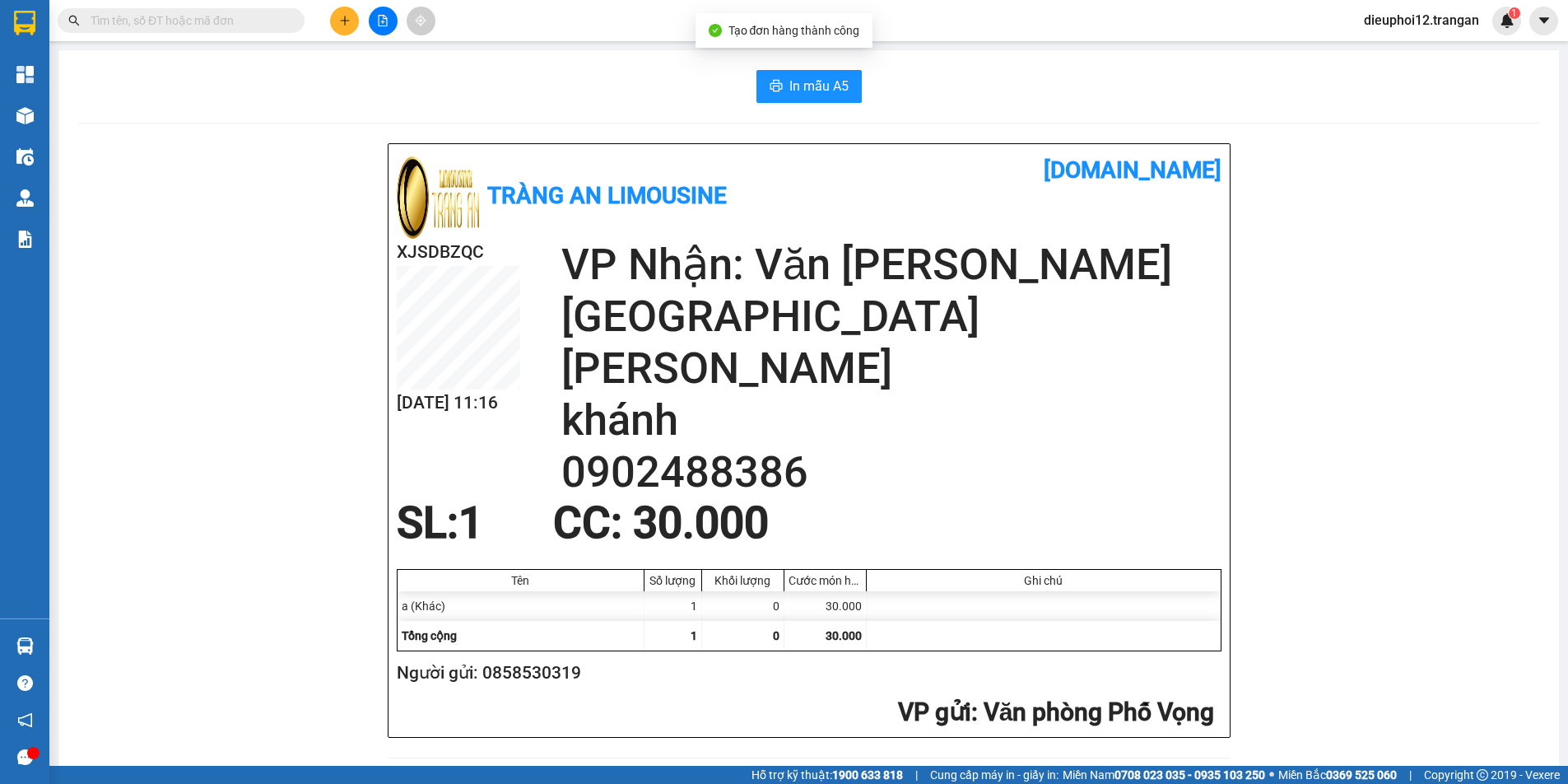
scroll to position [482, 0]
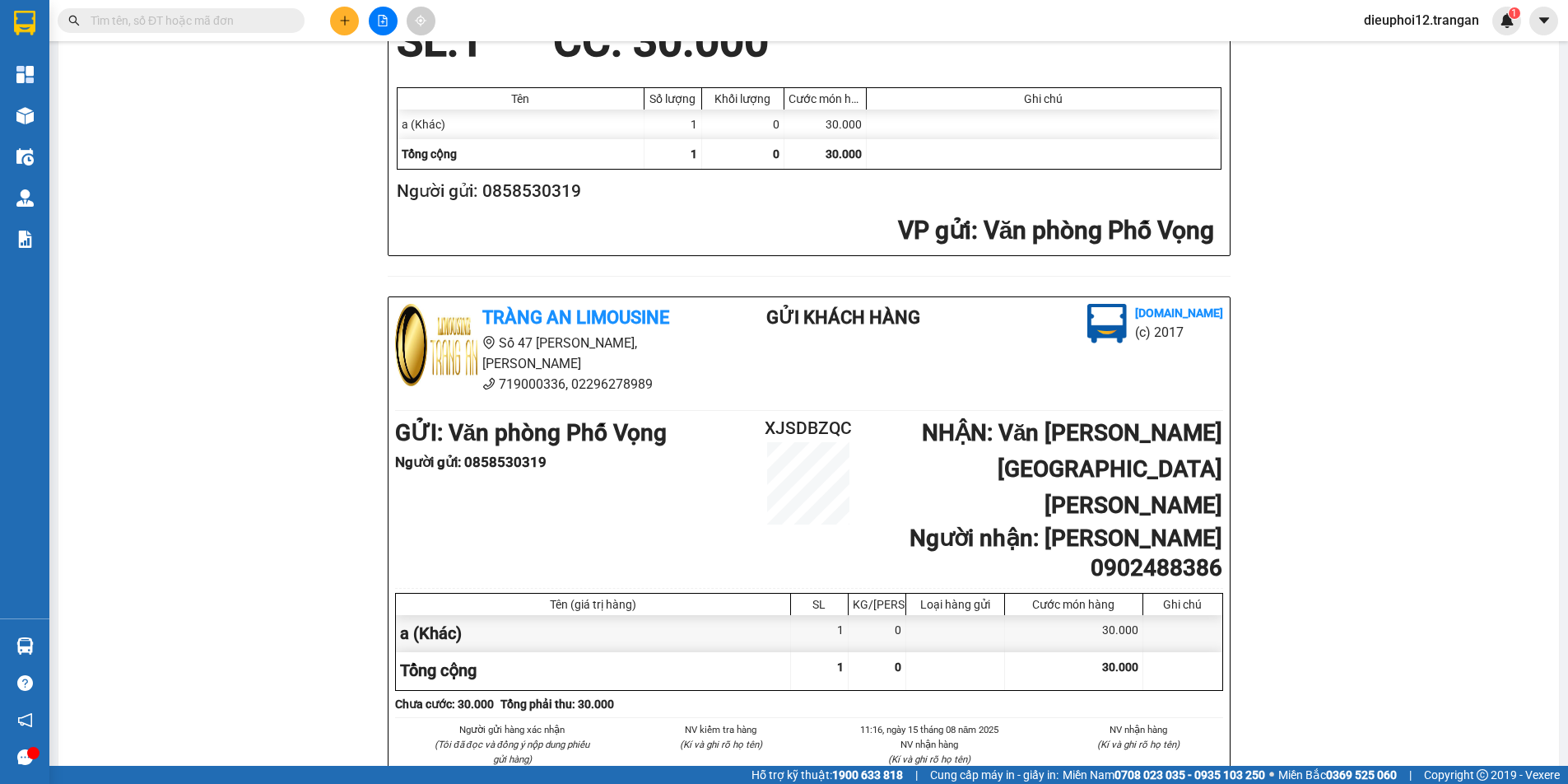
click at [346, 23] on icon "plus" at bounding box center [345, 20] width 11 height 11
click at [339, 14] on button at bounding box center [344, 20] width 29 height 29
click at [346, 24] on icon "plus" at bounding box center [345, 20] width 11 height 11
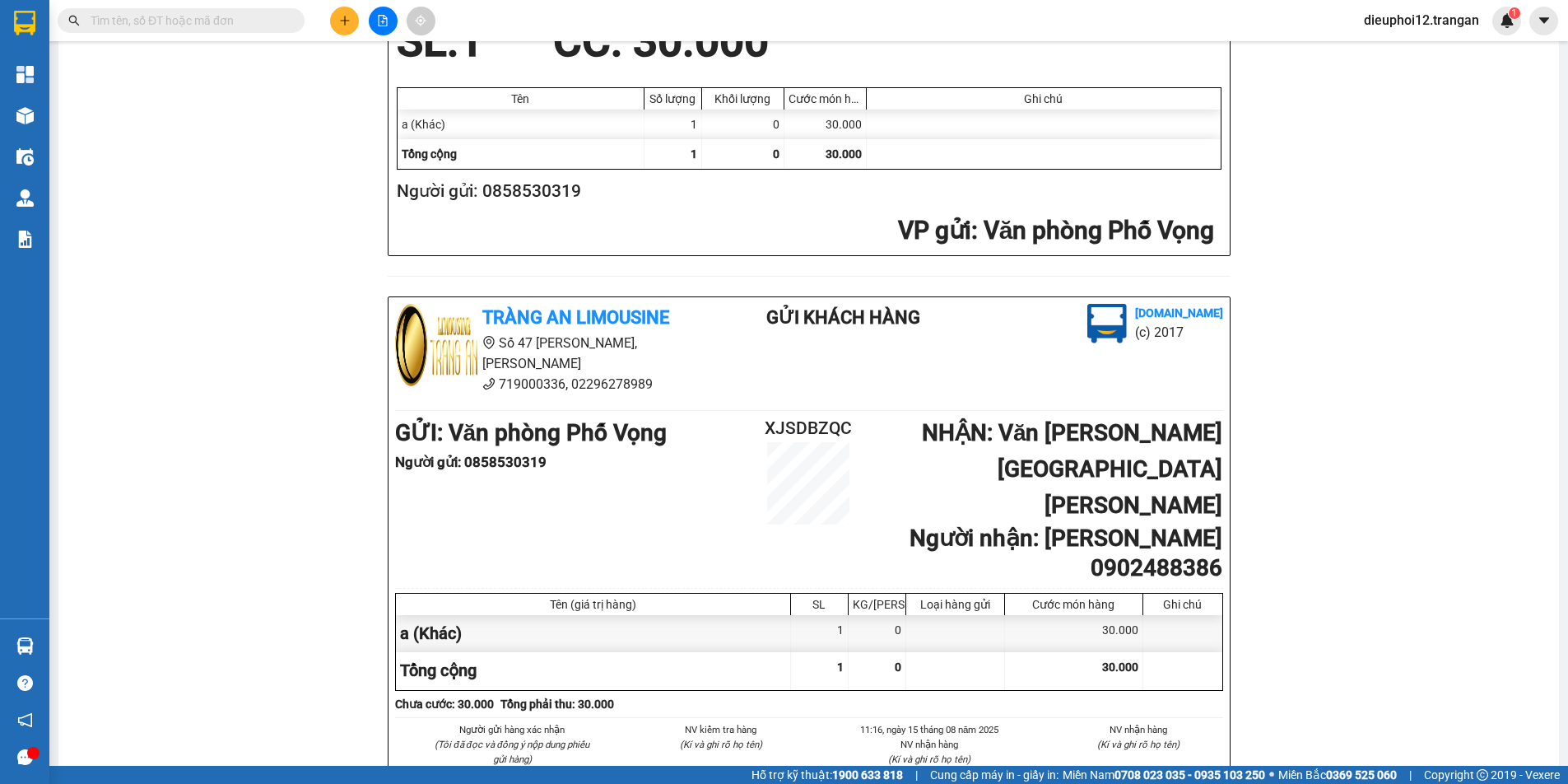
click at [346, 24] on icon "plus" at bounding box center [345, 20] width 11 height 11
click at [376, 64] on div "Tràng An Limousine vexere.com XJSDBZQC 15/08 11:16 VP Nhận: Văn phòng Ninh Bình…" at bounding box center [808, 273] width 1461 height 1222
click at [348, 19] on icon "plus" at bounding box center [345, 20] width 11 height 11
click at [374, 63] on div "Tạo đơn hàng" at bounding box center [409, 62] width 72 height 18
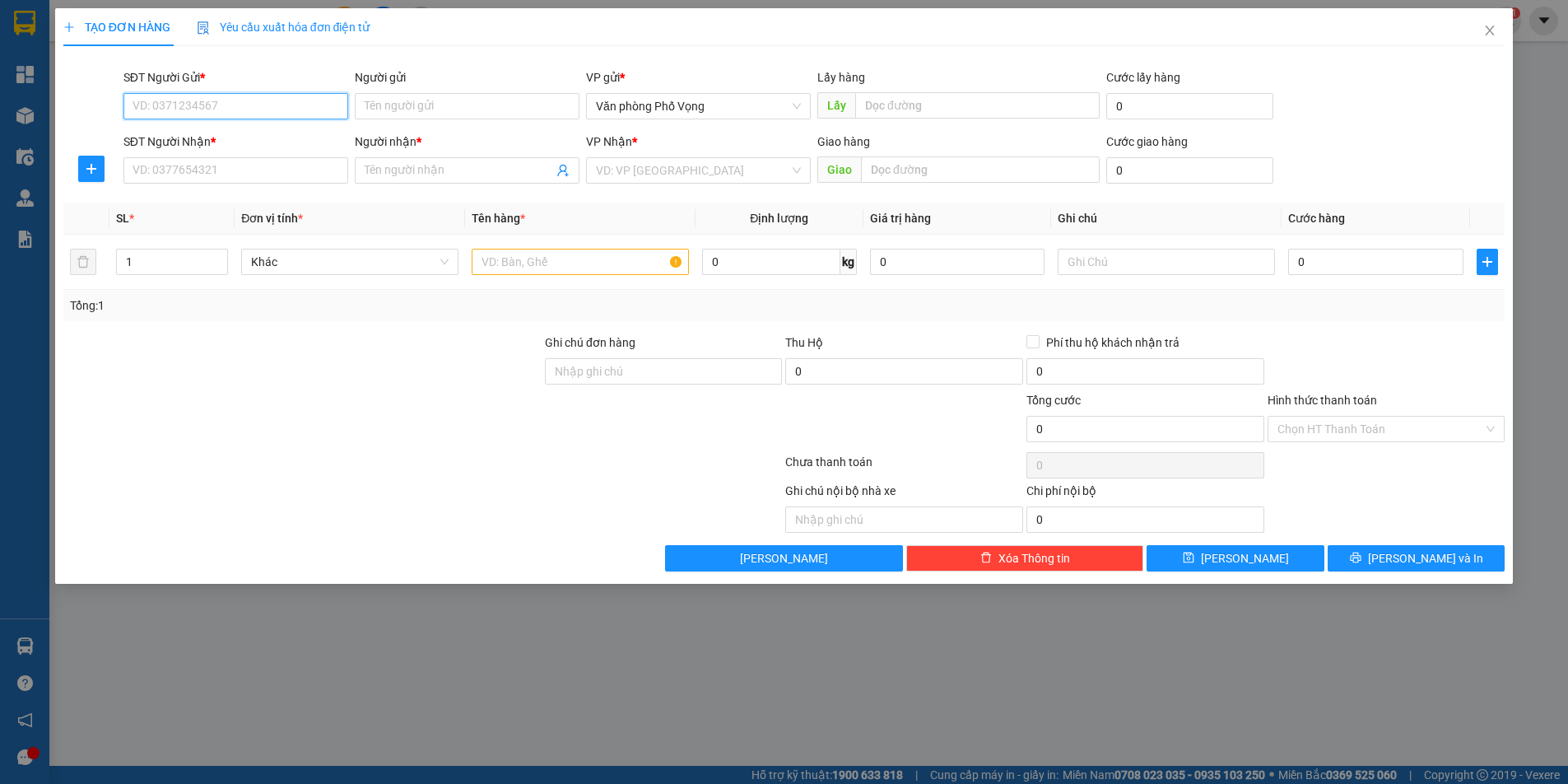
click at [221, 104] on input "SĐT Người Gửi *" at bounding box center [236, 106] width 225 height 27
click at [201, 108] on input "SĐT Người Gửi *" at bounding box center [236, 106] width 225 height 27
type input "0915591898"
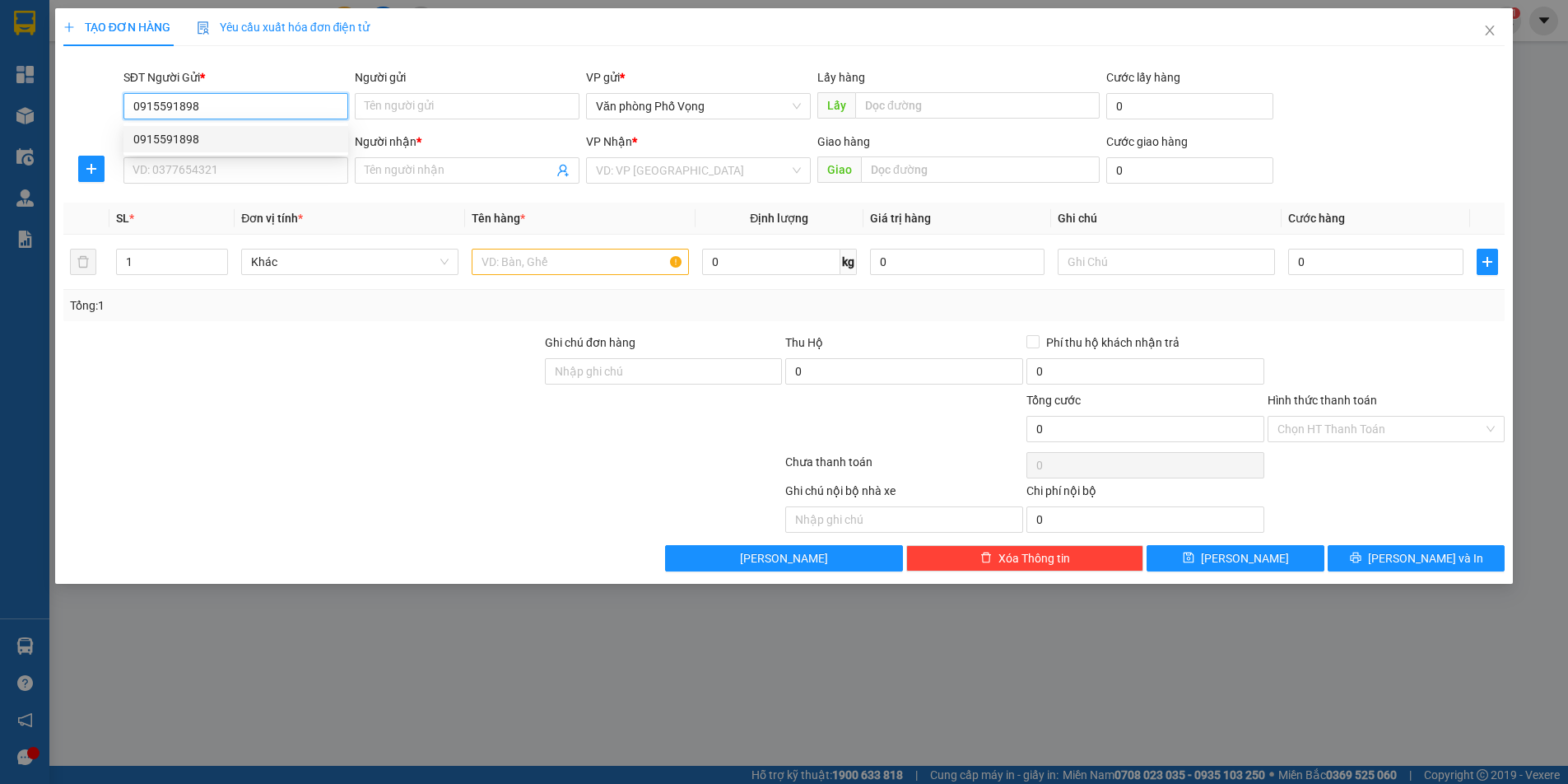
click at [177, 135] on div "0915591898" at bounding box center [236, 140] width 205 height 18
type input "0975207777"
type input "[GEOGRAPHIC_DATA]"
type input "40.000"
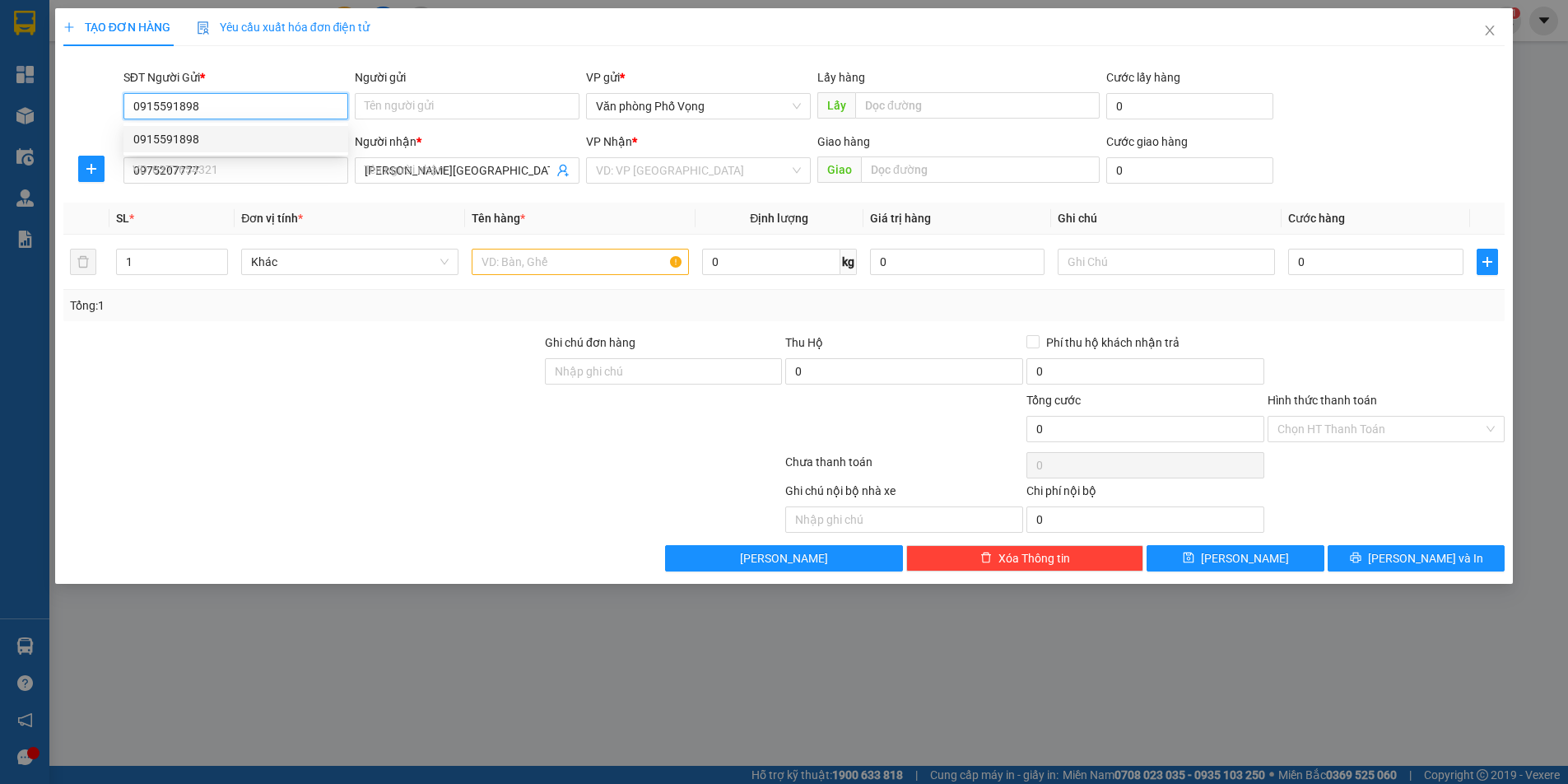
type input "40.000"
type input "0915591898"
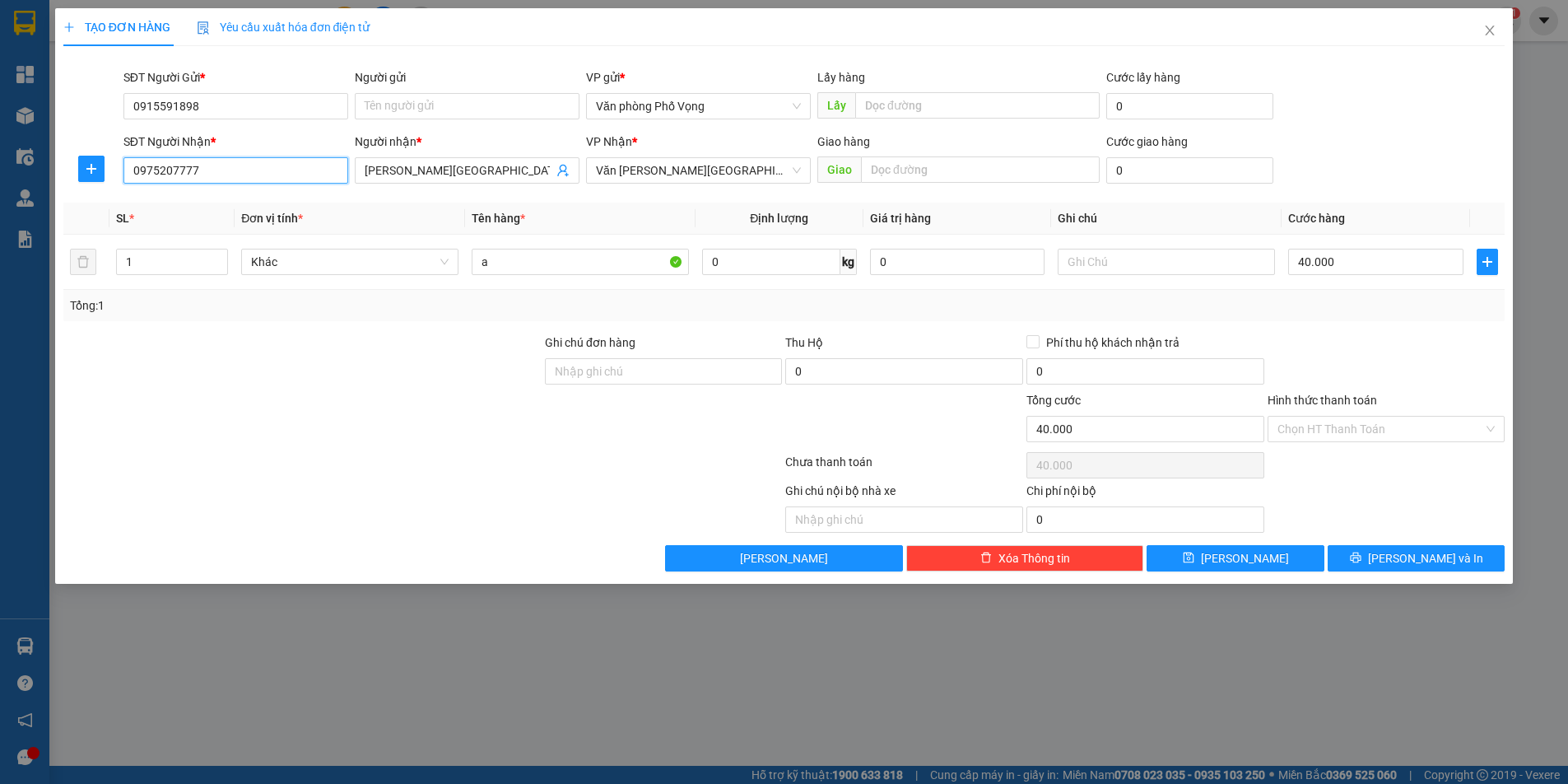
click at [205, 170] on input "0975207777" at bounding box center [236, 170] width 225 height 27
click at [192, 192] on div "0975207777 - thành đồng" at bounding box center [236, 203] width 225 height 27
type input "0975207777"
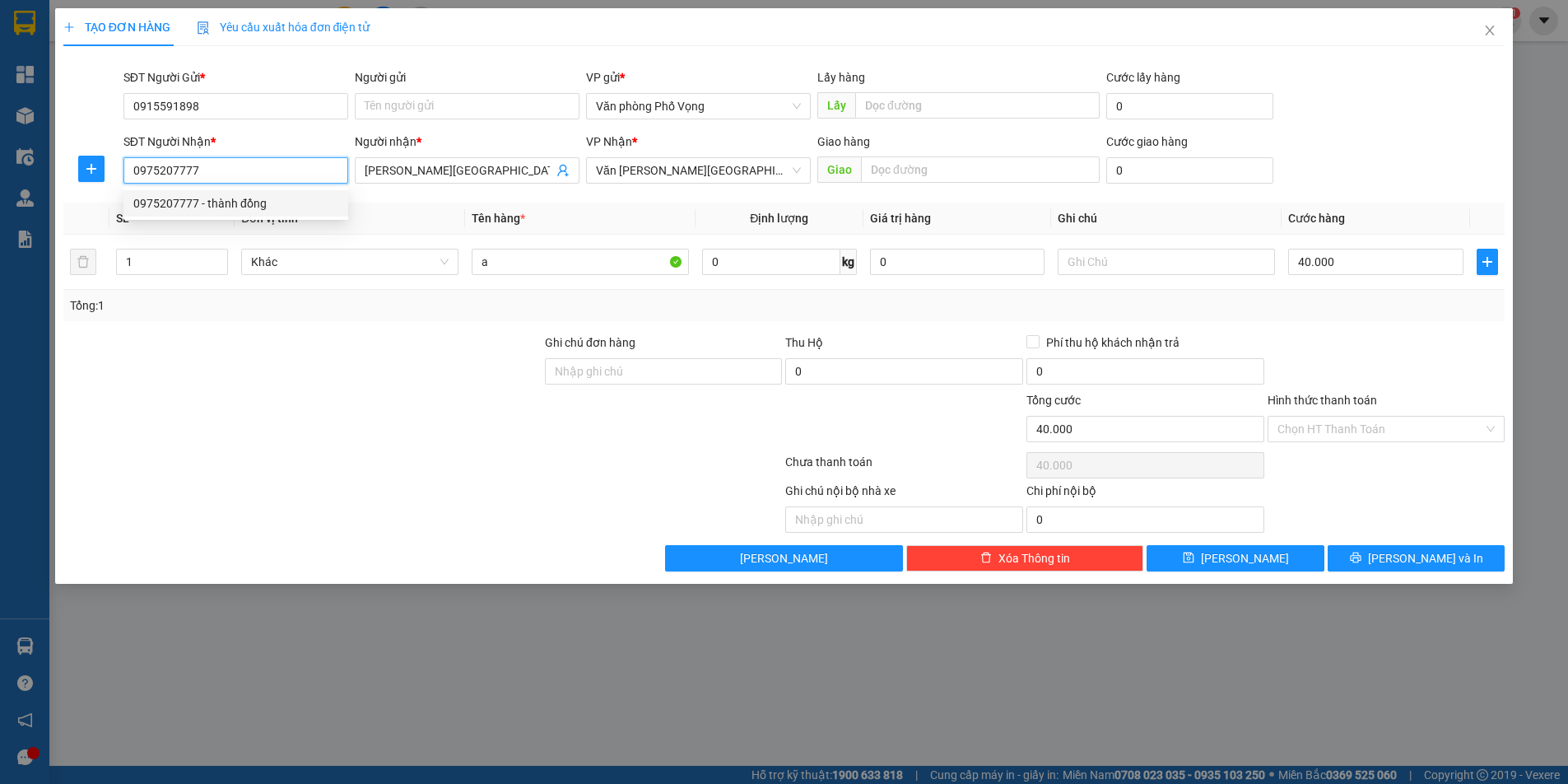
click at [192, 192] on div "0975207777 - thành đồng" at bounding box center [236, 203] width 225 height 27
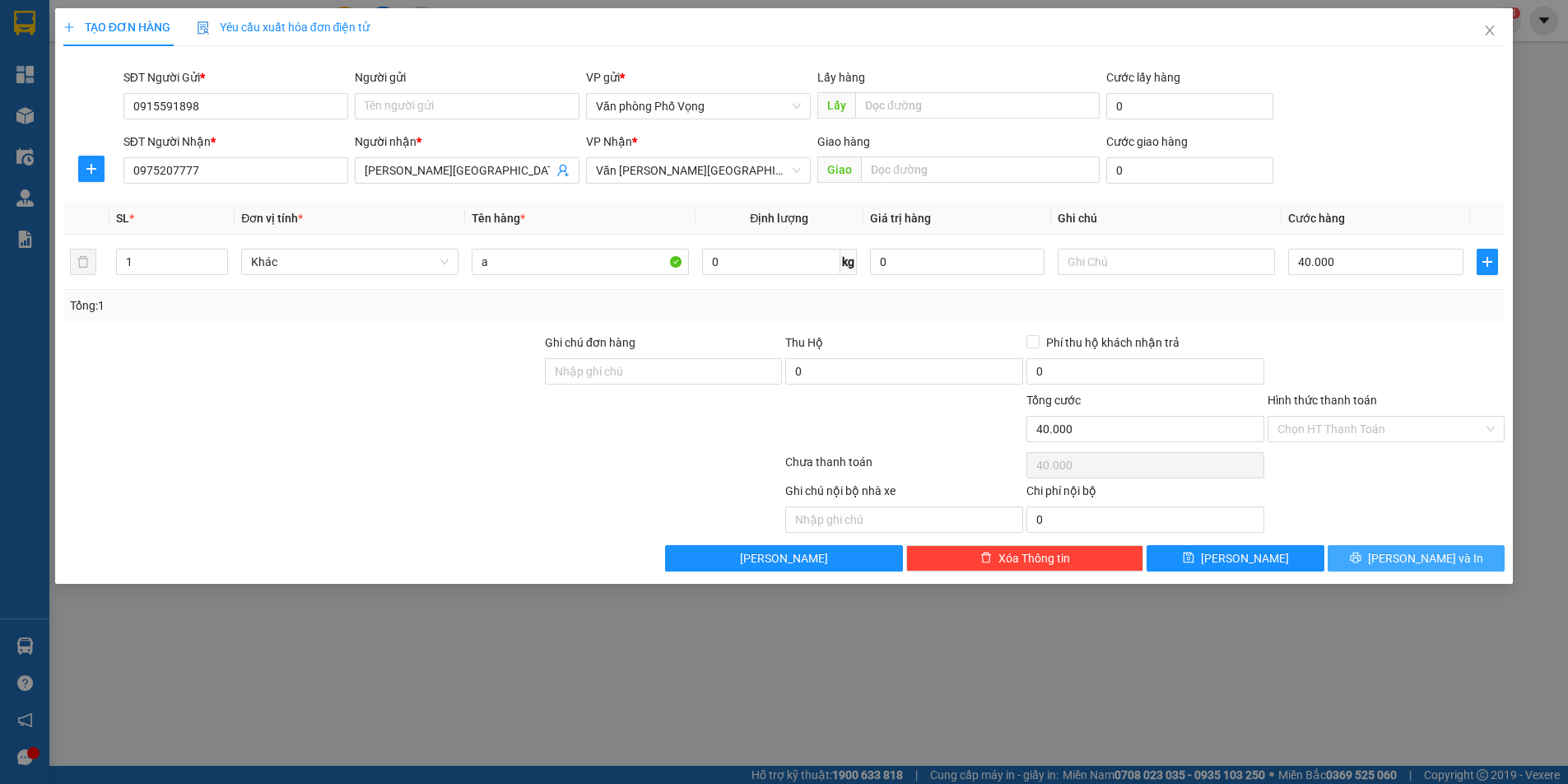
click at [1449, 562] on button "[PERSON_NAME] và In" at bounding box center [1416, 558] width 177 height 27
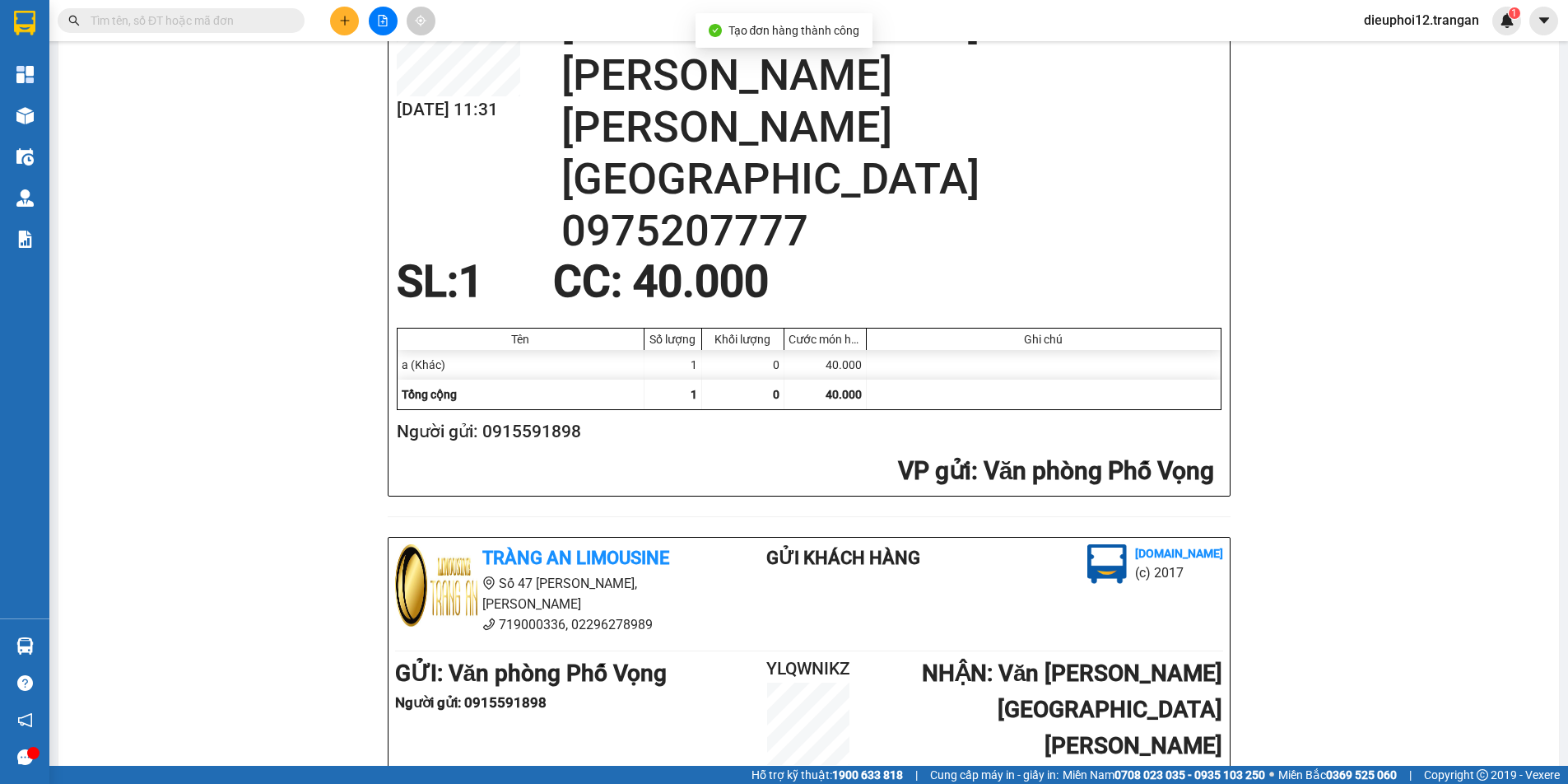
scroll to position [482, 0]
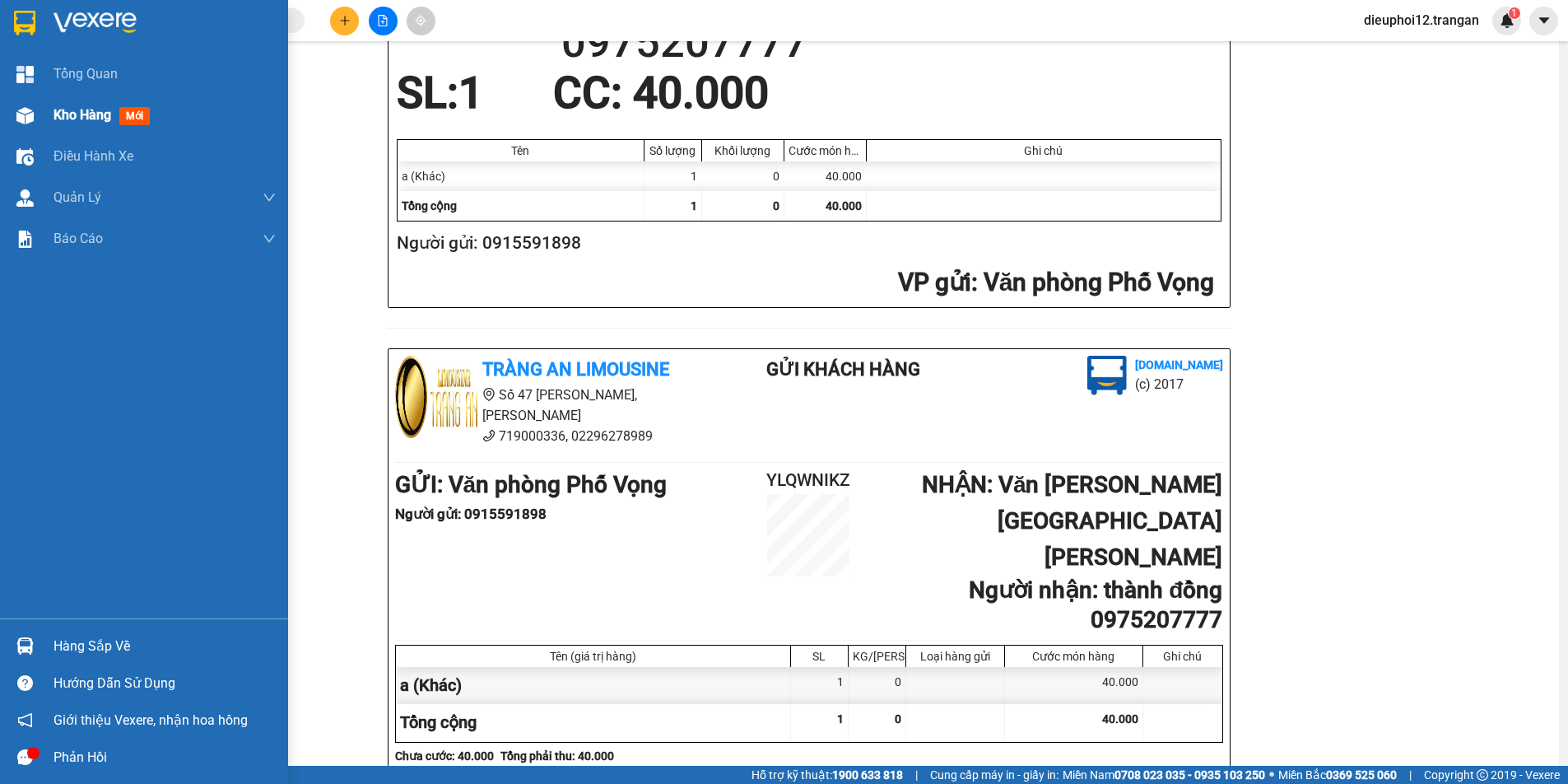
click at [18, 119] on img at bounding box center [25, 116] width 18 height 18
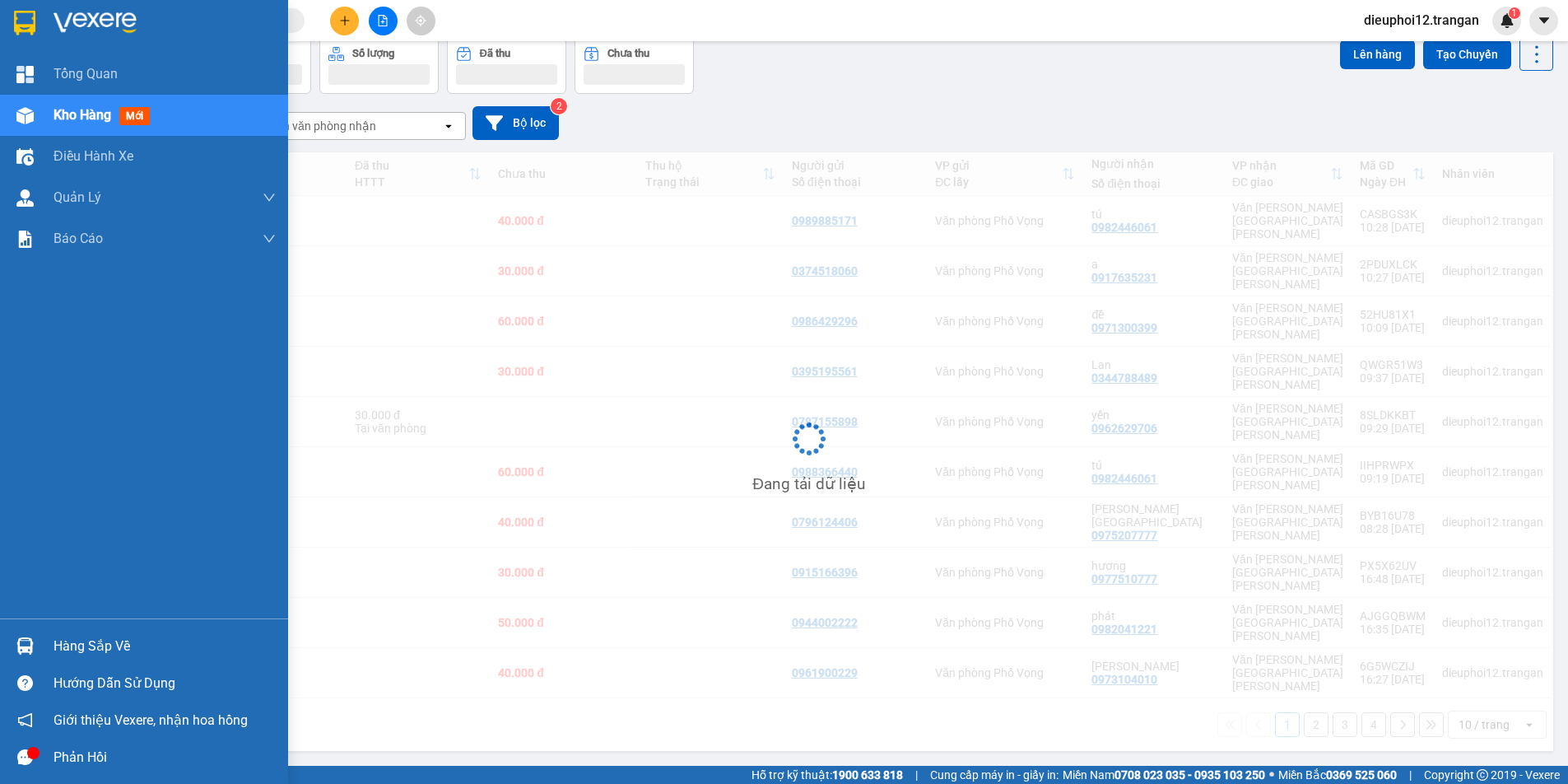
scroll to position [76, 0]
